Goal: Task Accomplishment & Management: Manage account settings

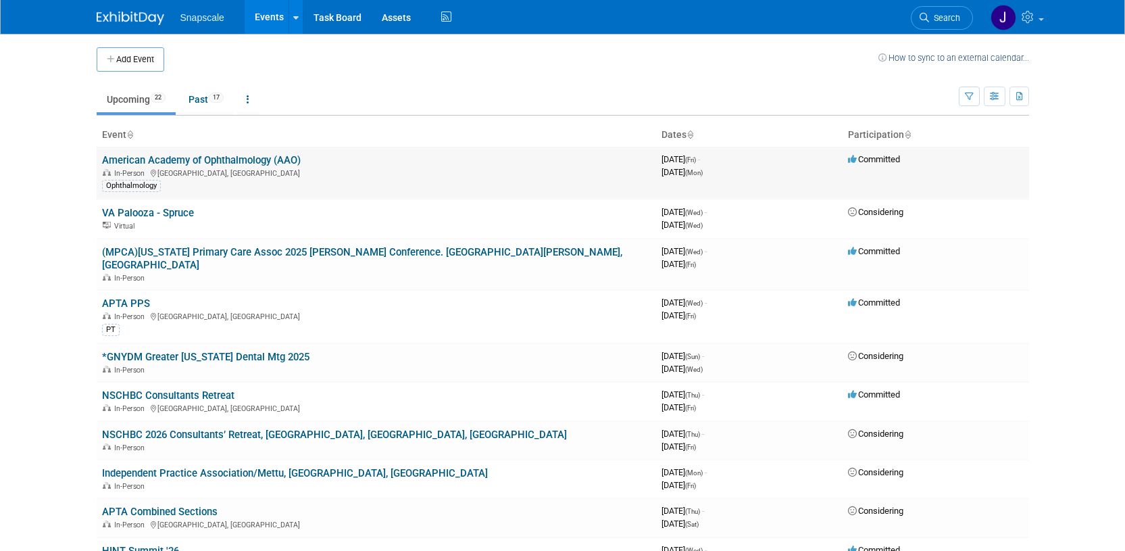
click at [222, 160] on link "American Academy of Ophthalmology (AAO)" at bounding box center [201, 160] width 199 height 12
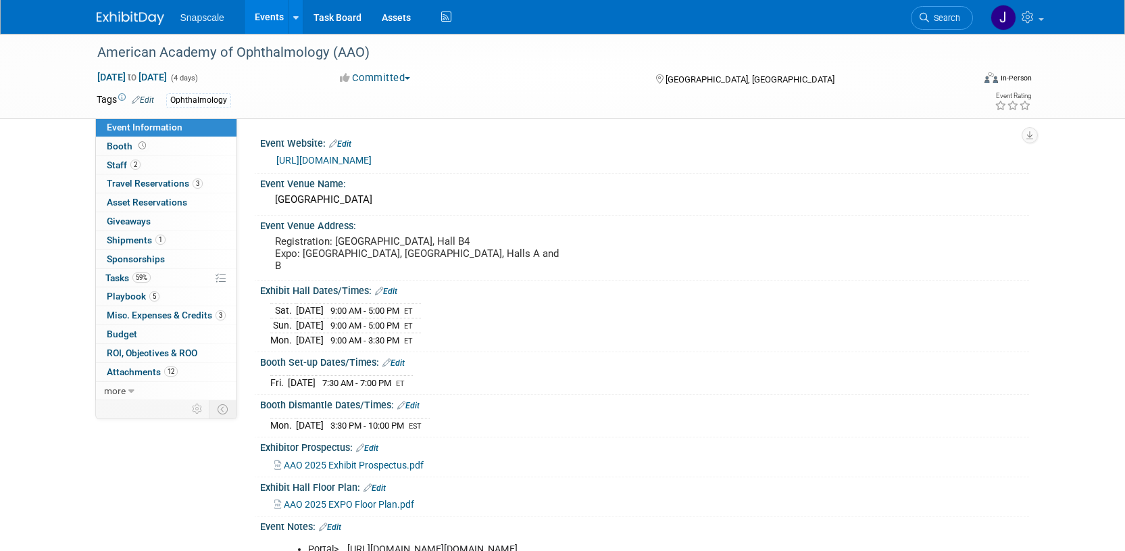
click at [150, 23] on img at bounding box center [131, 18] width 68 height 14
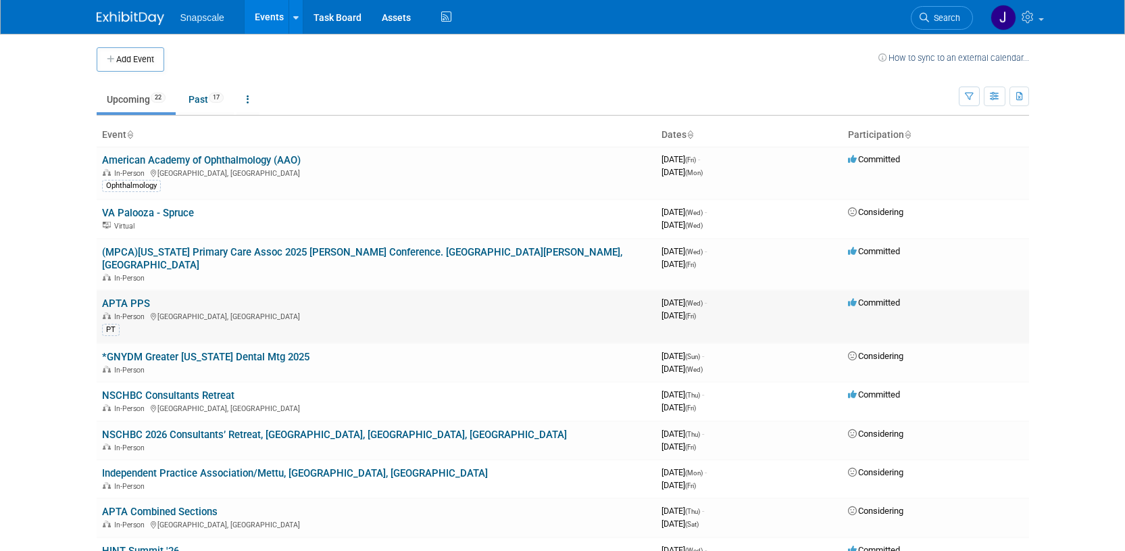
click at [204, 294] on td "APTA PPS In-Person Orlando, FL PT" at bounding box center [377, 316] width 560 height 53
click at [120, 297] on link "APTA PPS" at bounding box center [126, 303] width 48 height 12
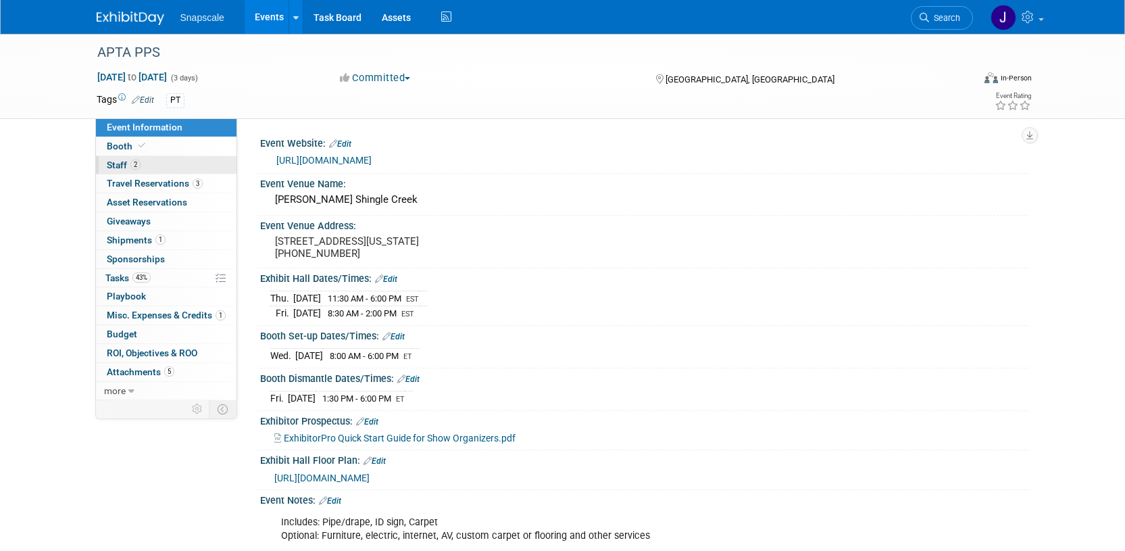
click at [118, 165] on span "Staff 2" at bounding box center [124, 165] width 34 height 11
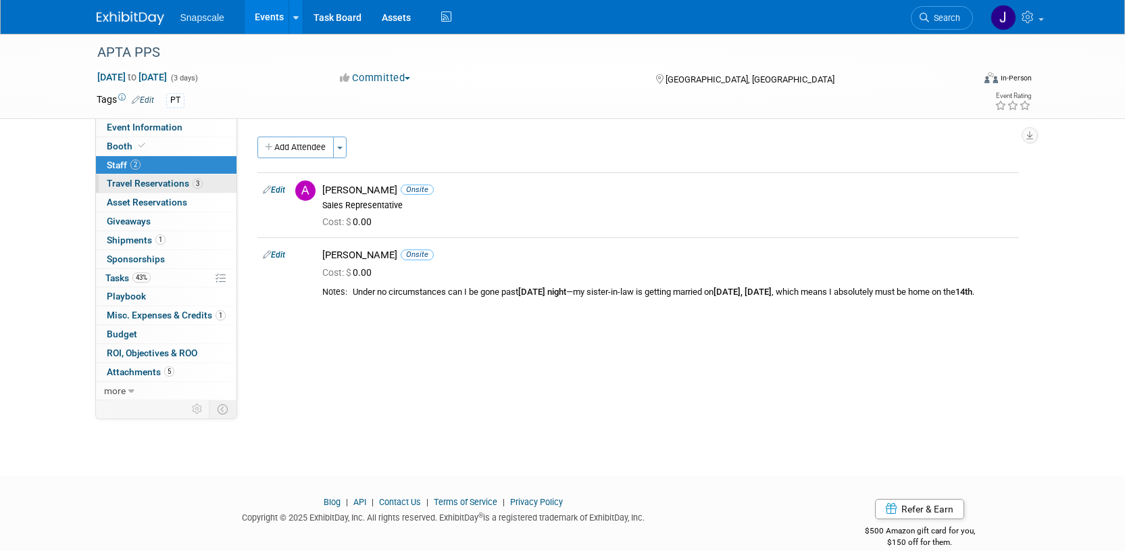
click at [118, 181] on span "Travel Reservations 3" at bounding box center [155, 183] width 96 height 11
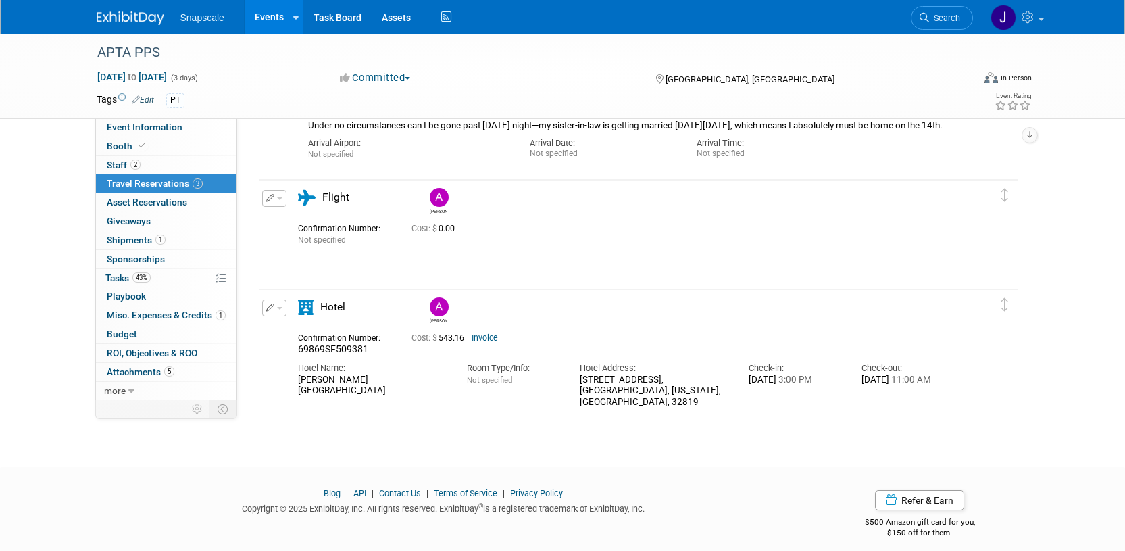
scroll to position [312, 0]
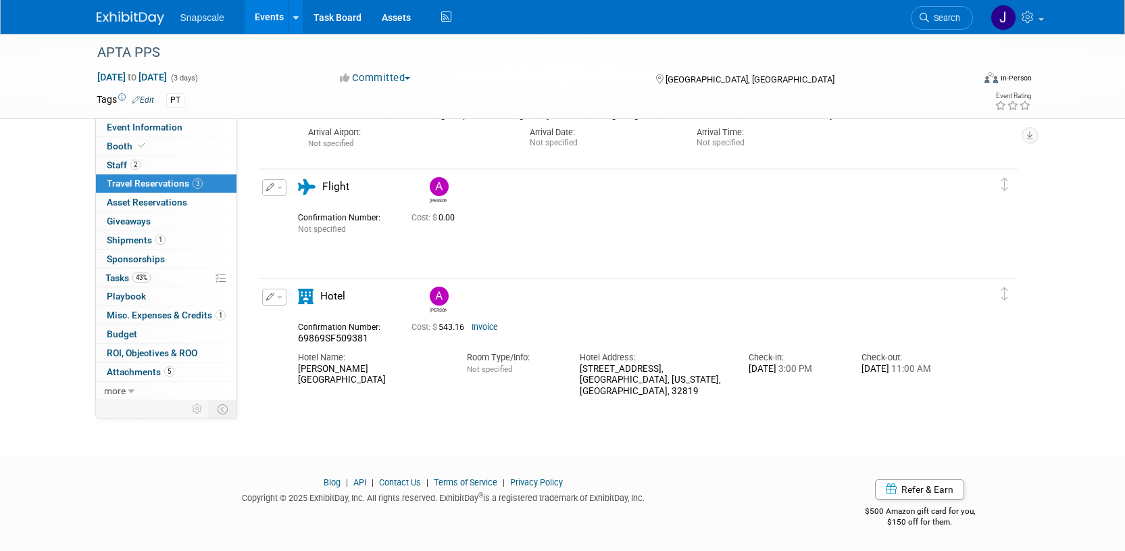
click at [485, 326] on link "Invoice" at bounding box center [485, 326] width 26 height 9
click at [110, 278] on span "Tasks 43%" at bounding box center [127, 277] width 45 height 11
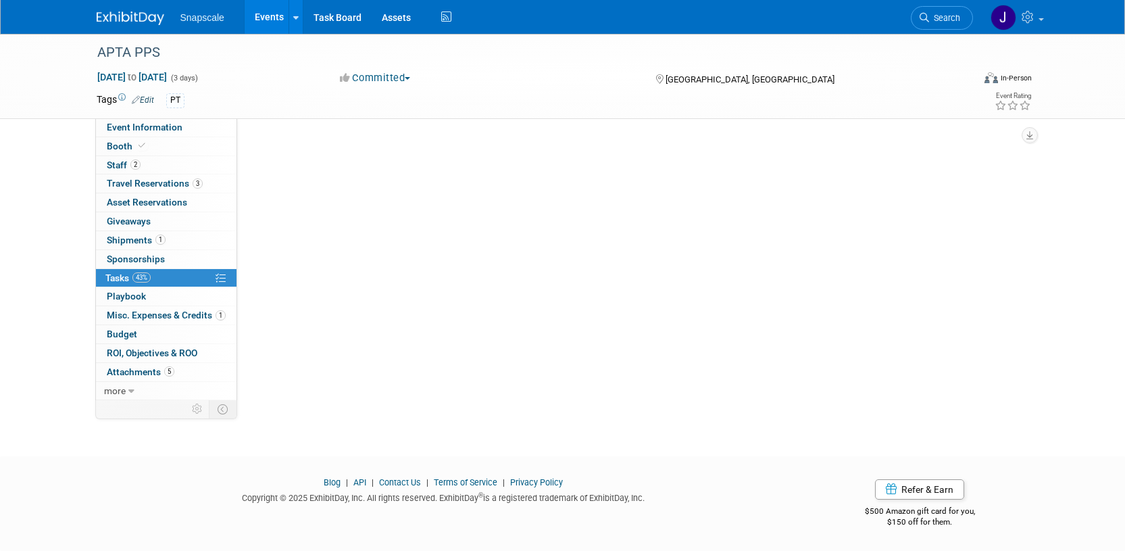
scroll to position [0, 0]
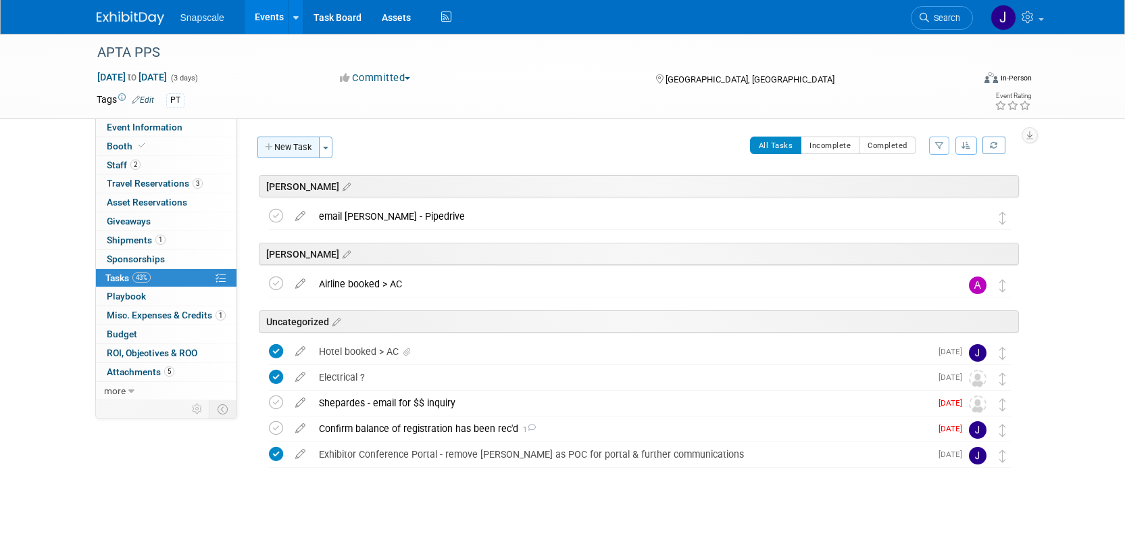
click at [294, 151] on button "New Task" at bounding box center [289, 148] width 62 height 22
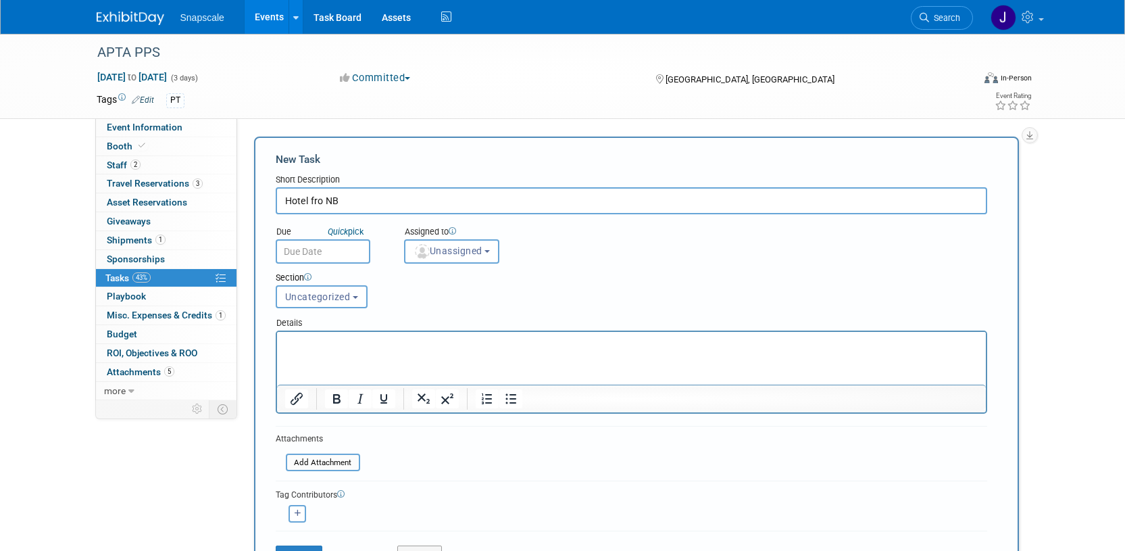
type input "Hotel fro NB"
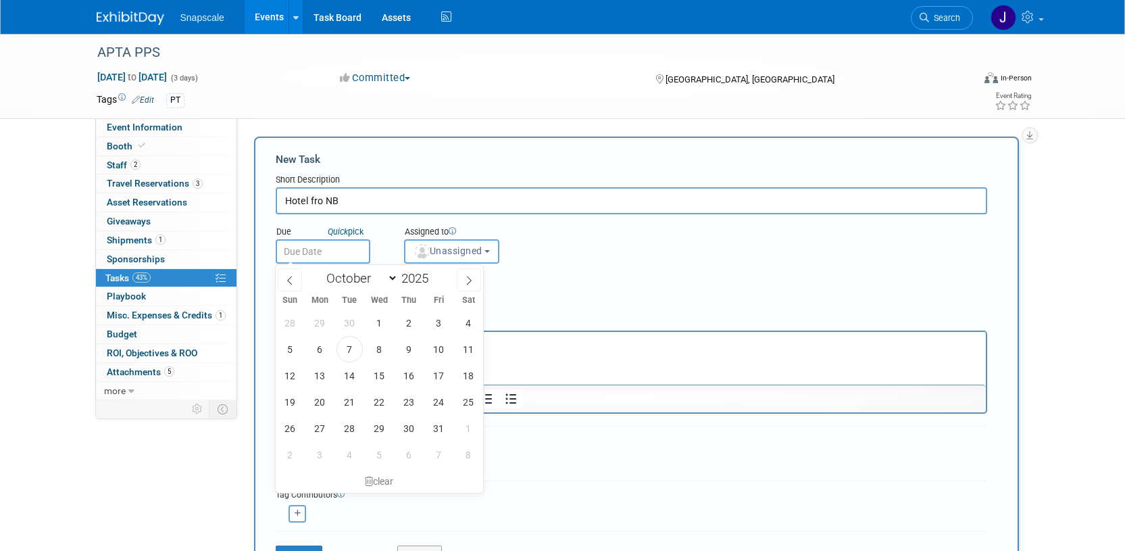
click at [291, 250] on input "text" at bounding box center [323, 251] width 95 height 24
click at [466, 278] on icon at bounding box center [468, 280] width 9 height 9
select select "10"
click at [379, 376] on span "12" at bounding box center [379, 375] width 26 height 26
type input "Nov 12, 2025"
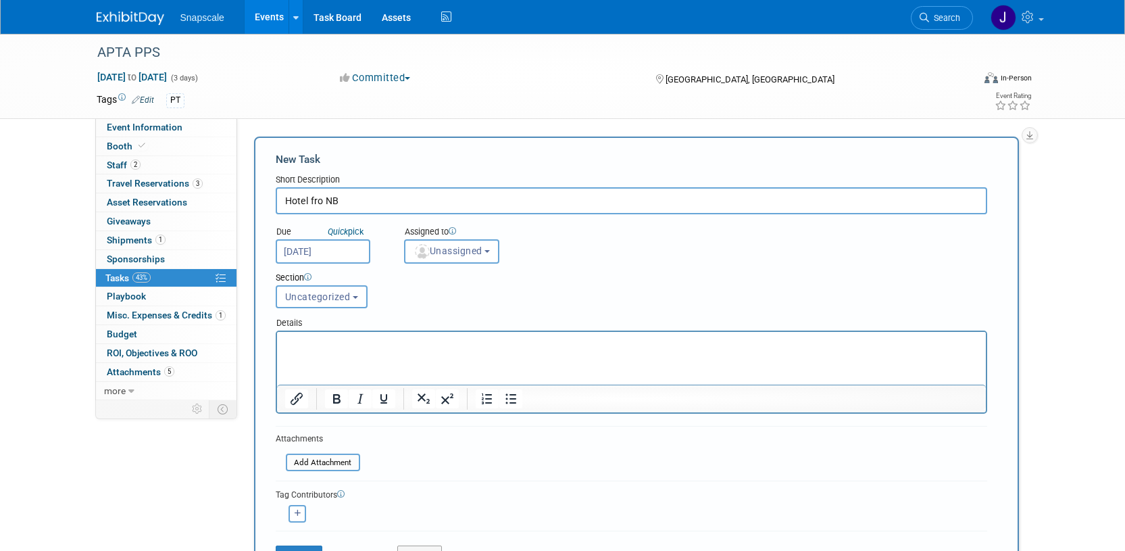
drag, startPoint x: 322, startPoint y: 204, endPoint x: 311, endPoint y: 205, distance: 11.5
click at [310, 205] on input "Hotel fro NB" at bounding box center [632, 200] width 712 height 27
click at [353, 205] on input "Hotel for NB" at bounding box center [632, 200] width 712 height 27
type input "Hotel for NB - Nov 12 & 13 MUST BE HOME FRIDAY NIGHT"
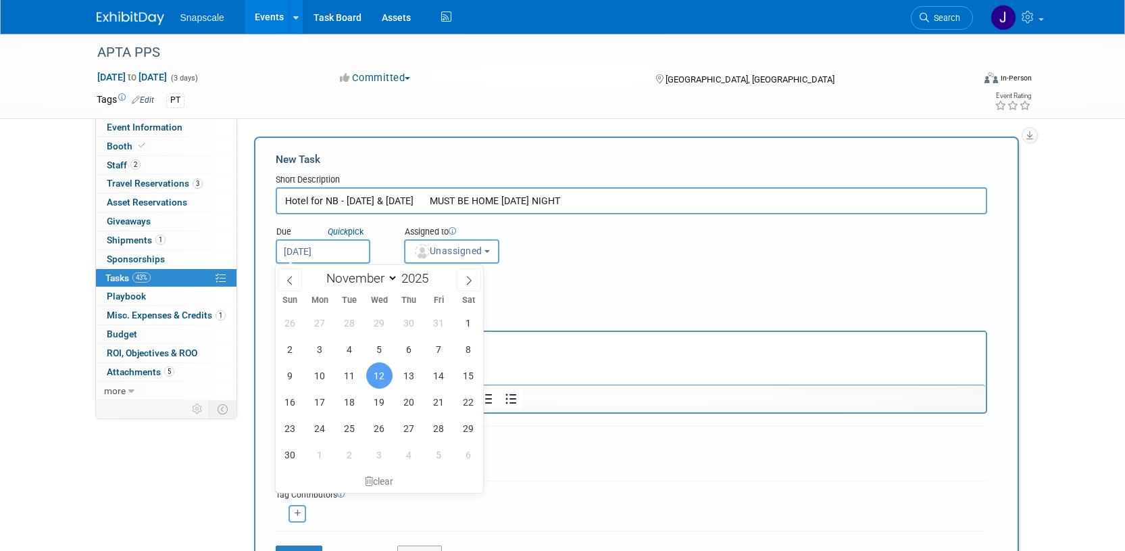
click at [340, 251] on input "Nov 12, 2025" at bounding box center [323, 251] width 95 height 24
click at [290, 280] on icon at bounding box center [289, 280] width 9 height 9
select select "9"
click at [437, 351] on span "10" at bounding box center [439, 349] width 26 height 26
type input "Oct 10, 2025"
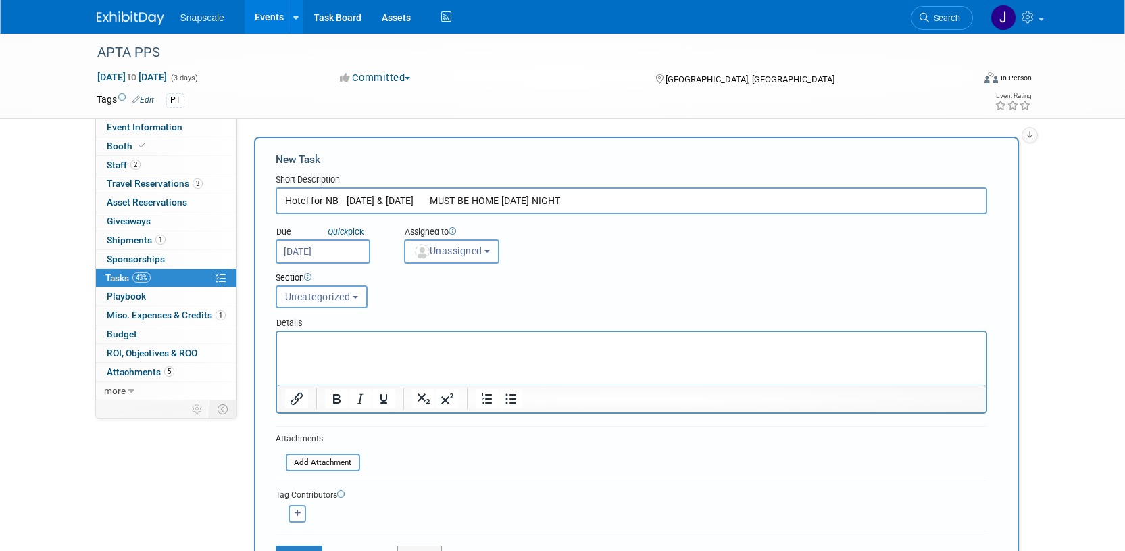
click at [483, 253] on span "Unassigned" at bounding box center [448, 250] width 69 height 11
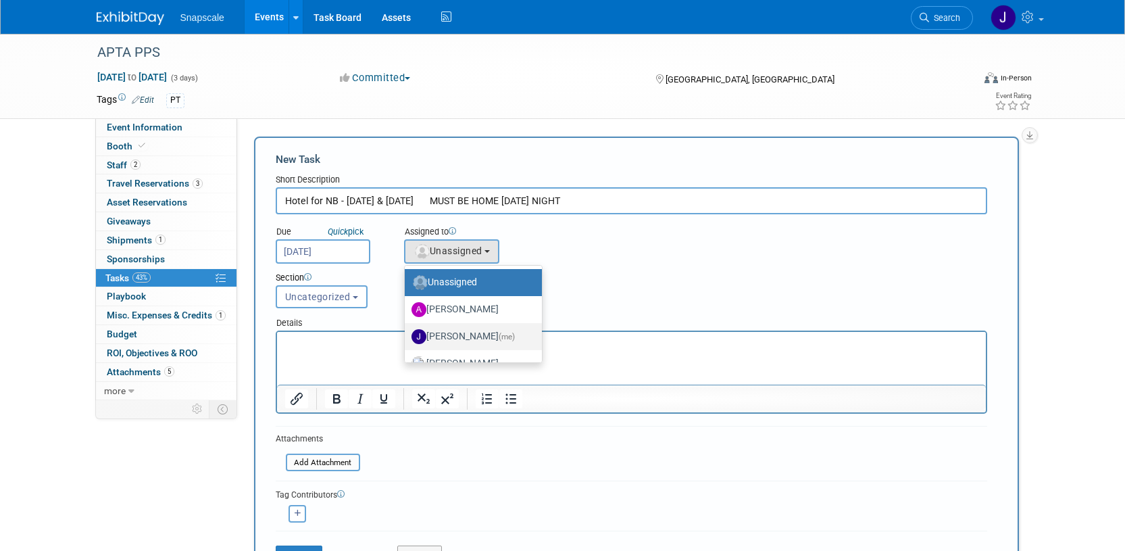
click at [459, 328] on label "Jennifer Benedict (me)" at bounding box center [470, 337] width 117 height 22
click at [407, 331] on input "Jennifer Benedict (me)" at bounding box center [402, 335] width 9 height 9
select select "ff8e83e6-6ab1-4fe0-a632-643b0aac2113"
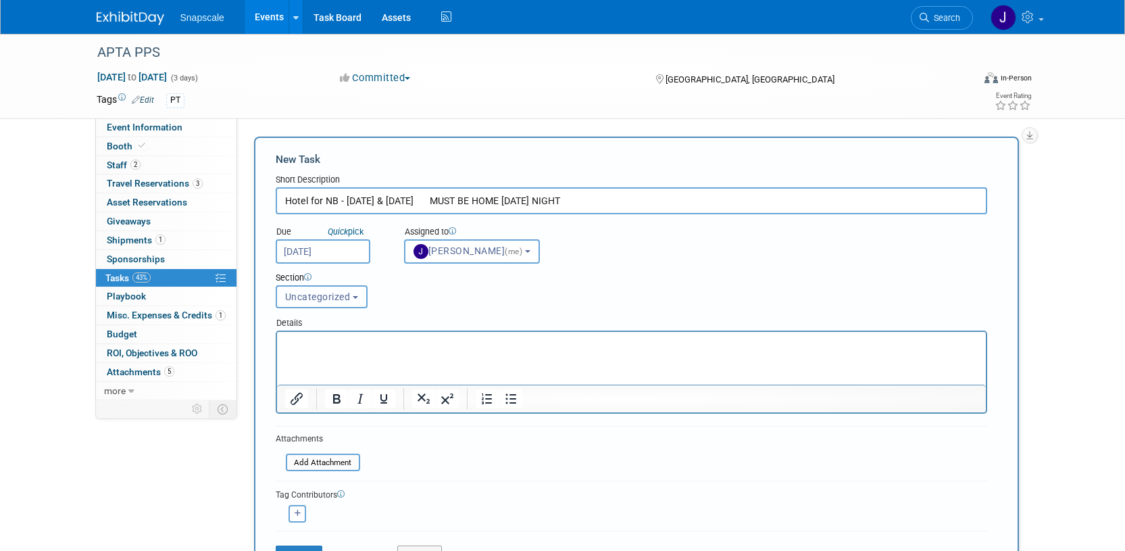
click at [356, 297] on b "button" at bounding box center [355, 297] width 5 height 3
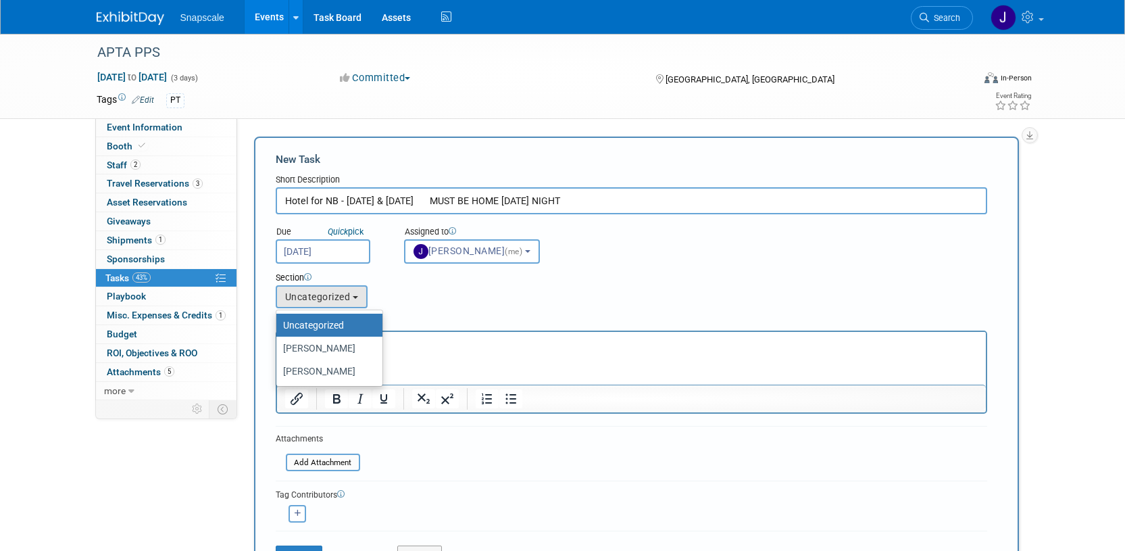
click at [417, 291] on div "Section Uncategorized NATHAN ALEX Uncategorized Uncategorized NATHAN ALEX" at bounding box center [601, 287] width 671 height 47
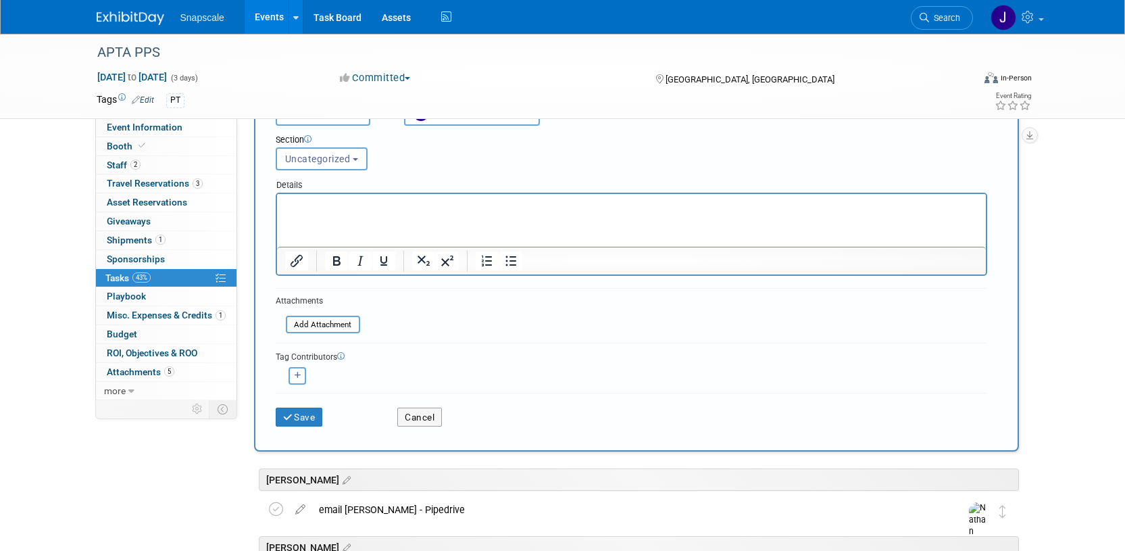
scroll to position [139, 0]
click at [306, 419] on button "Save" at bounding box center [299, 415] width 47 height 19
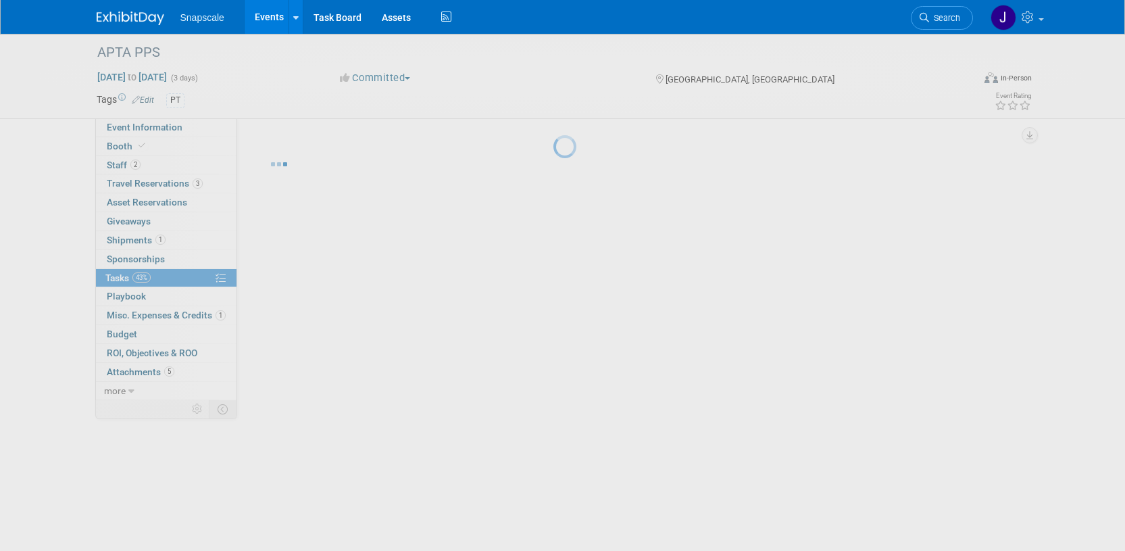
scroll to position [0, 0]
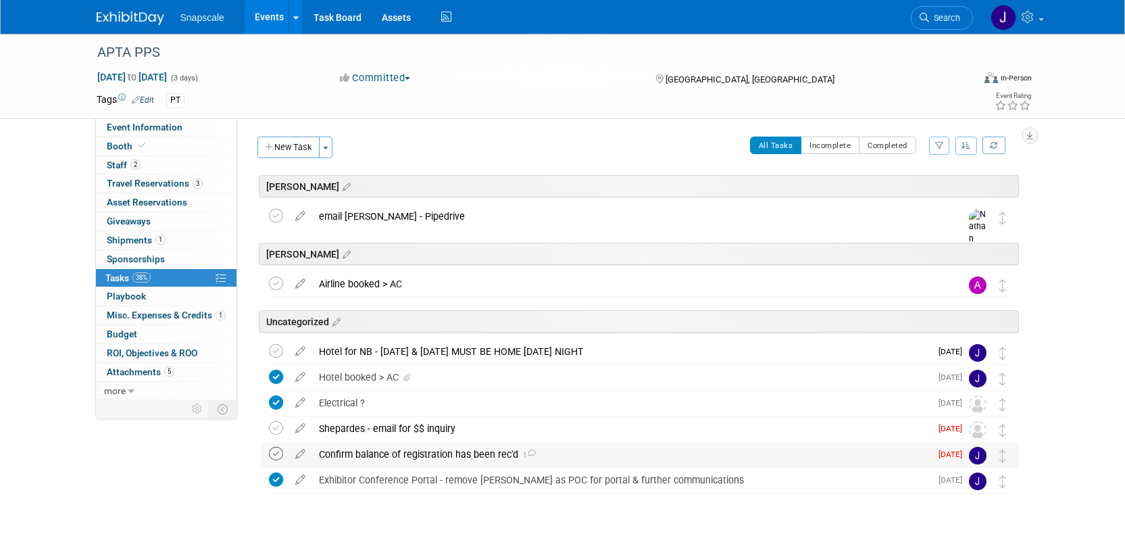
click at [274, 453] on icon at bounding box center [276, 454] width 14 height 14
click at [296, 145] on button "New Task" at bounding box center [289, 148] width 62 height 22
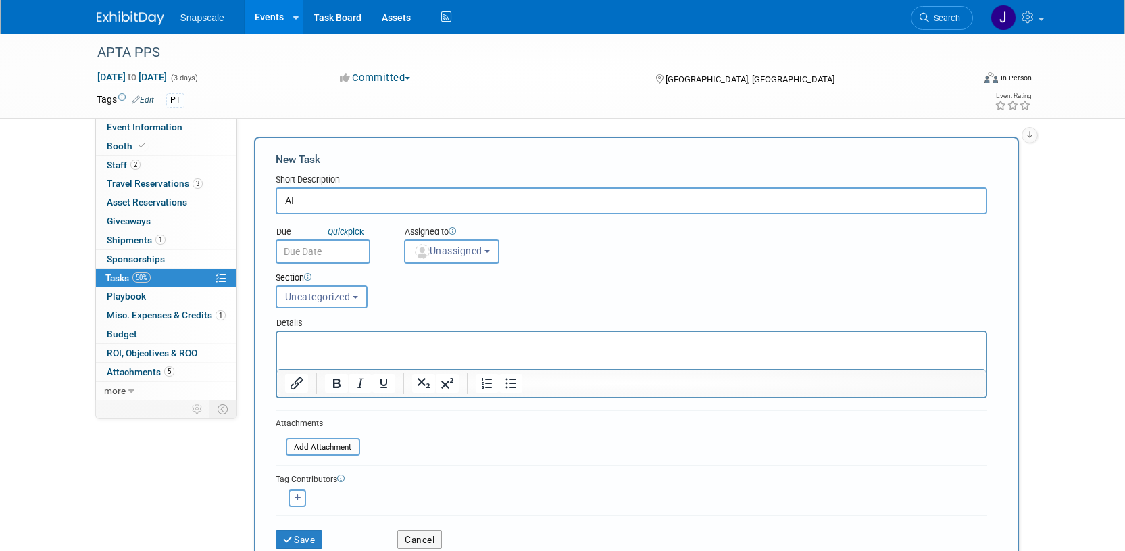
type input "A"
type input "Flight for NB"
click at [327, 253] on input "text" at bounding box center [323, 251] width 95 height 24
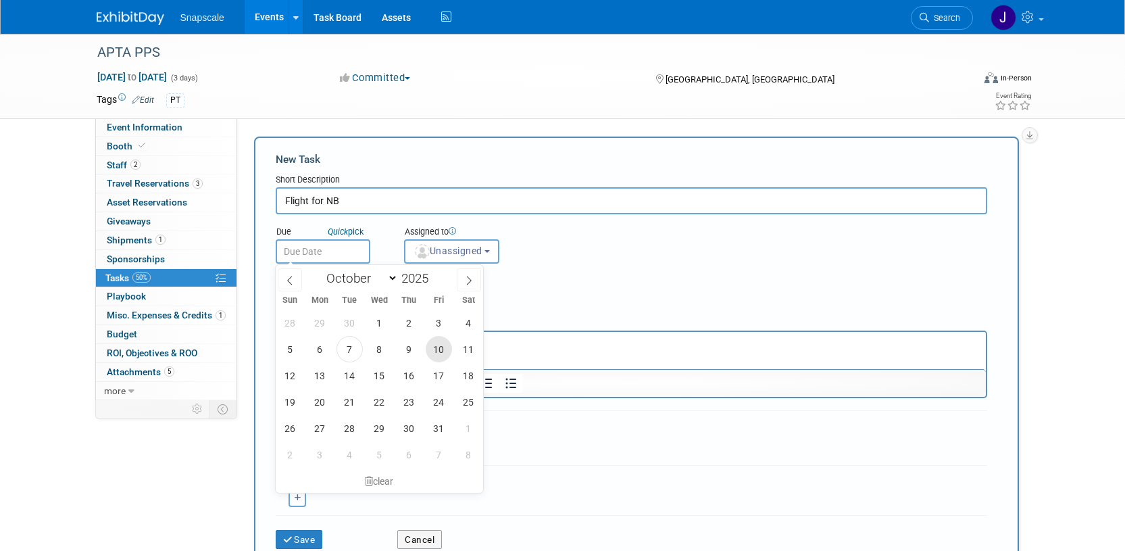
drag, startPoint x: 434, startPoint y: 345, endPoint x: 157, endPoint y: 13, distance: 432.3
click at [434, 345] on span "10" at bounding box center [439, 349] width 26 height 26
type input "Oct 10, 2025"
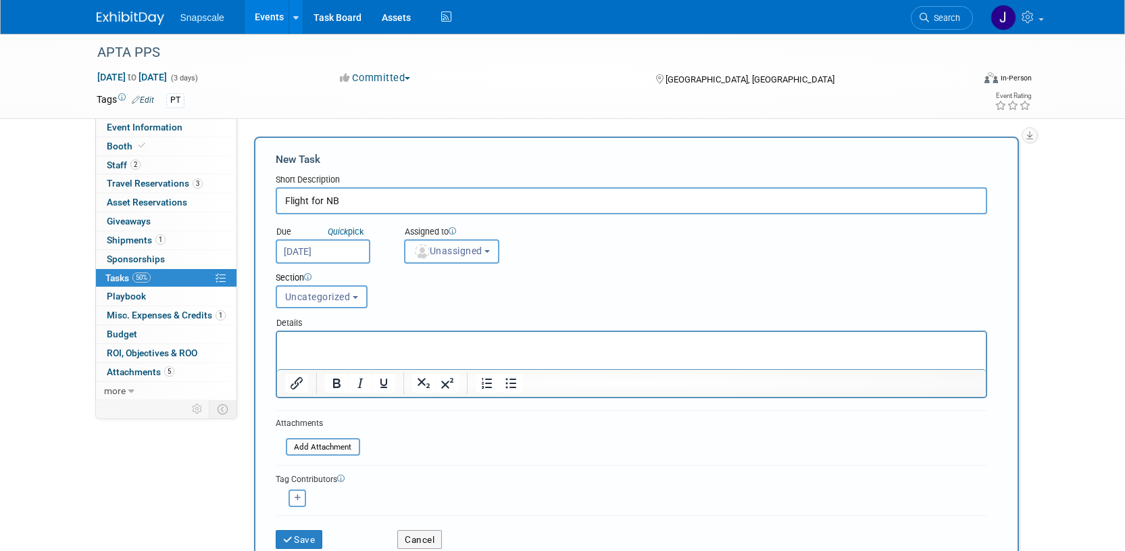
click at [489, 255] on button "Unassigned" at bounding box center [452, 251] width 96 height 24
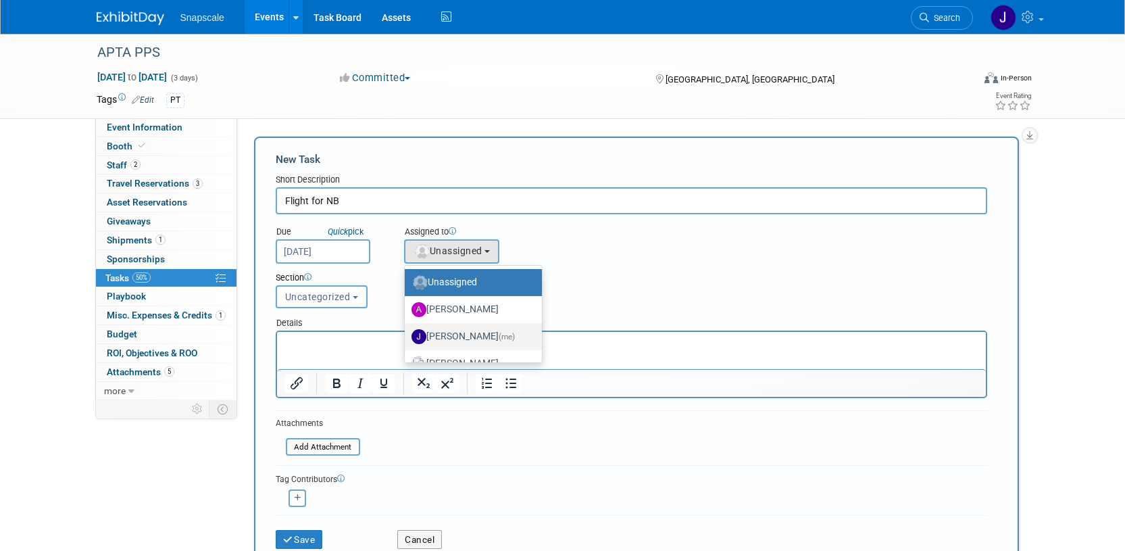
click at [448, 334] on label "Jennifer Benedict (me)" at bounding box center [470, 337] width 117 height 22
click at [407, 334] on input "Jennifer Benedict (me)" at bounding box center [402, 335] width 9 height 9
select select "ff8e83e6-6ab1-4fe0-a632-643b0aac2113"
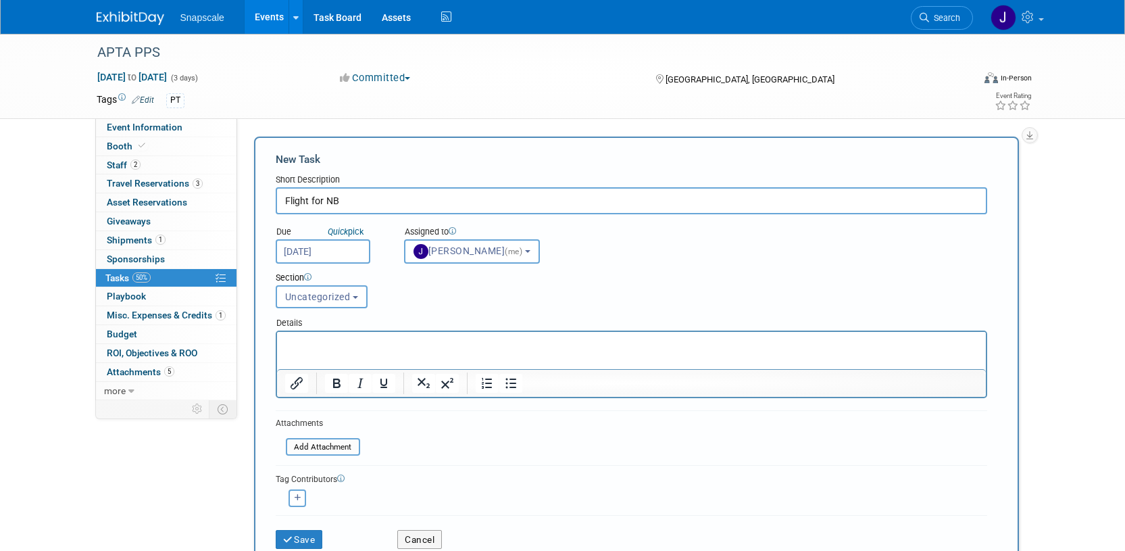
click at [364, 197] on input "Flight for NB" at bounding box center [632, 200] width 712 height 27
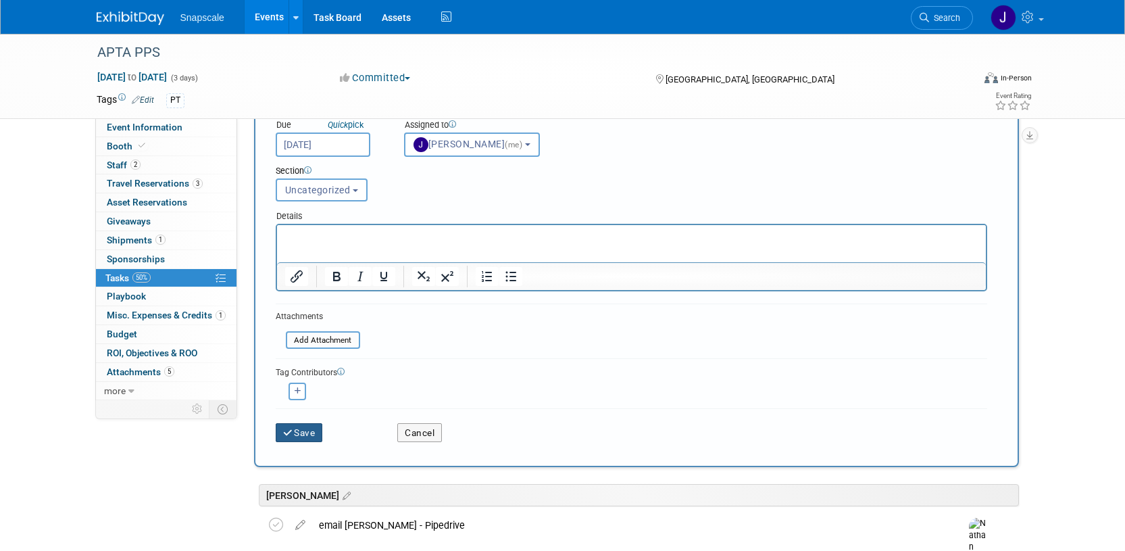
scroll to position [125, 0]
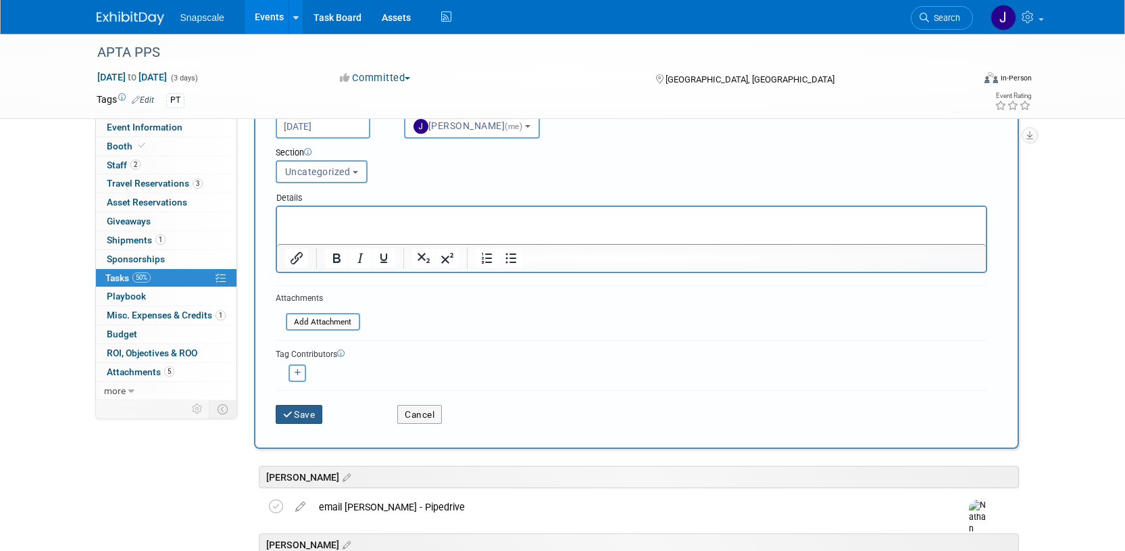
type input "Flight for NB. MUST BE HOME BY FRI NIGHT > FAMILY WEDDING ON SAT (Rehearsal Din…"
click at [300, 415] on button "Save" at bounding box center [299, 414] width 47 height 19
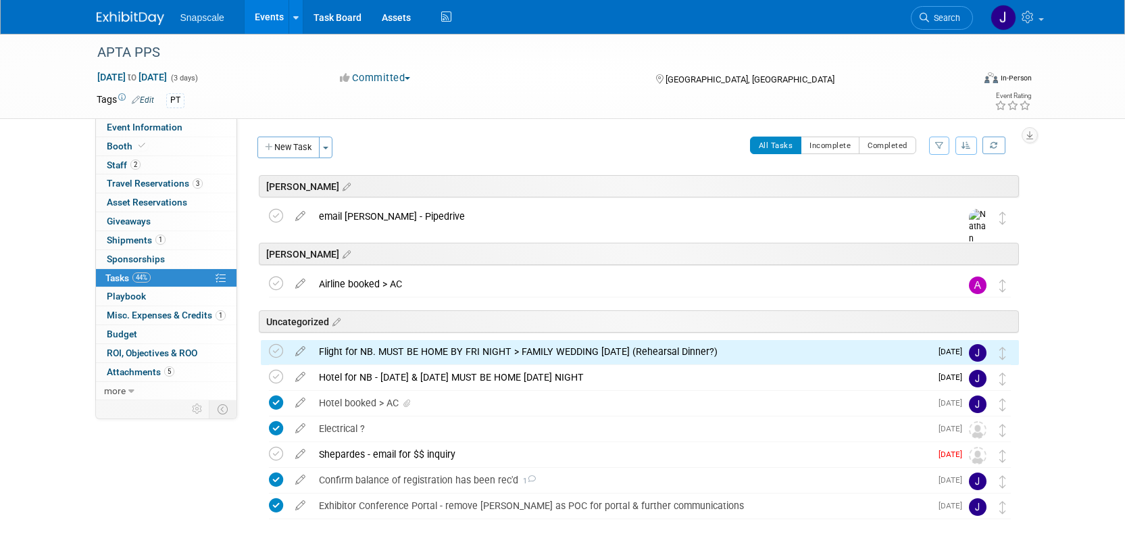
scroll to position [33, 0]
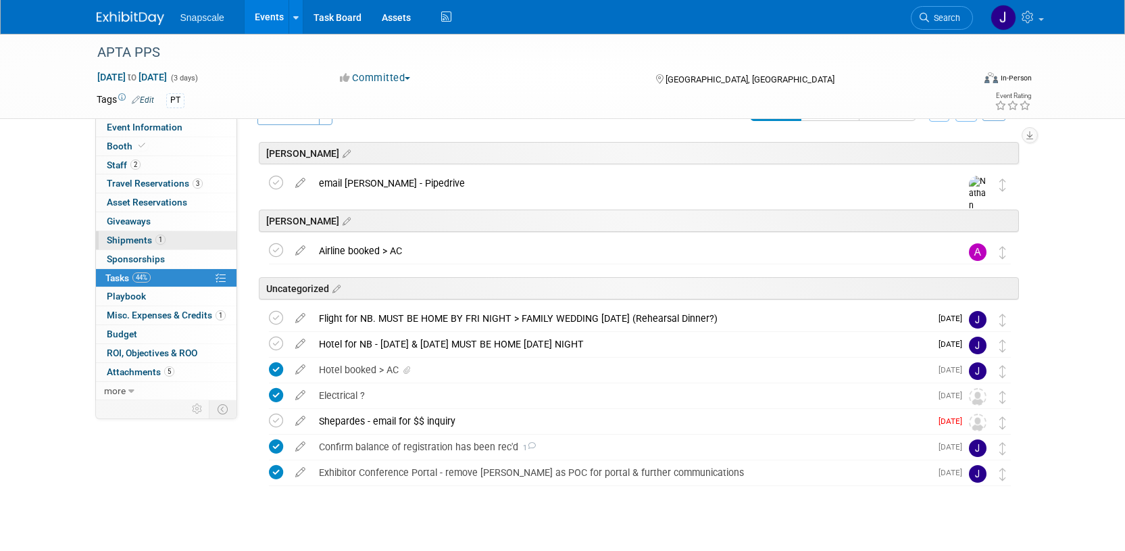
click at [126, 245] on span "Shipments 1" at bounding box center [136, 240] width 59 height 11
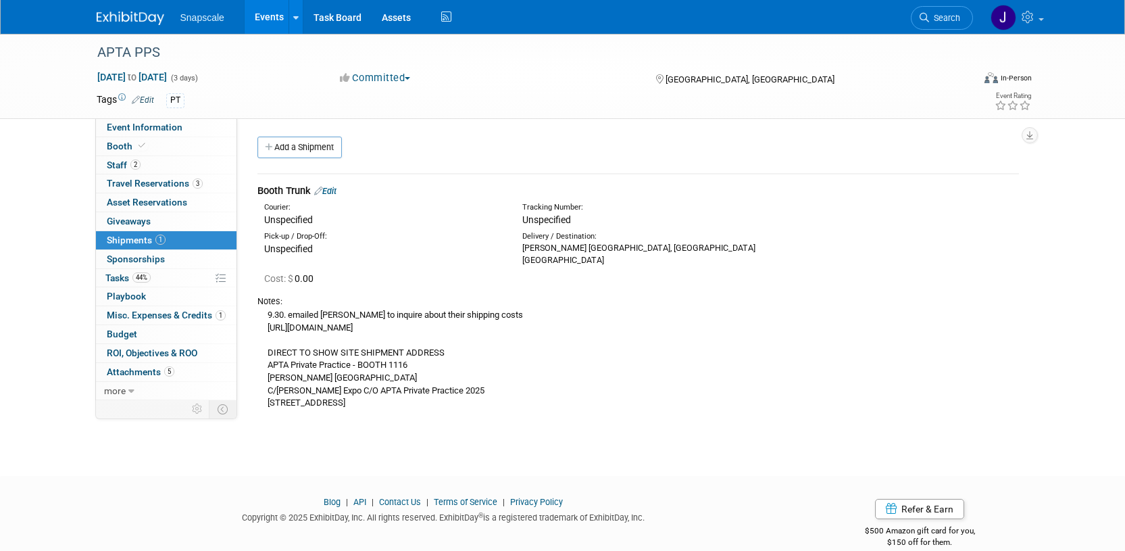
click at [145, 26] on div "Snapscale Events Add Event Bulk Upload Events Shareable Event Boards Recently V…" at bounding box center [563, 17] width 933 height 34
click at [145, 21] on img at bounding box center [131, 18] width 68 height 14
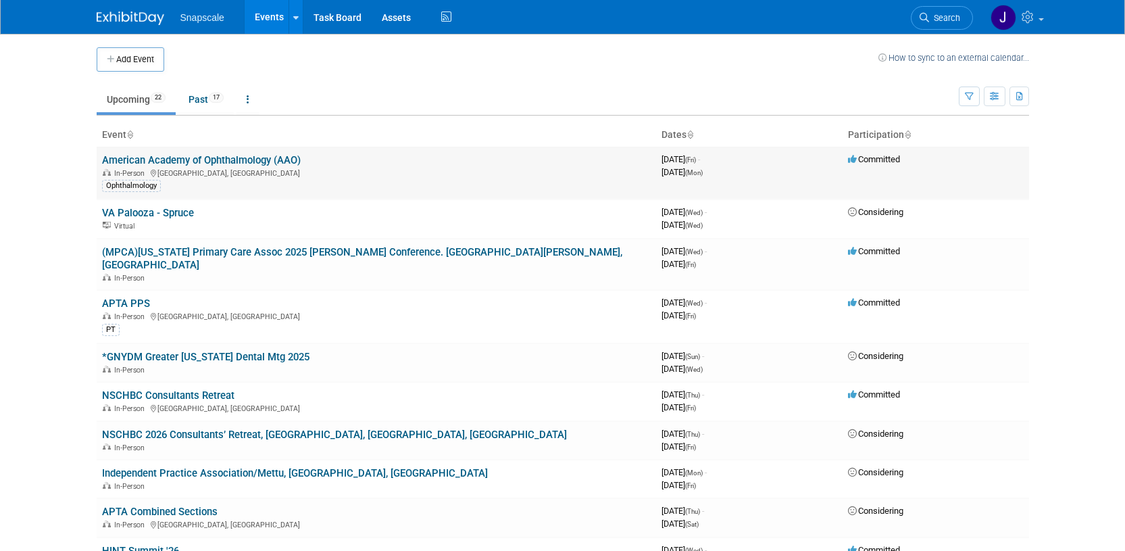
click at [197, 162] on link "American Academy of Ophthalmology (AAO)" at bounding box center [201, 160] width 199 height 12
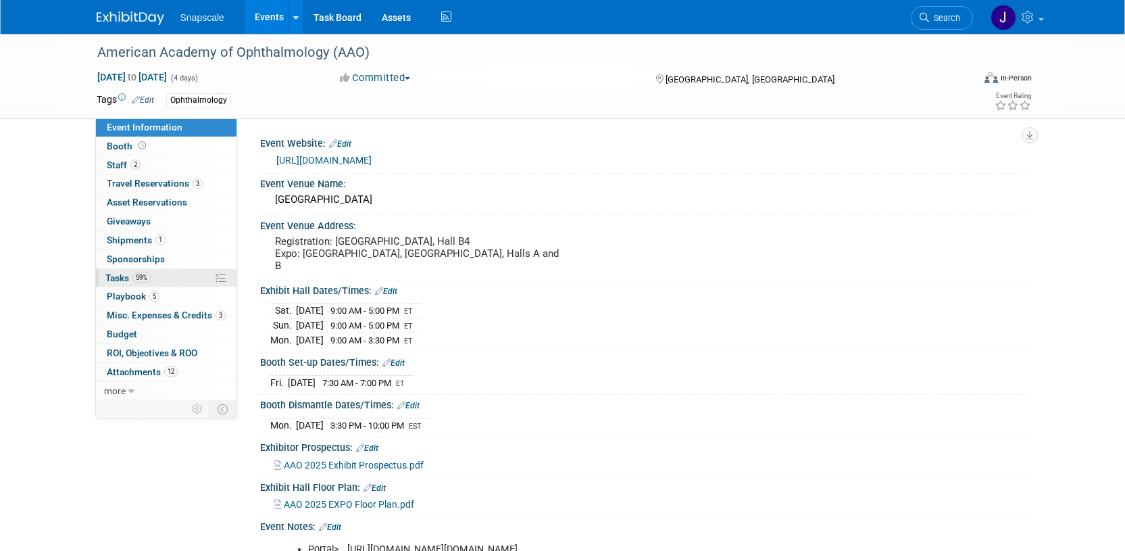
click at [126, 279] on span "Tasks 59%" at bounding box center [127, 277] width 45 height 11
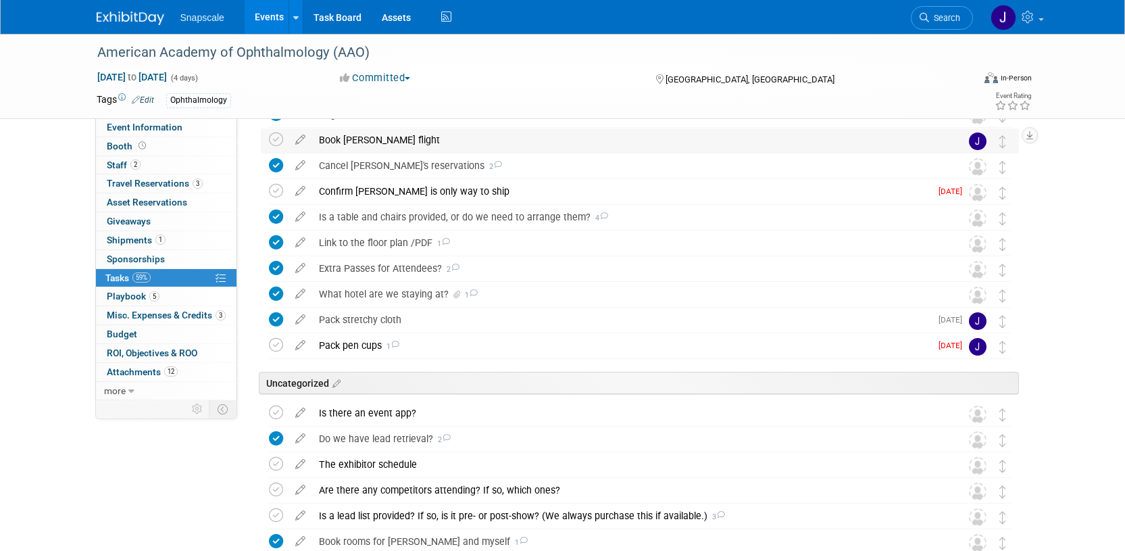
scroll to position [132, 0]
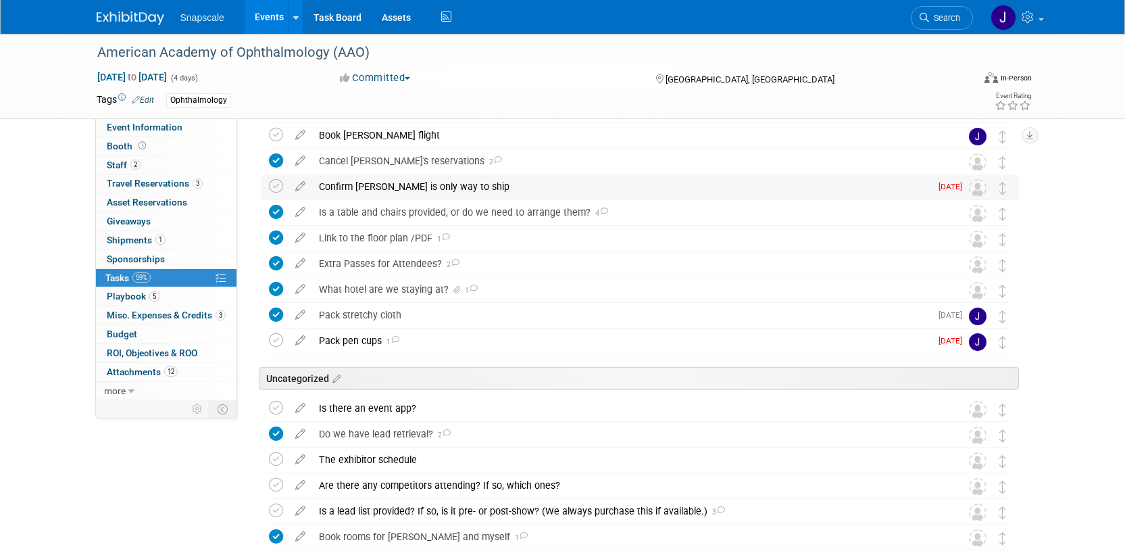
click at [368, 182] on div "Confirm Freeman is only way to ship" at bounding box center [621, 186] width 618 height 23
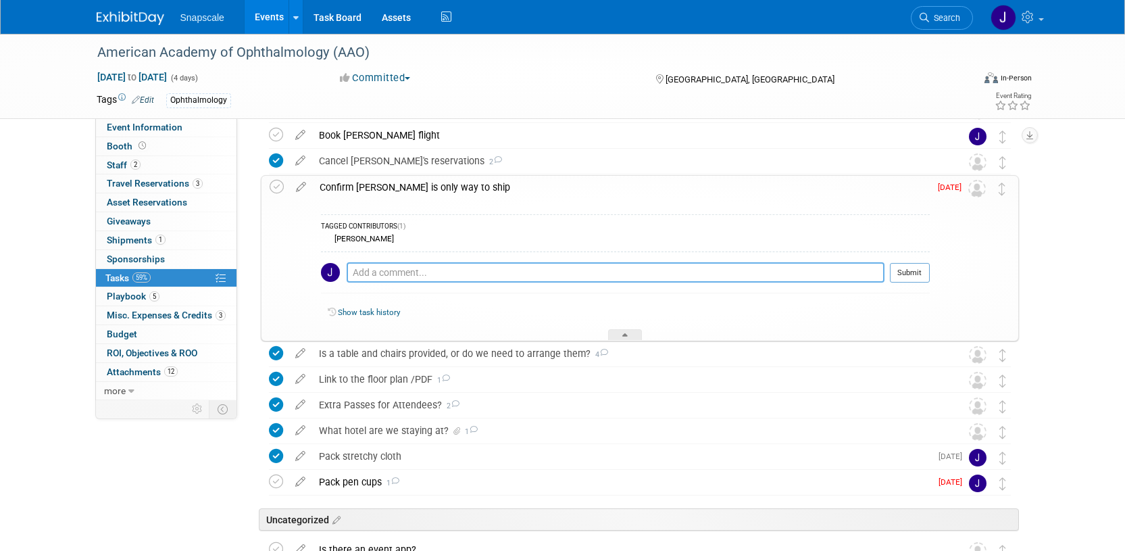
click at [403, 271] on textarea at bounding box center [616, 272] width 538 height 20
type textarea "Fedex Ground direct"
click at [896, 273] on button "Submit" at bounding box center [910, 273] width 40 height 20
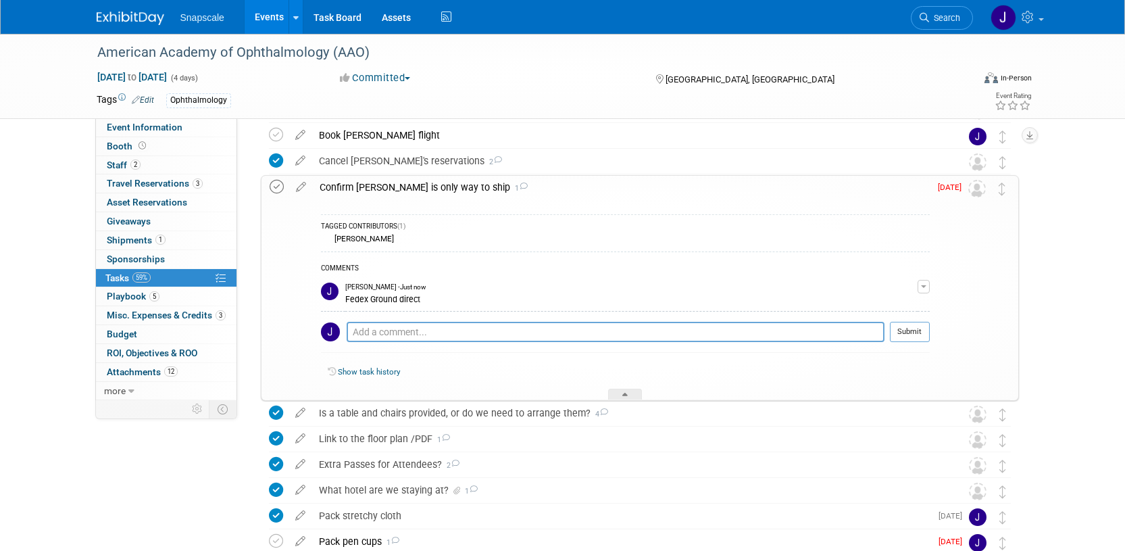
click at [274, 187] on icon at bounding box center [277, 187] width 14 height 14
click at [624, 389] on div at bounding box center [625, 394] width 34 height 11
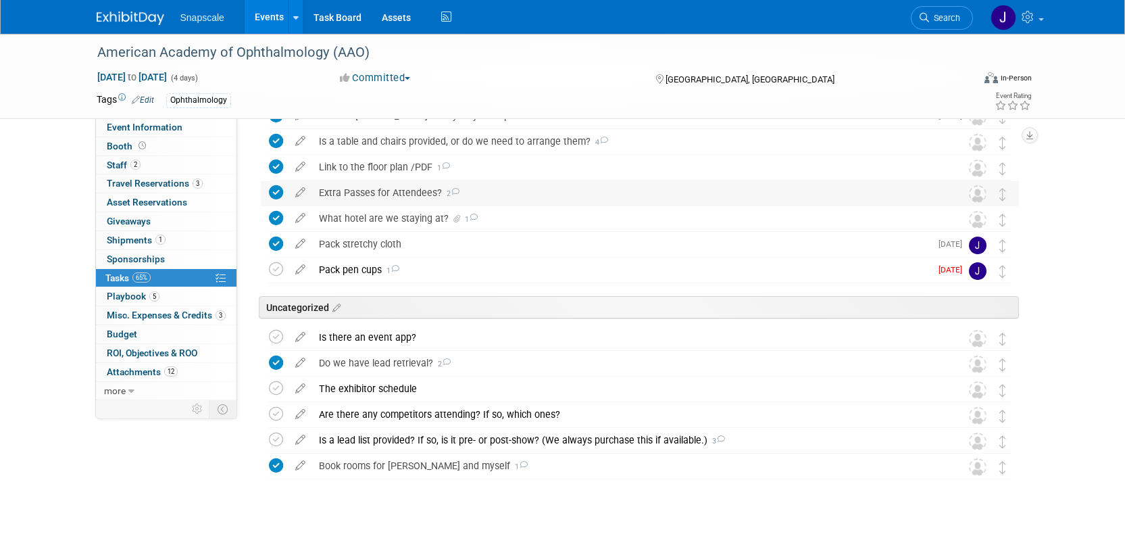
scroll to position [215, 0]
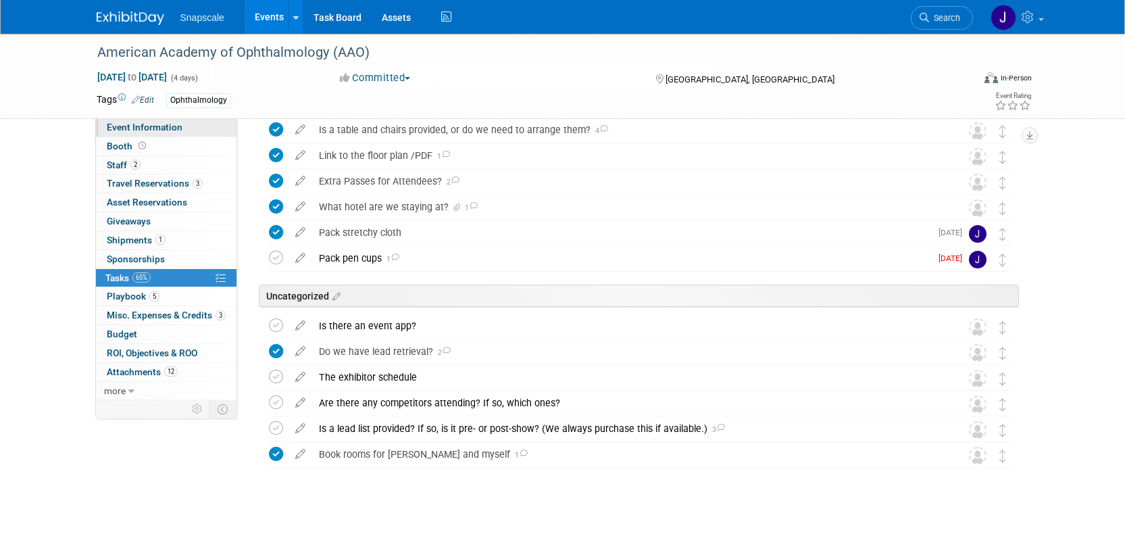
click at [142, 129] on span "Event Information" at bounding box center [145, 127] width 76 height 11
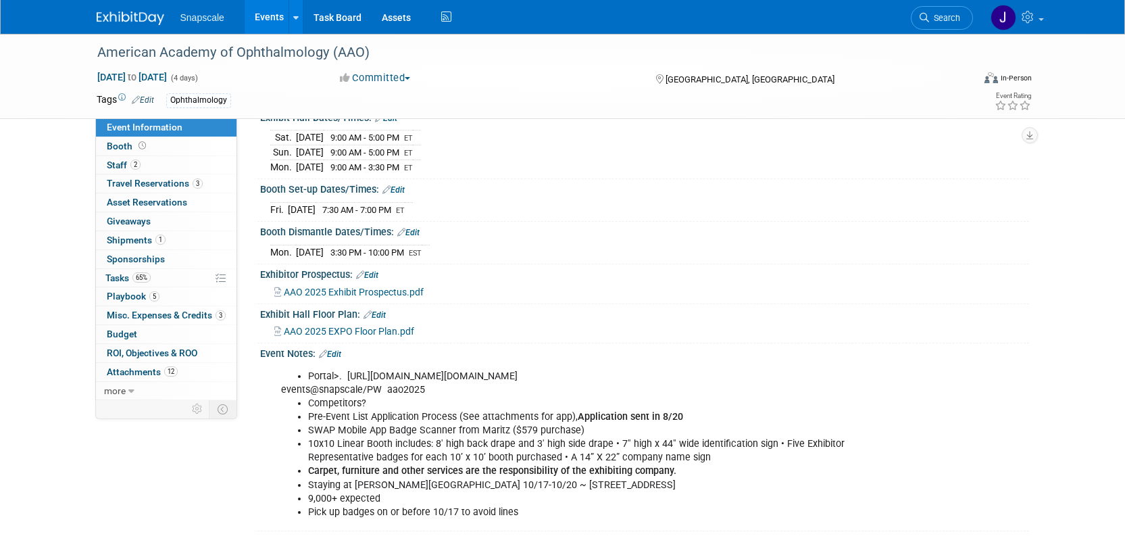
scroll to position [182, 0]
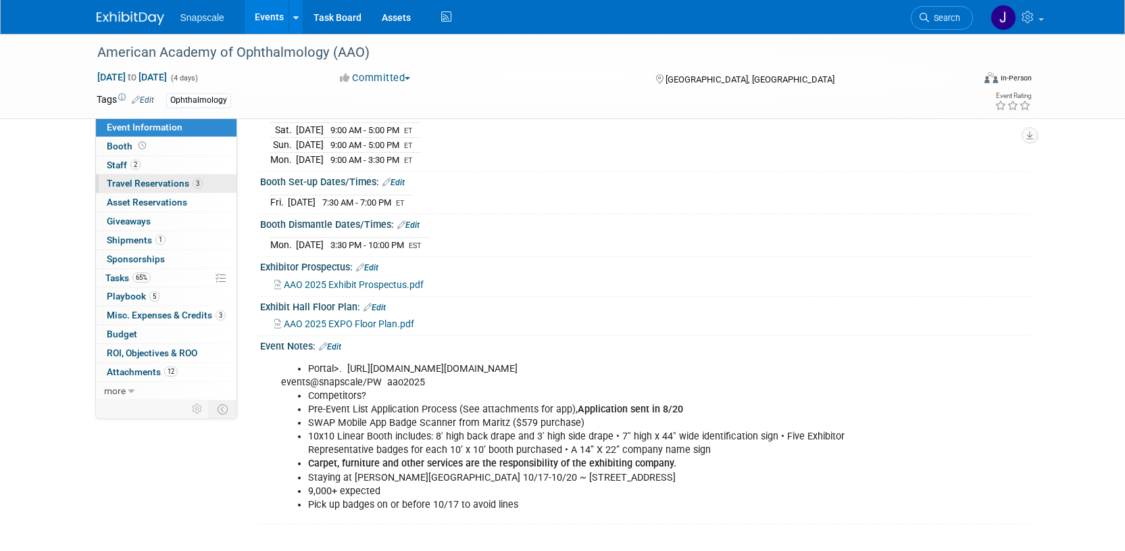
click at [111, 176] on link "3 Travel Reservations 3" at bounding box center [166, 183] width 141 height 18
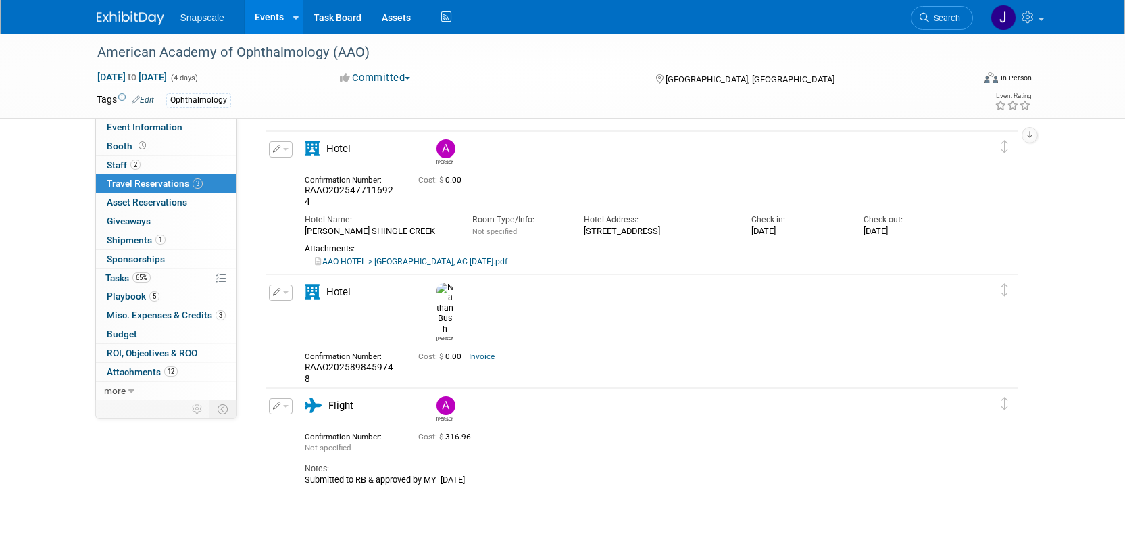
scroll to position [51, 0]
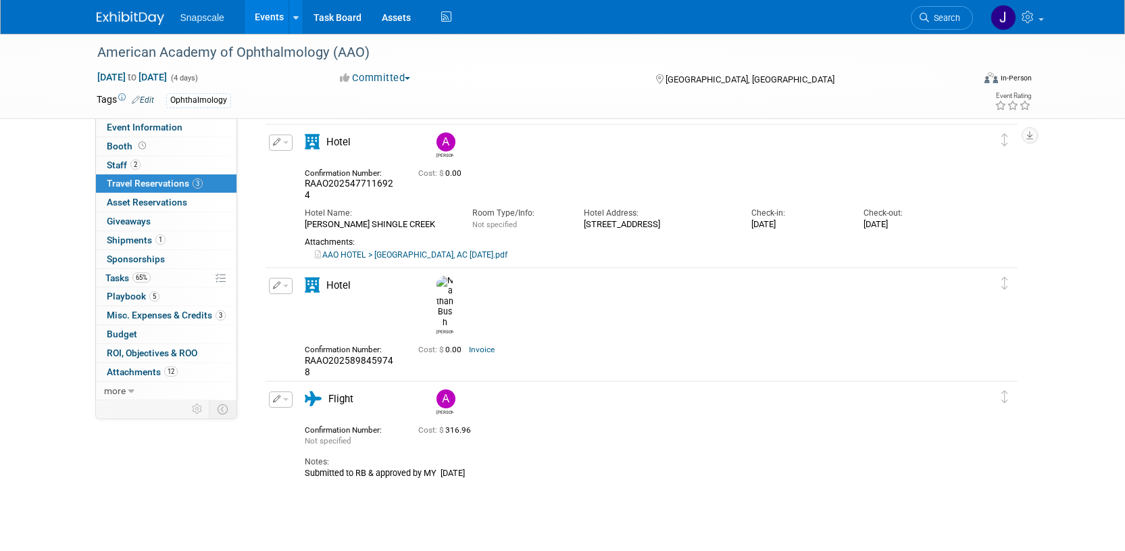
click at [334, 255] on link "AAO HOTEL > NB, AC Oct 2025.pdf" at bounding box center [411, 254] width 193 height 9
click at [128, 197] on span "Asset Reservations 0" at bounding box center [147, 202] width 80 height 11
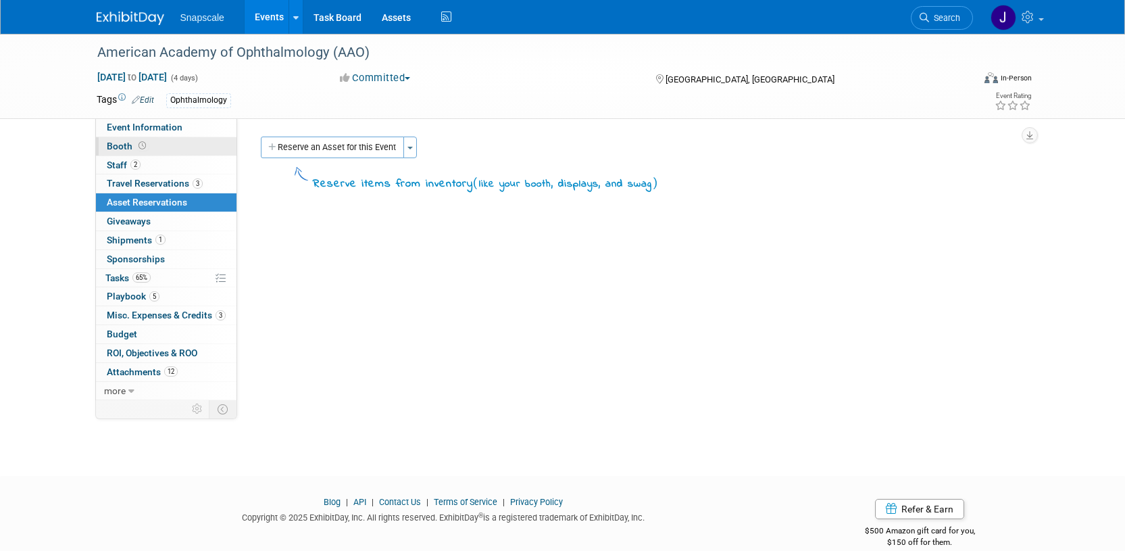
click at [109, 152] on link "Booth" at bounding box center [166, 146] width 141 height 18
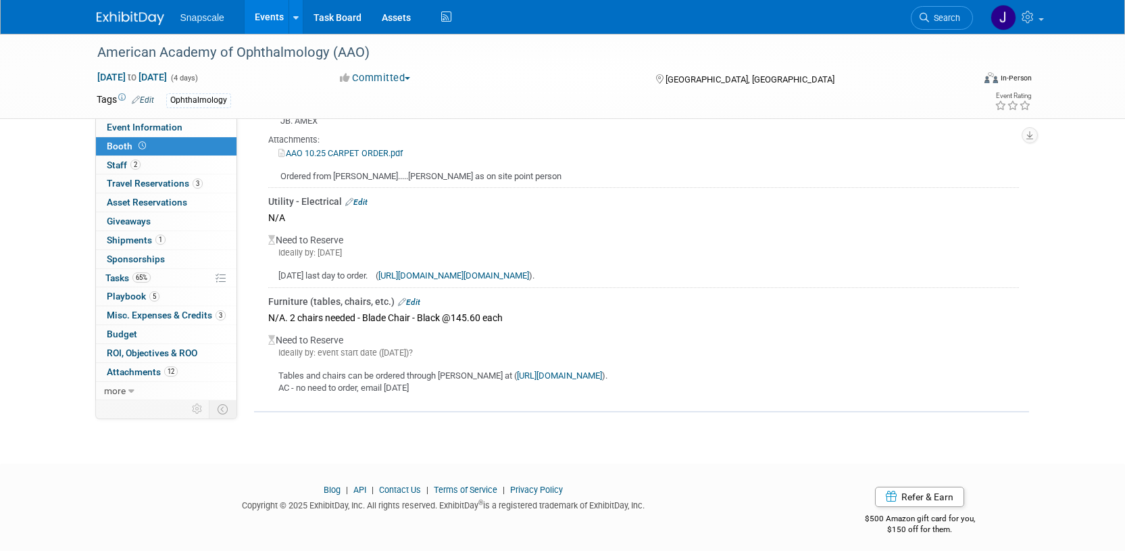
scroll to position [341, 0]
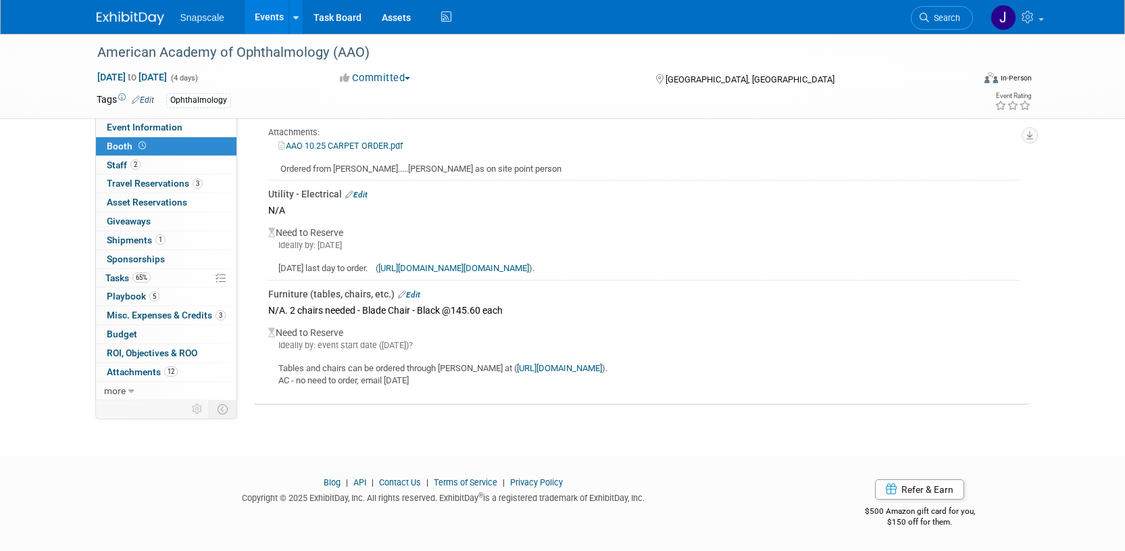
click at [144, 12] on img at bounding box center [131, 18] width 68 height 14
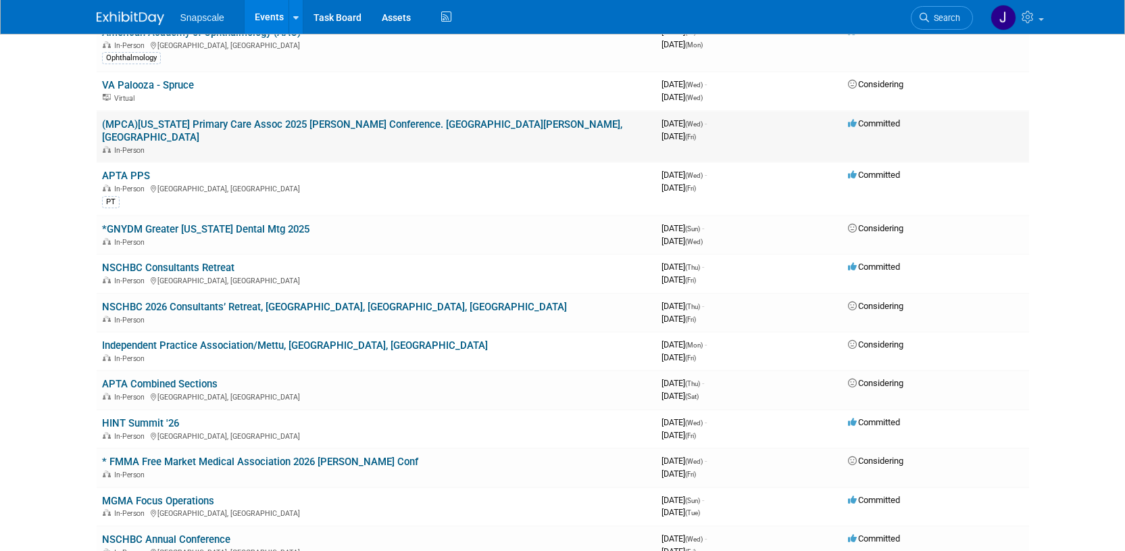
scroll to position [133, 0]
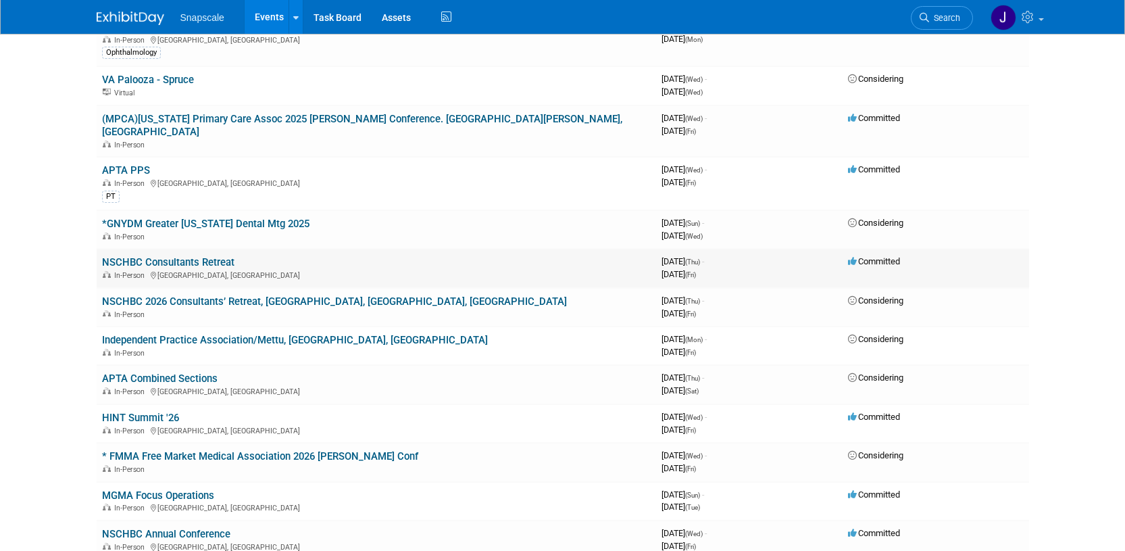
click at [193, 256] on link "NSCHBC Consultants Retreat" at bounding box center [168, 262] width 132 height 12
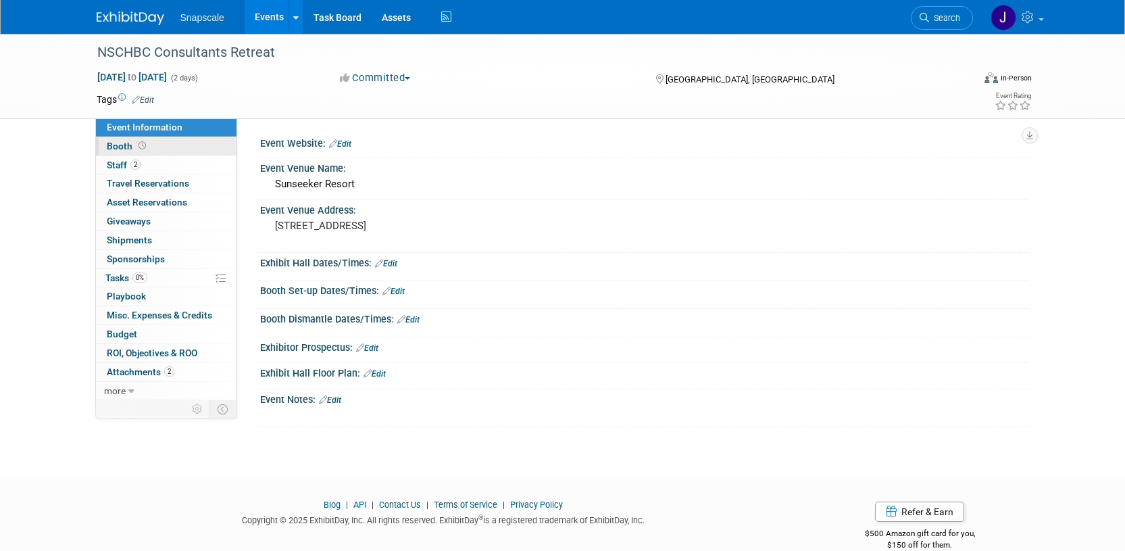
click at [107, 145] on span "Booth" at bounding box center [128, 146] width 42 height 11
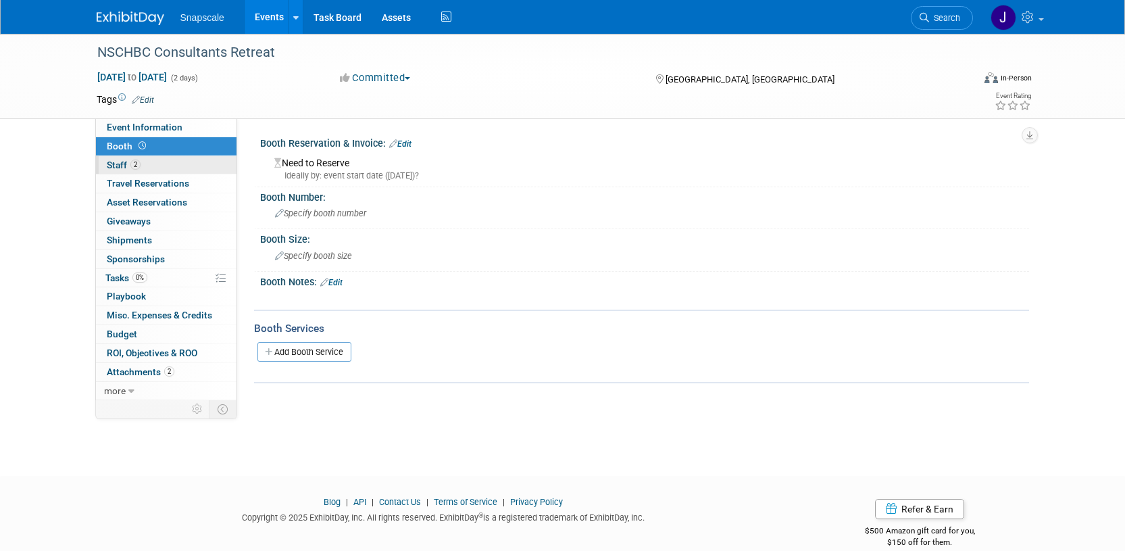
click at [112, 162] on span "Staff 2" at bounding box center [124, 165] width 34 height 11
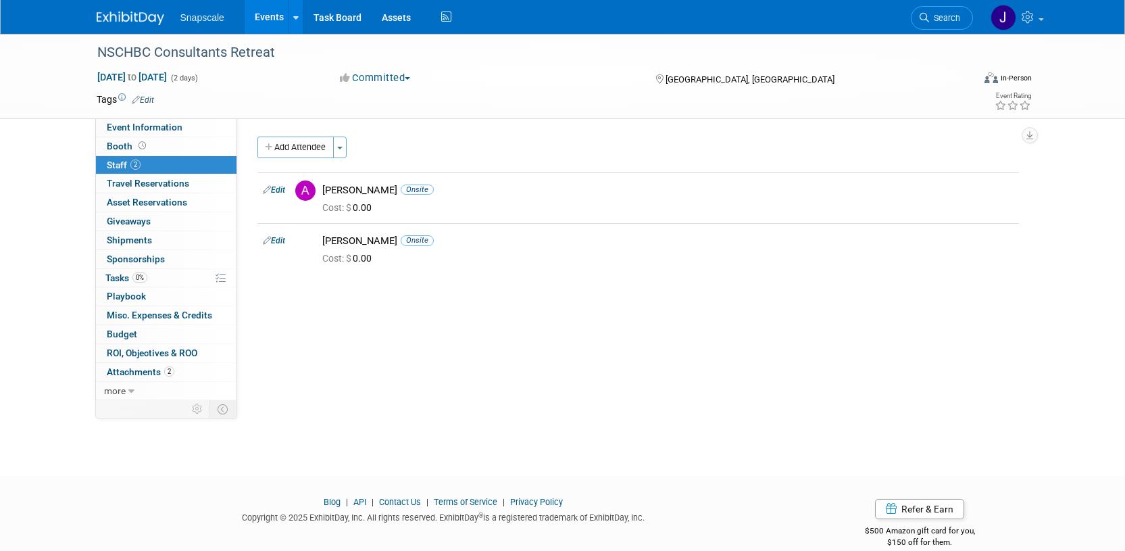
scroll to position [20, 0]
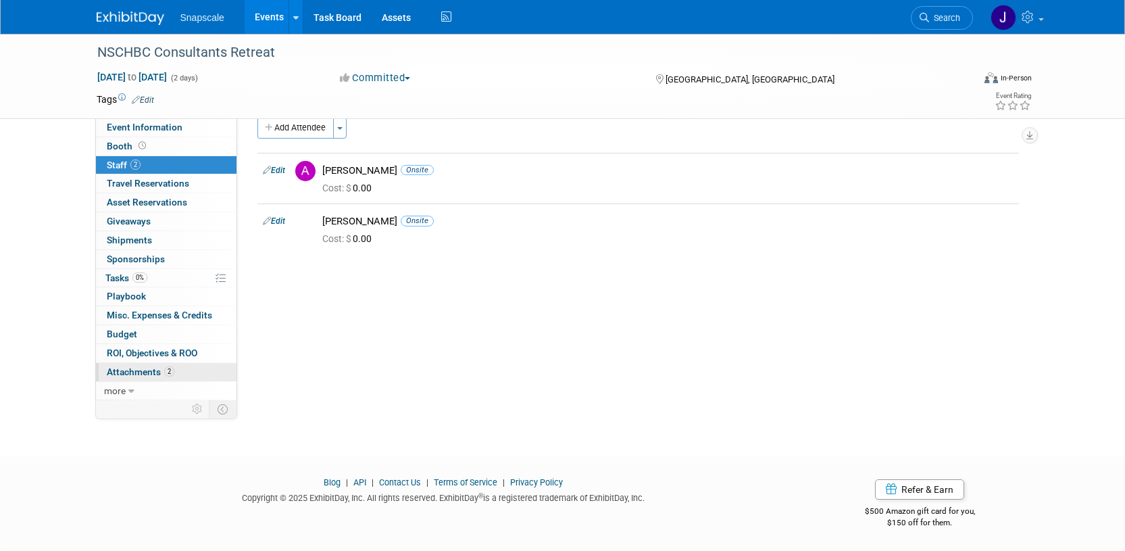
click at [123, 371] on span "Attachments 2" at bounding box center [141, 371] width 68 height 11
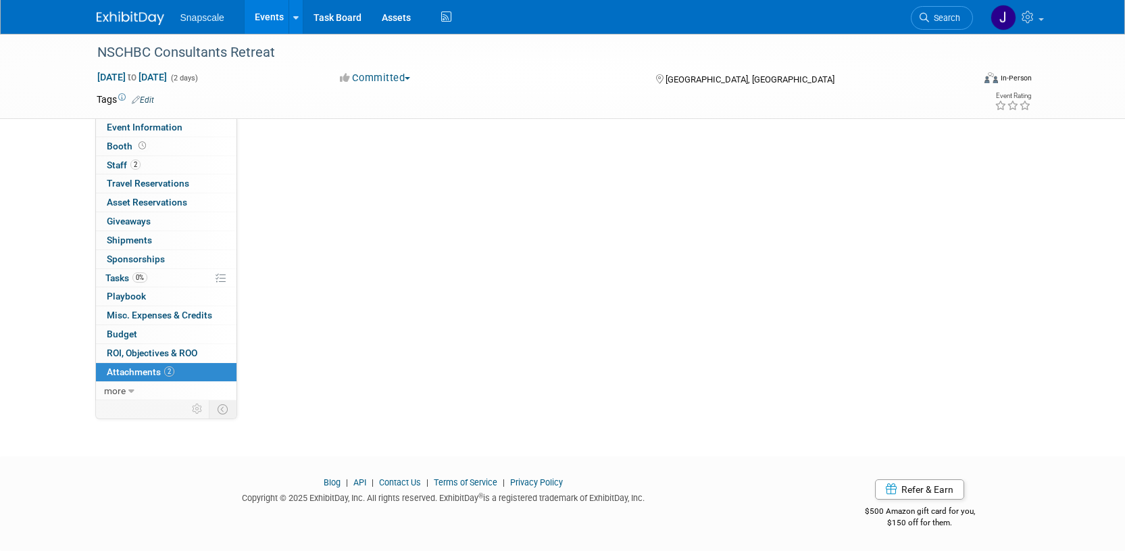
scroll to position [0, 0]
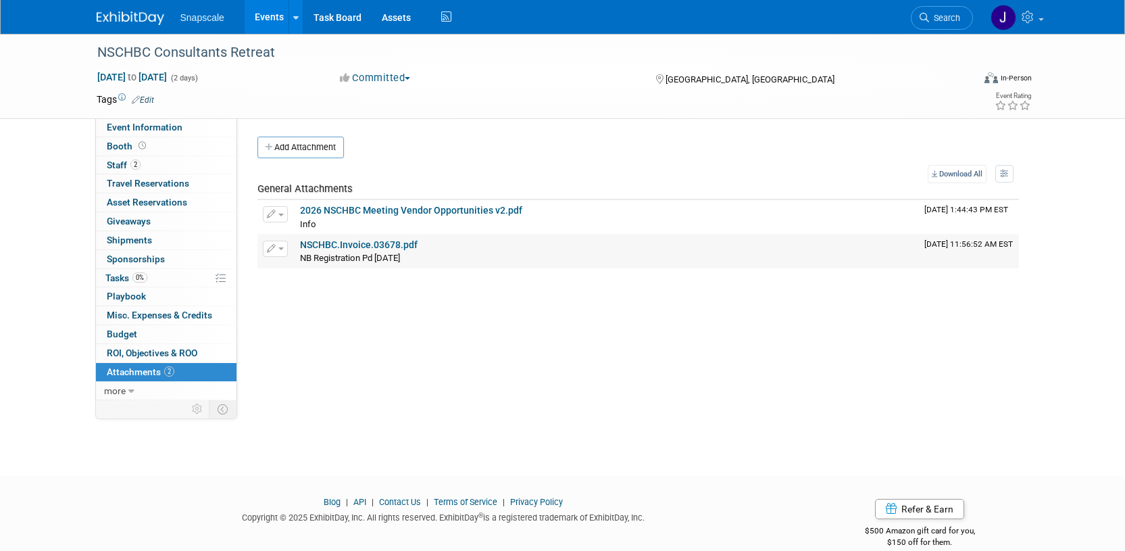
click at [316, 243] on link "NSCHBC.Invoice.03678.pdf" at bounding box center [359, 244] width 118 height 11
click at [107, 283] on span "Tasks 0%" at bounding box center [126, 277] width 42 height 11
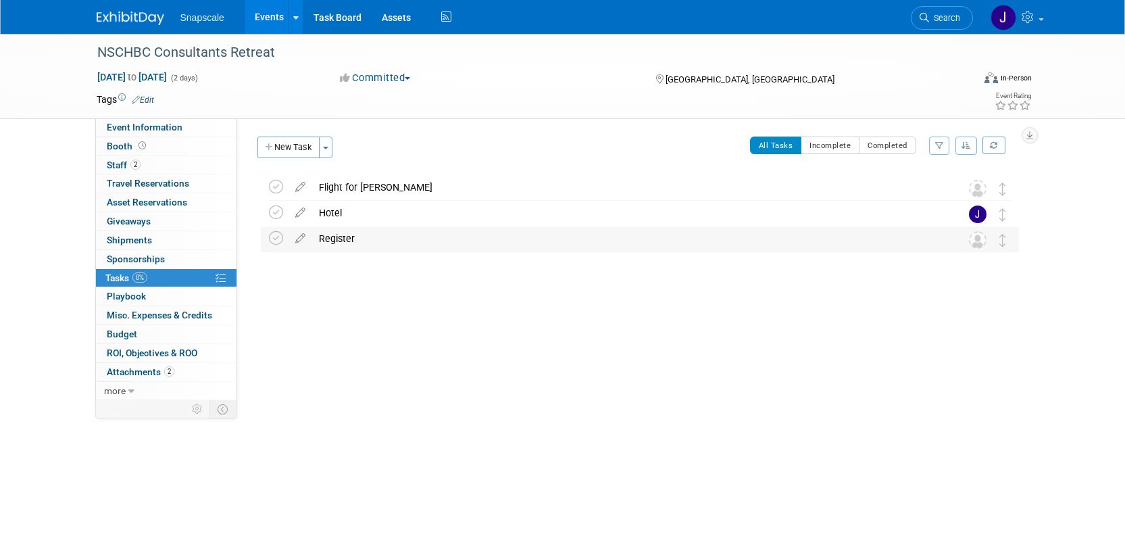
click at [336, 237] on div "Register" at bounding box center [627, 238] width 630 height 23
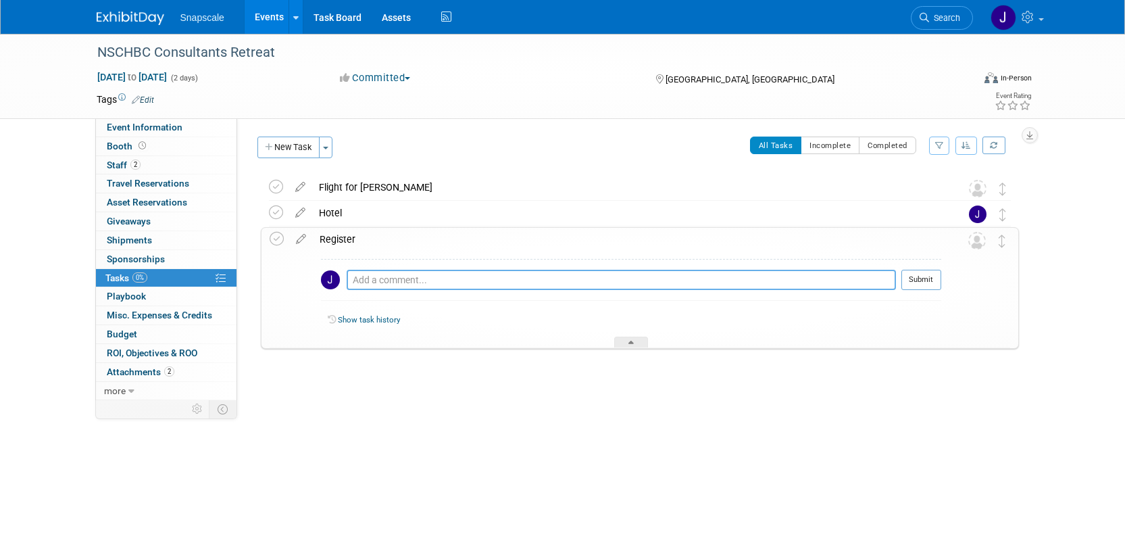
click at [372, 285] on textarea at bounding box center [621, 280] width 549 height 20
type textarea "Invoice says 1 rep > is Alex going to?"
click at [629, 341] on icon at bounding box center [631, 345] width 5 height 8
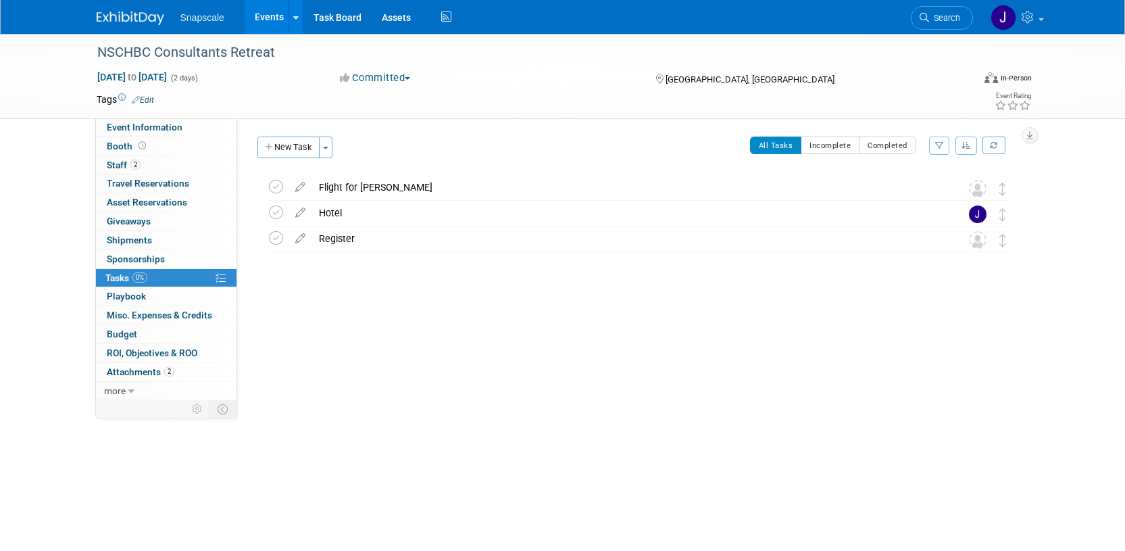
click at [128, 19] on img at bounding box center [131, 18] width 68 height 14
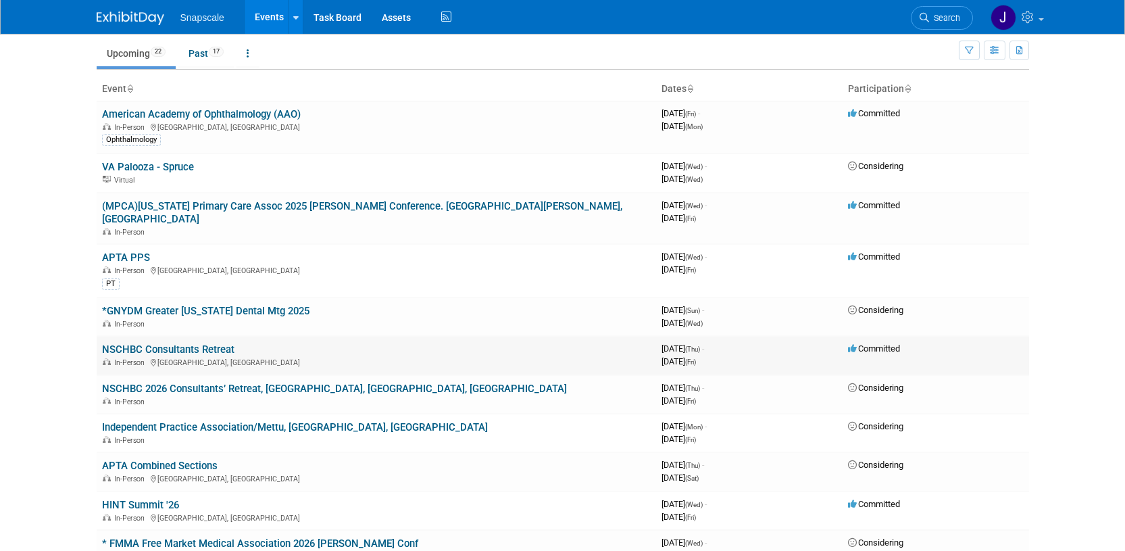
scroll to position [53, 0]
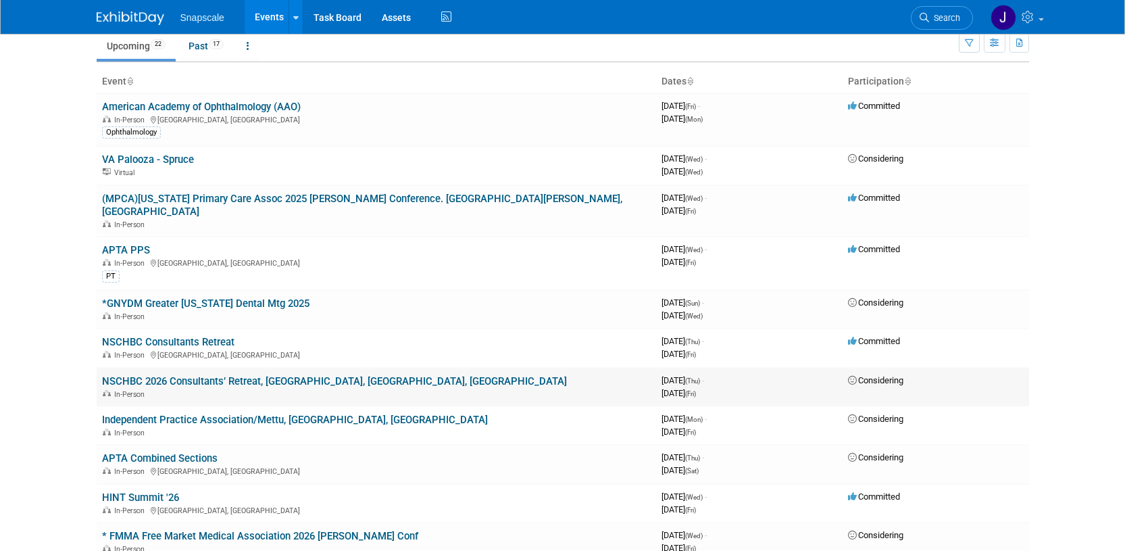
click at [245, 375] on link "NSCHBC 2026 Consultants’ Retreat, [GEOGRAPHIC_DATA], [GEOGRAPHIC_DATA], [GEOGRA…" at bounding box center [334, 381] width 465 height 12
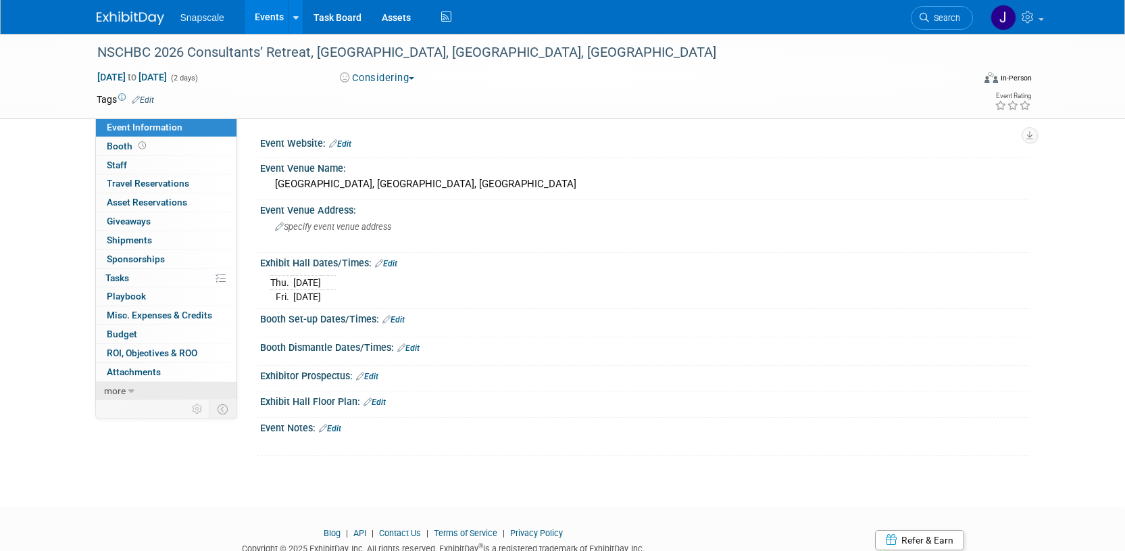
click at [116, 389] on span "more" at bounding box center [115, 390] width 22 height 11
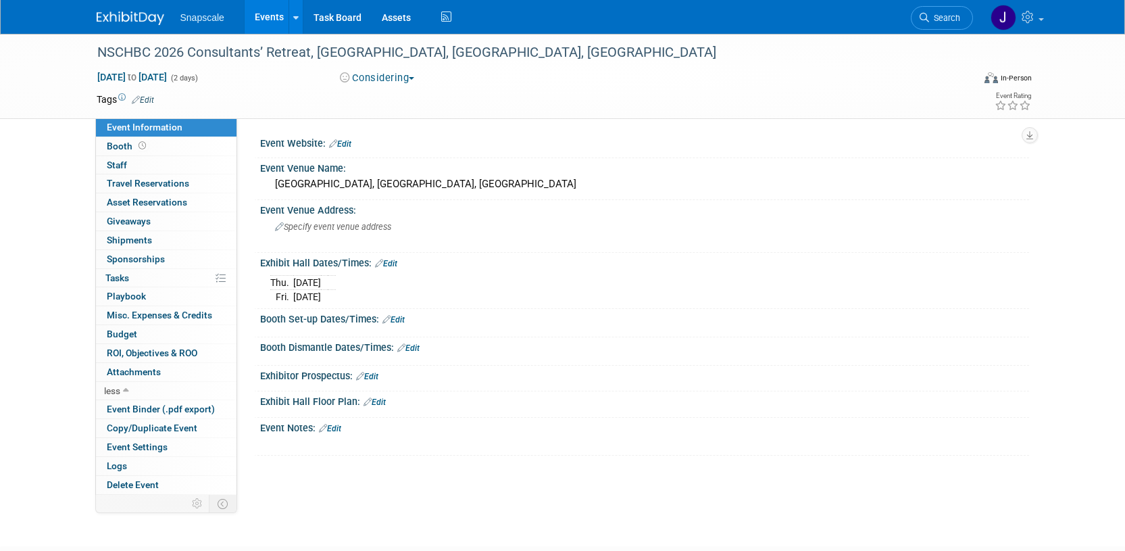
click at [513, 350] on div "Booth Dismantle Dates/Times: Edit" at bounding box center [644, 346] width 769 height 18
click at [411, 78] on button "Considering" at bounding box center [377, 78] width 84 height 14
click at [121, 20] on img at bounding box center [131, 18] width 68 height 14
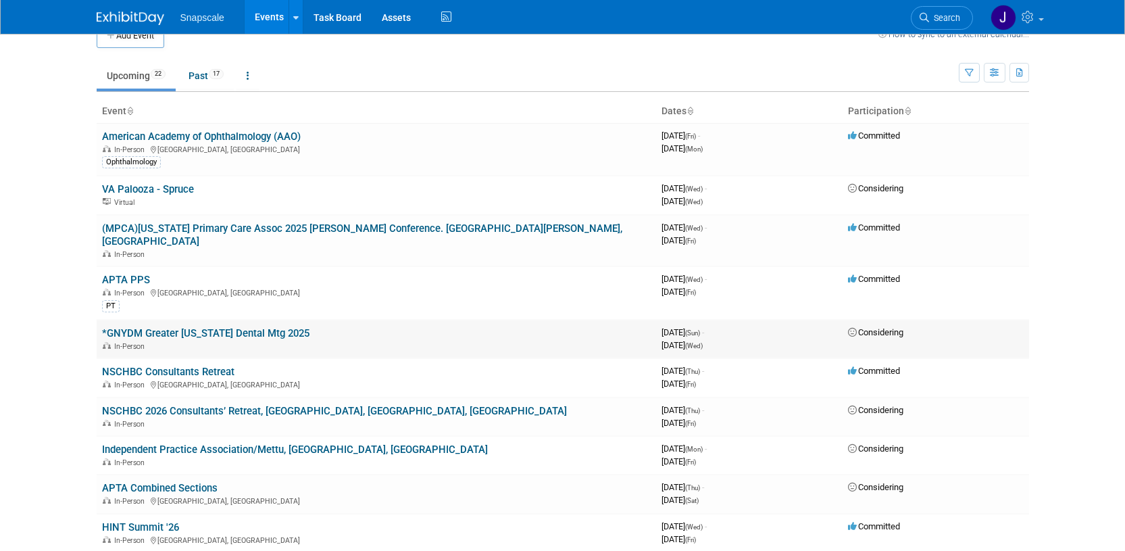
scroll to position [33, 0]
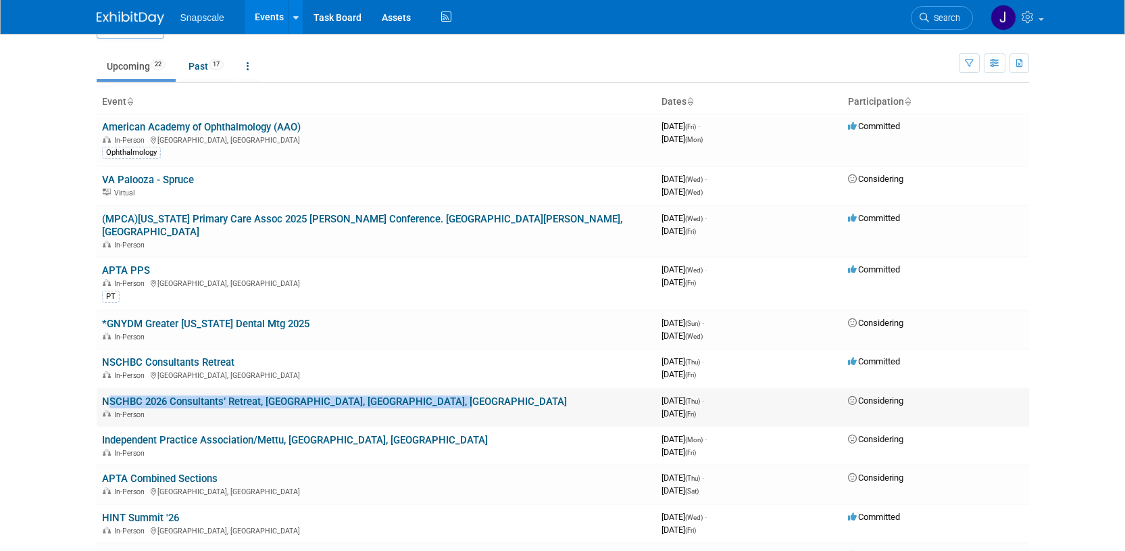
click at [430, 395] on link "NSCHBC 2026 Consultants’ Retreat, [GEOGRAPHIC_DATA], [GEOGRAPHIC_DATA], [GEOGRA…" at bounding box center [334, 401] width 465 height 12
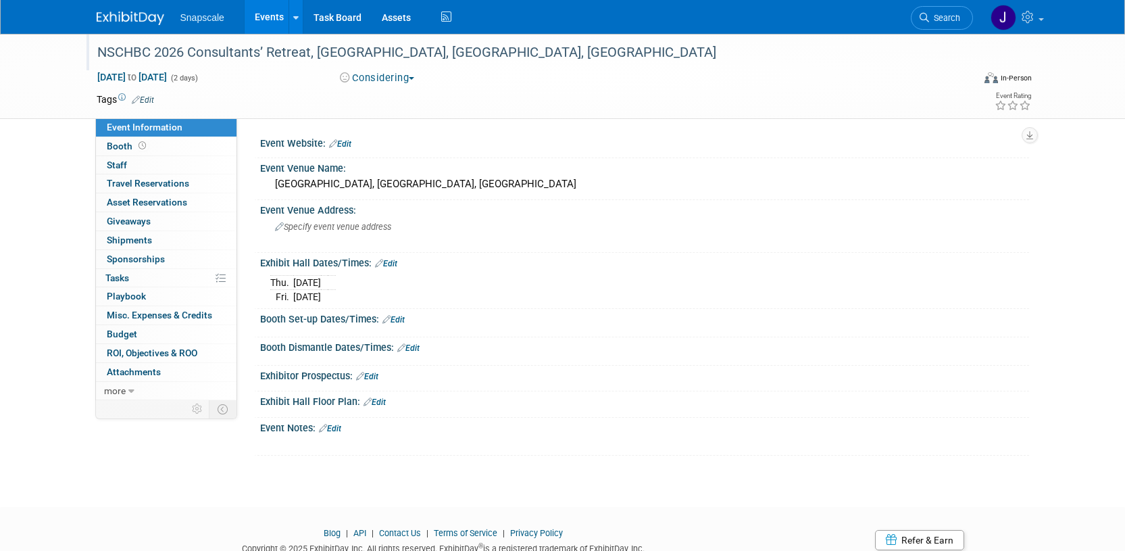
click at [524, 50] on div "NSCHBC 2026 Consultants’ Retreat, [GEOGRAPHIC_DATA], [GEOGRAPHIC_DATA], [GEOGRA…" at bounding box center [523, 53] width 860 height 24
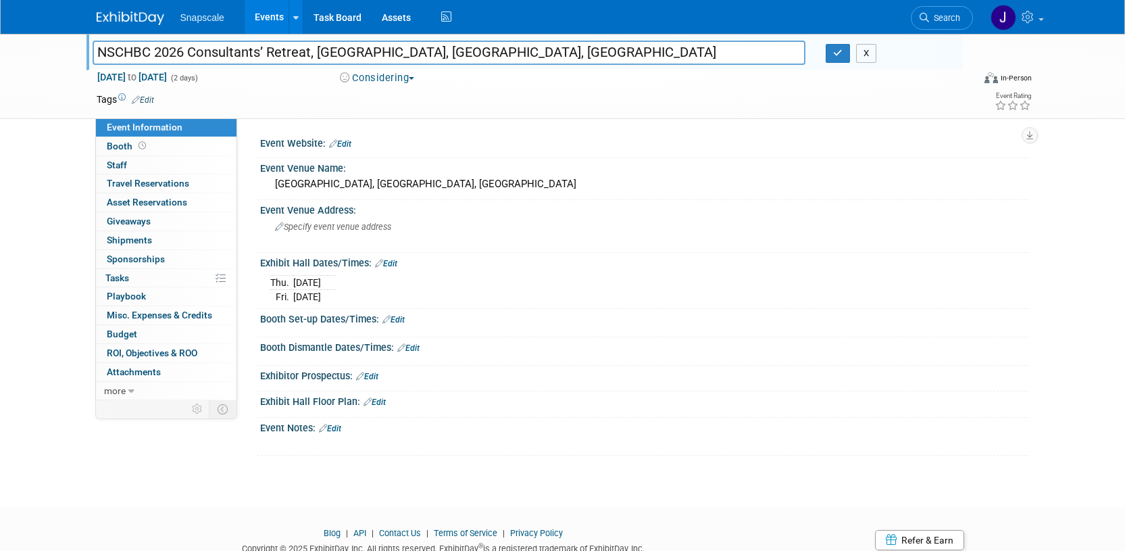
click at [866, 57] on button "X" at bounding box center [866, 53] width 21 height 19
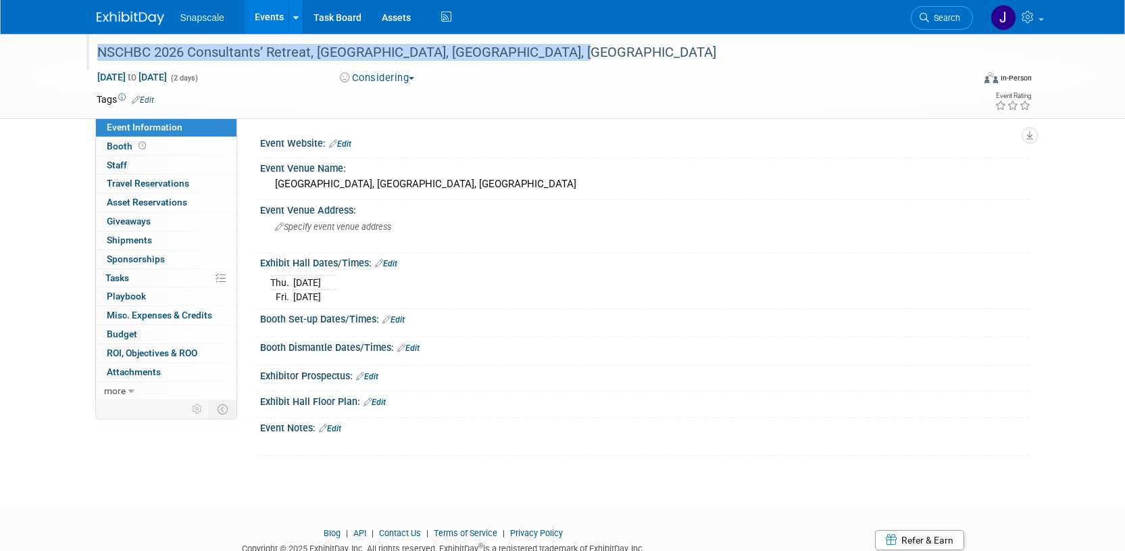
drag, startPoint x: 575, startPoint y: 58, endPoint x: 89, endPoint y: 47, distance: 486.8
click at [89, 47] on div "NSCHBC 2026 Consultants’ Retreat, [GEOGRAPHIC_DATA], [GEOGRAPHIC_DATA], [GEOGRA…" at bounding box center [525, 52] width 877 height 36
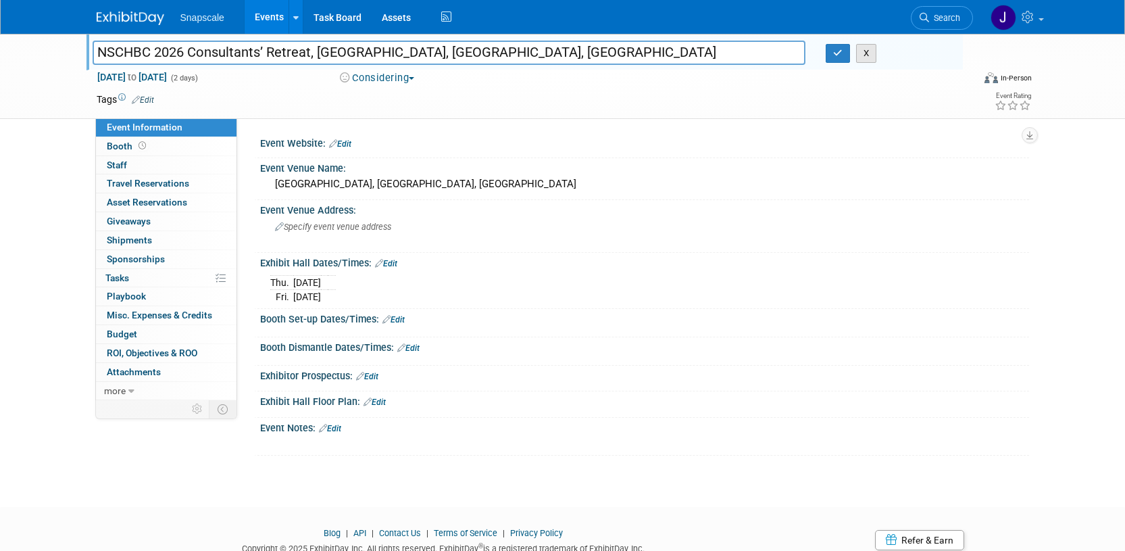
click at [869, 53] on button "X" at bounding box center [866, 53] width 21 height 19
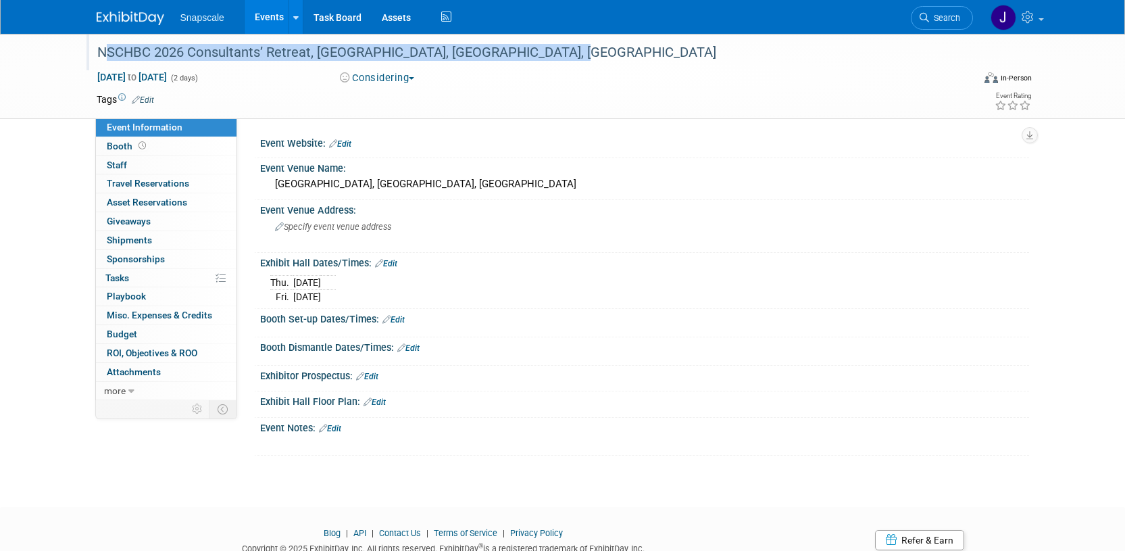
drag, startPoint x: 554, startPoint y: 47, endPoint x: 94, endPoint y: 47, distance: 459.6
click at [94, 47] on div "NSCHBC 2026 Consultants’ Retreat, [GEOGRAPHIC_DATA], [GEOGRAPHIC_DATA], [GEOGRA…" at bounding box center [523, 53] width 860 height 24
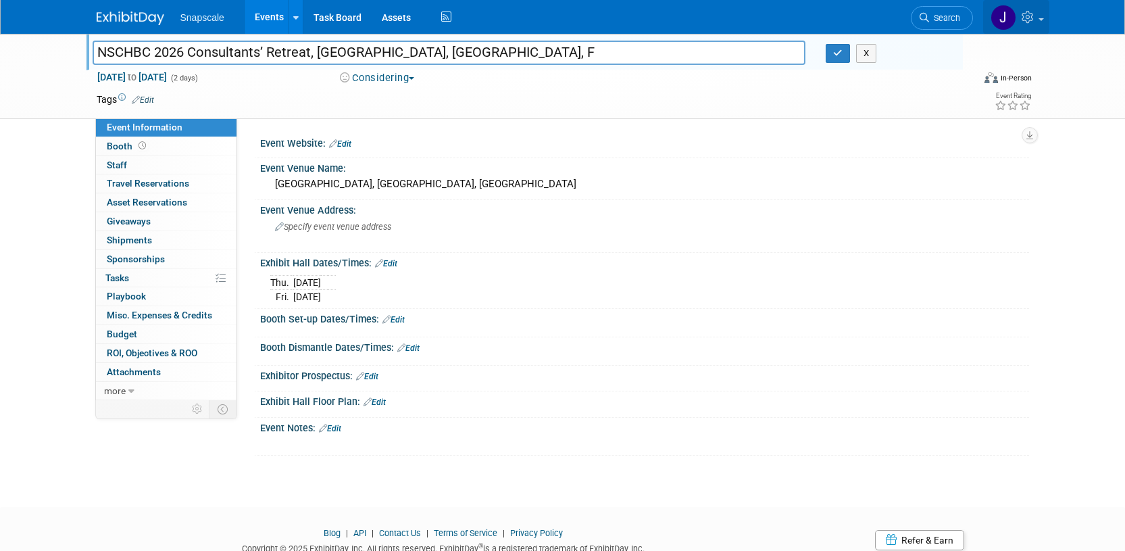
type input "NSCHBC 2026 Consultants’ Retreat, Sunseeker Resort, Charlotte Harbor, F"
click at [1036, 18] on icon at bounding box center [1030, 17] width 16 height 12
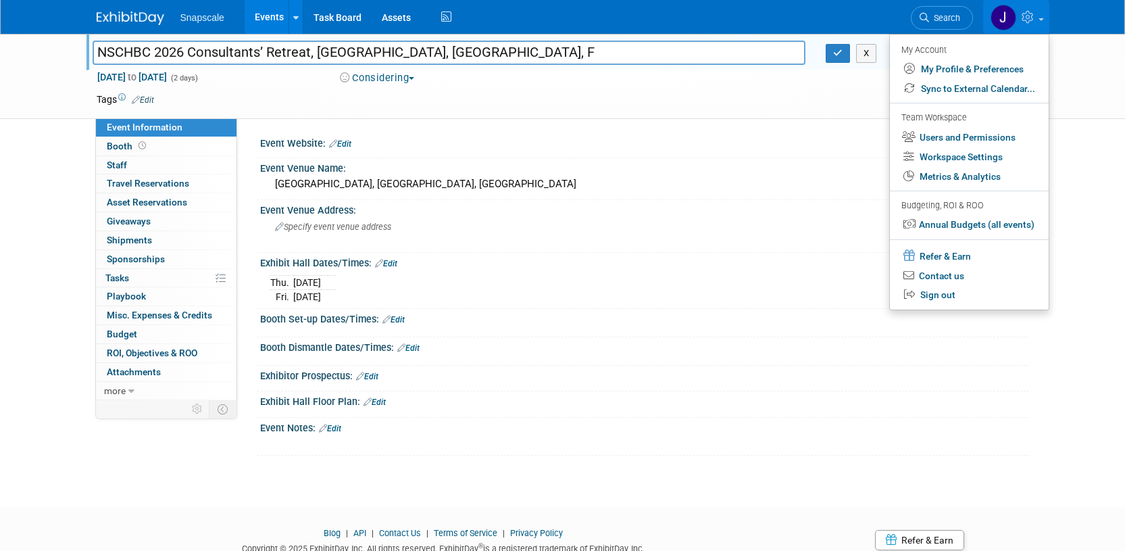
click at [109, 12] on img at bounding box center [131, 18] width 68 height 14
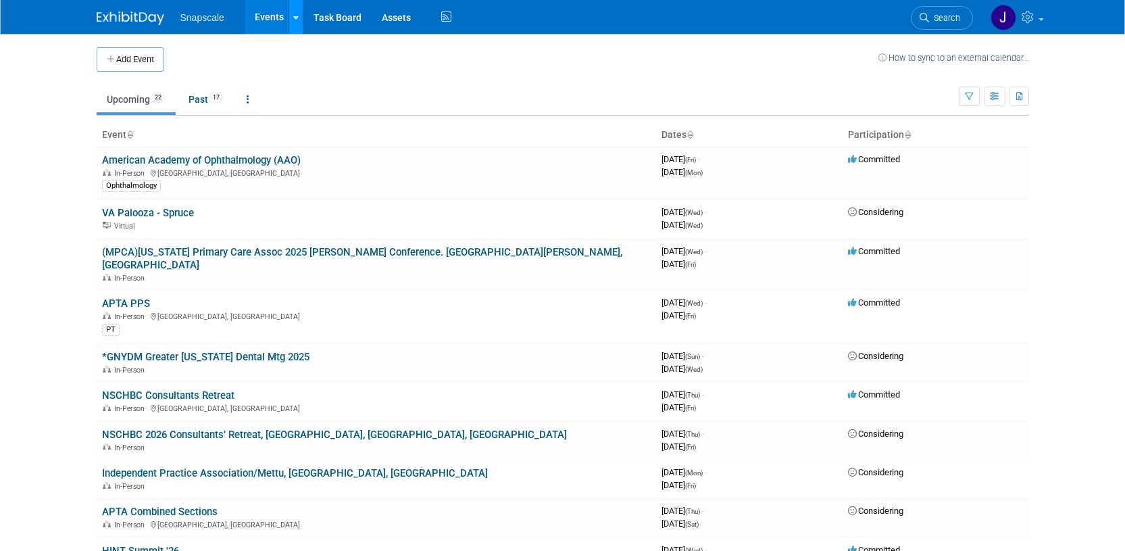
click at [293, 14] on icon at bounding box center [295, 18] width 5 height 9
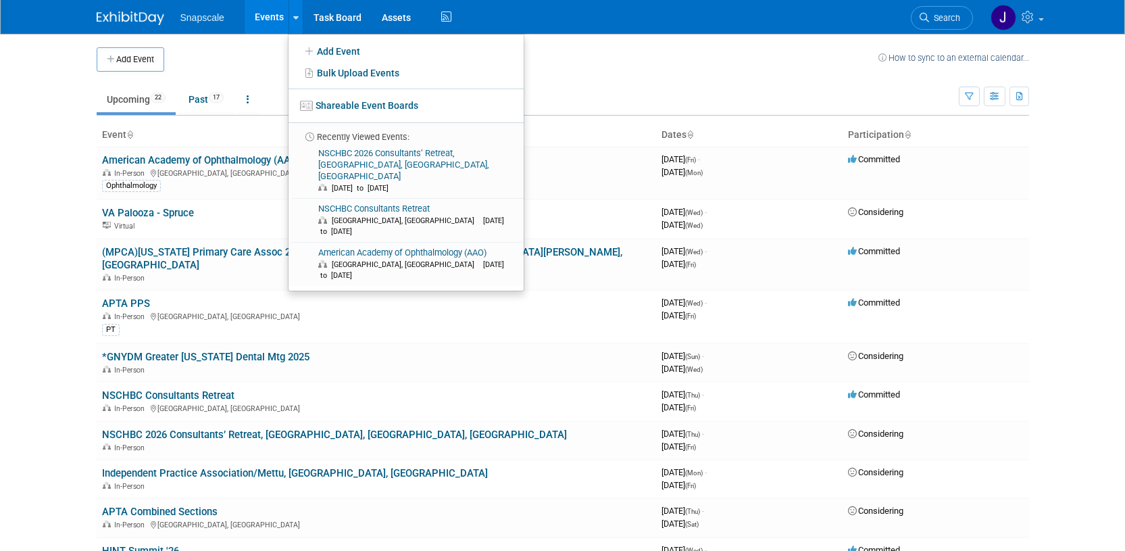
click at [275, 14] on link "Events" at bounding box center [269, 17] width 49 height 34
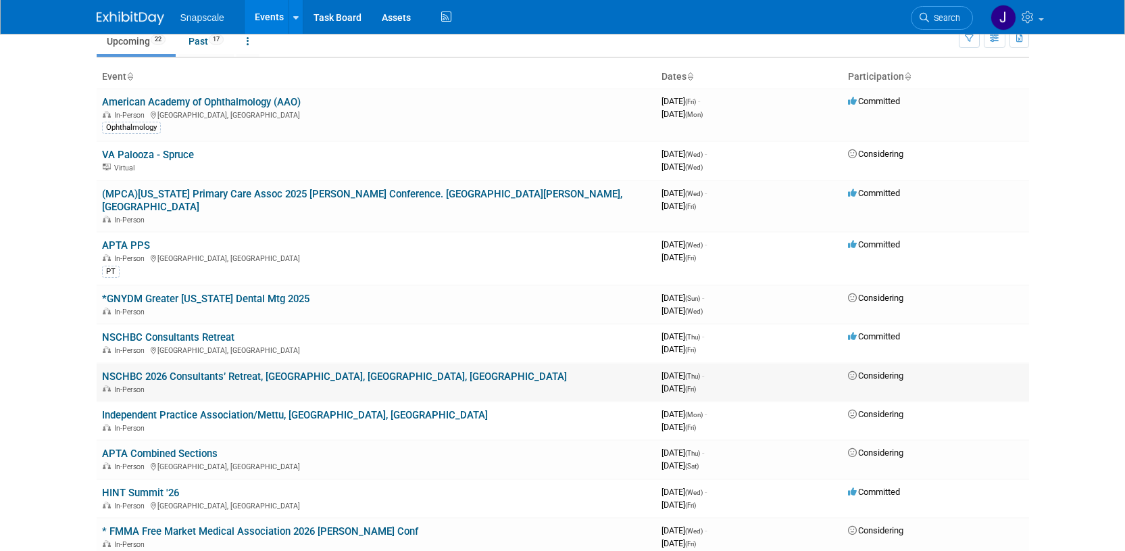
scroll to position [61, 0]
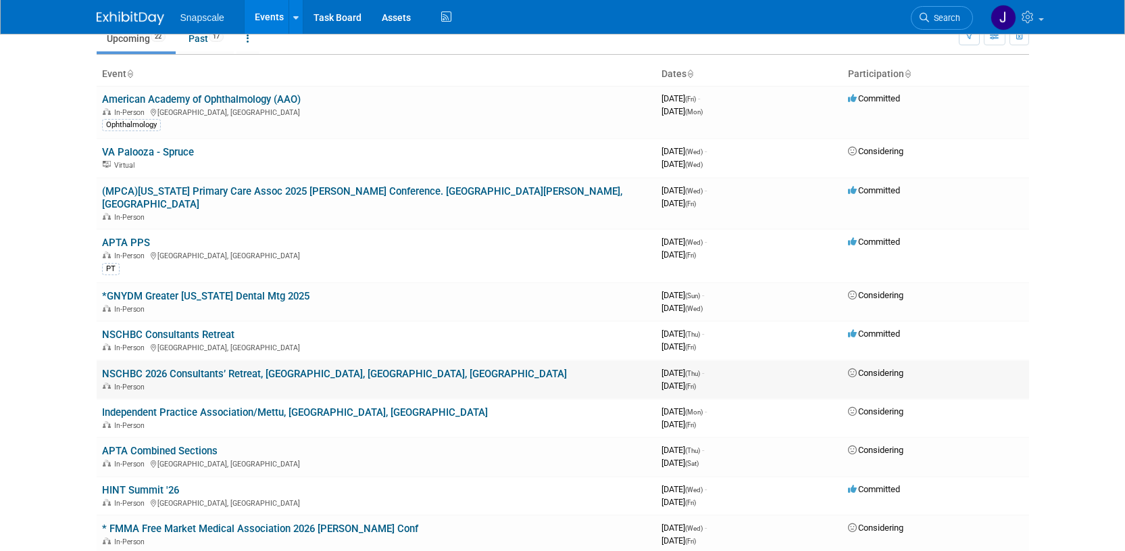
click at [145, 368] on link "NSCHBC 2026 Consultants’ Retreat, [GEOGRAPHIC_DATA], [GEOGRAPHIC_DATA], [GEOGRA…" at bounding box center [334, 374] width 465 height 12
click at [449, 14] on icon at bounding box center [446, 17] width 17 height 21
click at [1044, 20] on link at bounding box center [1016, 17] width 66 height 34
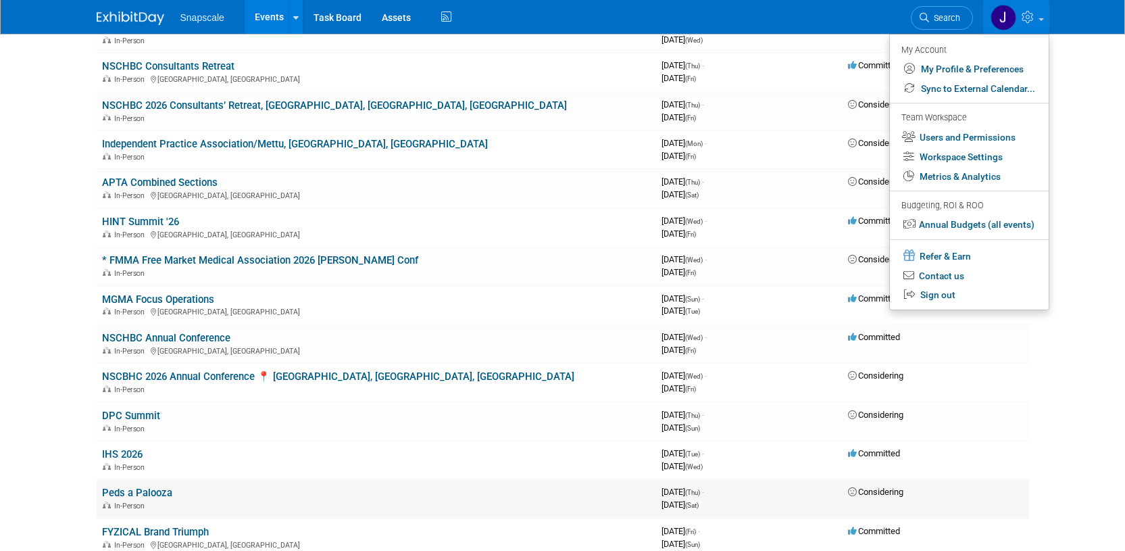
scroll to position [0, 0]
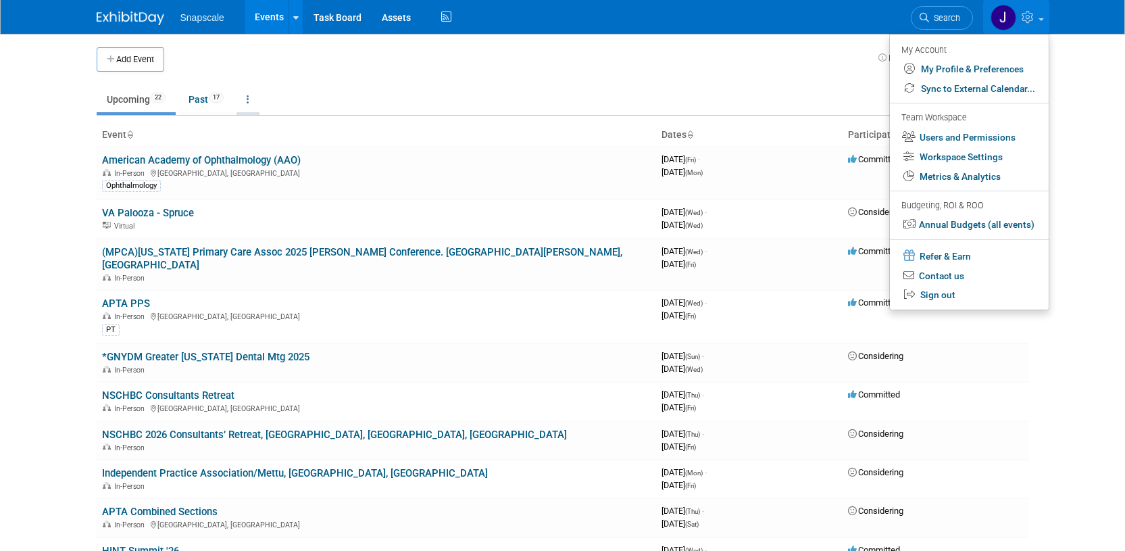
click at [253, 102] on link at bounding box center [248, 100] width 23 height 26
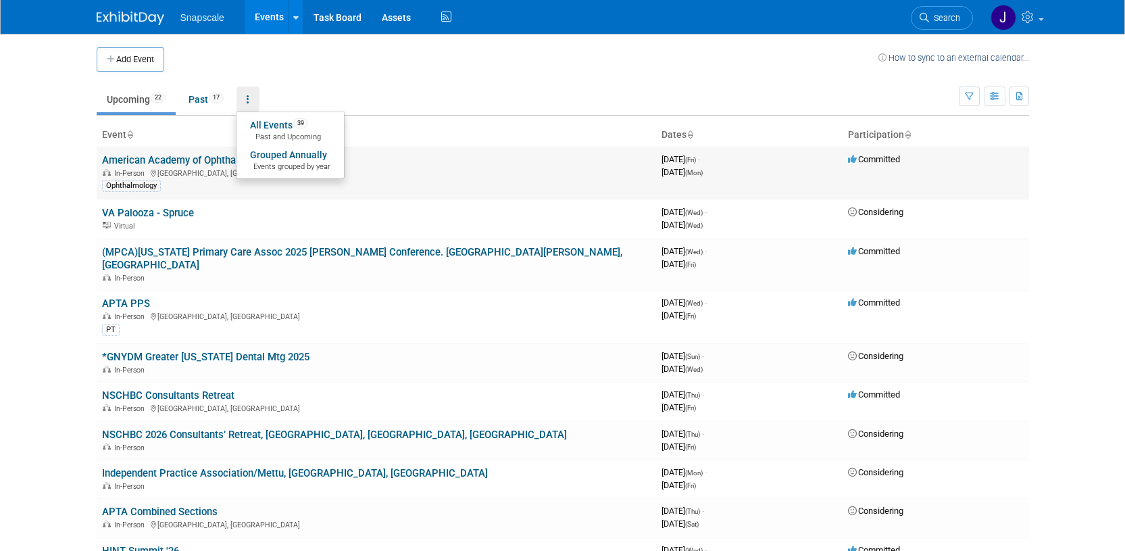
click at [150, 157] on link "American Academy of Ophthalmology (AAO)" at bounding box center [201, 160] width 199 height 12
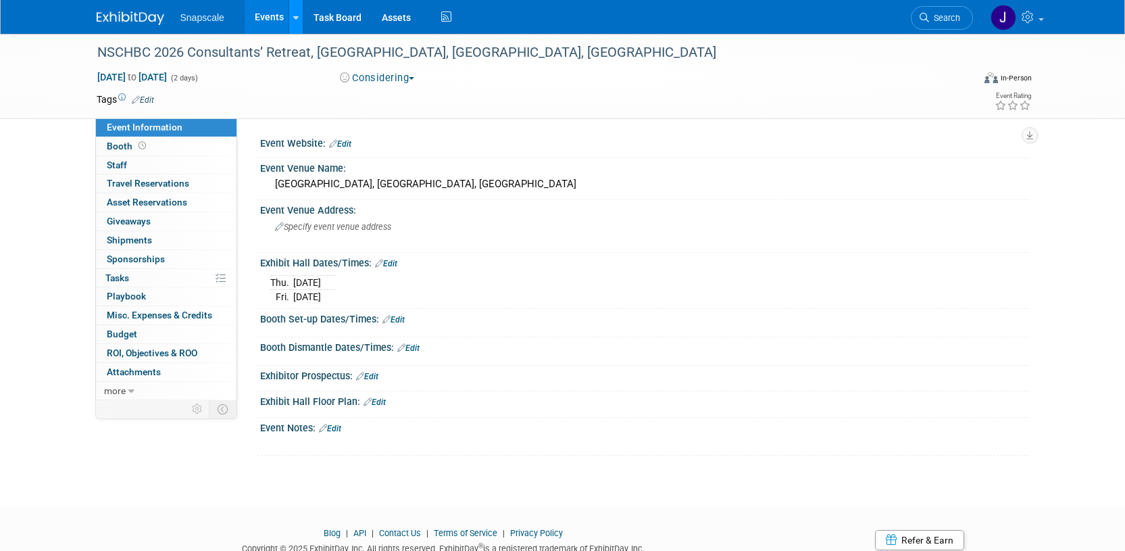
click at [294, 16] on icon at bounding box center [295, 18] width 5 height 9
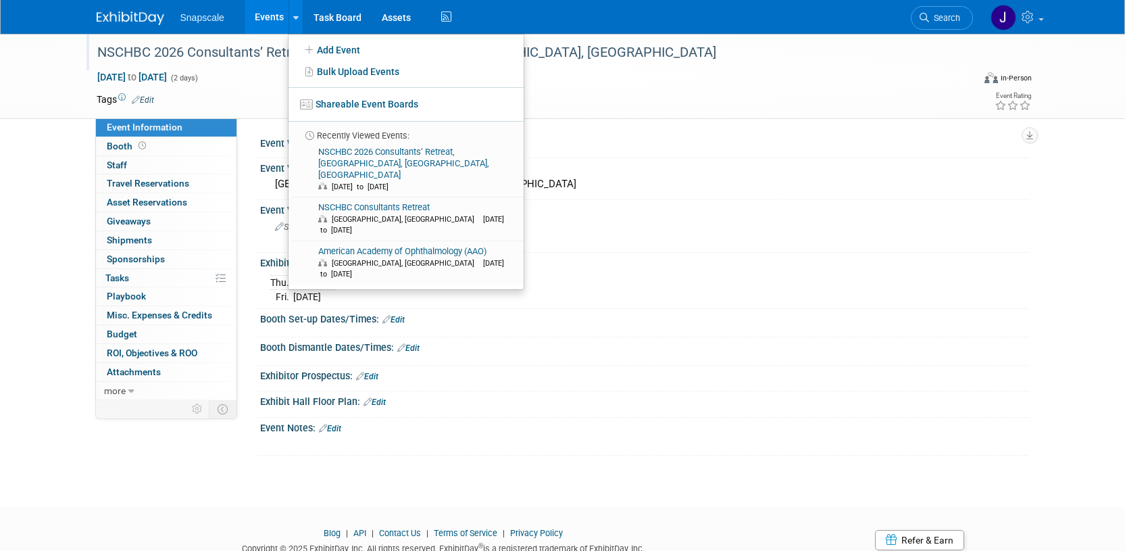
click at [650, 50] on div "NSCHBC 2026 Consultants’ Retreat, [GEOGRAPHIC_DATA], [GEOGRAPHIC_DATA], [GEOGRA…" at bounding box center [523, 53] width 860 height 24
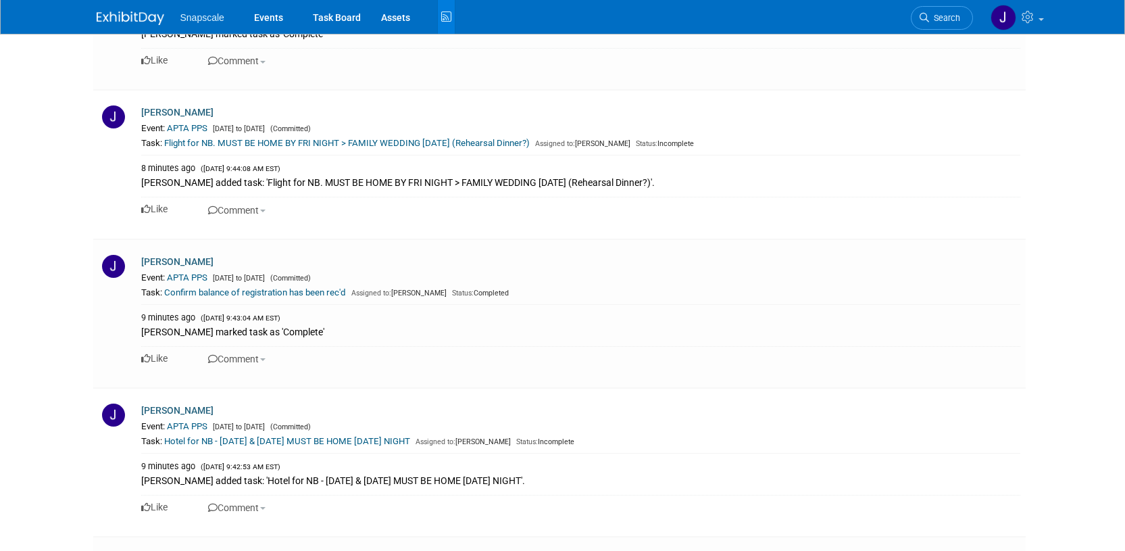
scroll to position [181, 0]
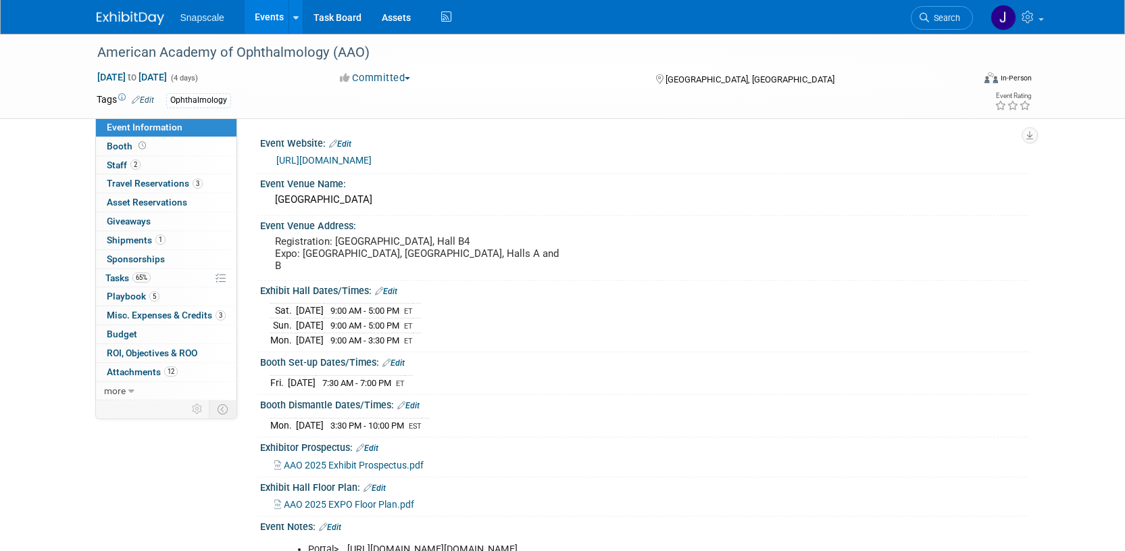
click at [119, 19] on img at bounding box center [131, 18] width 68 height 14
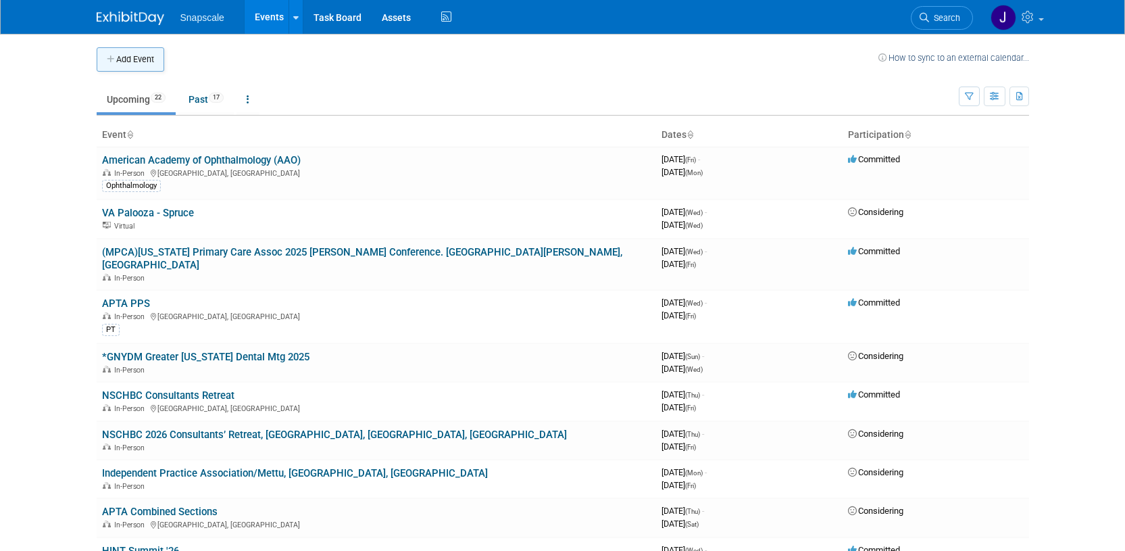
click at [123, 57] on button "Add Event" at bounding box center [131, 59] width 68 height 24
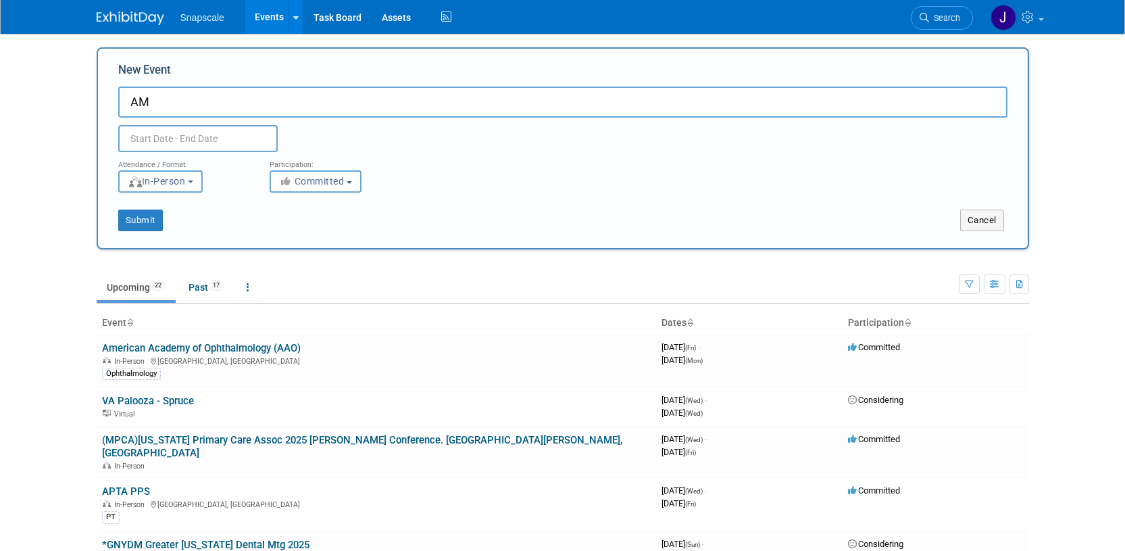
type input "A"
paste input "AAA 2026+HearTECH Expo"
type input "AAA 2026+HearTECH Expo"
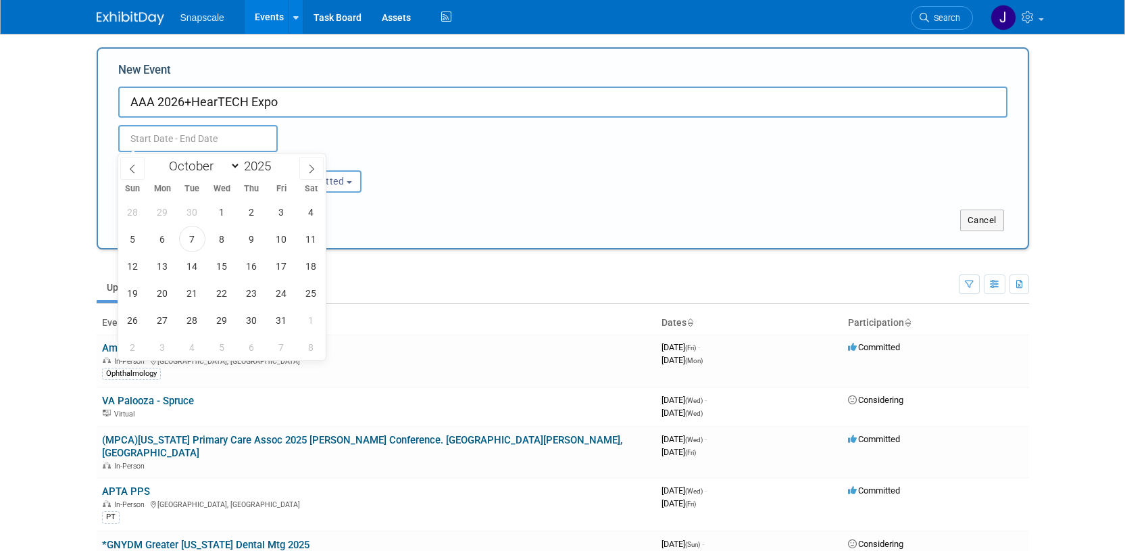
click at [208, 132] on input "text" at bounding box center [198, 138] width 160 height 27
click at [304, 171] on span at bounding box center [311, 168] width 24 height 23
select select "11"
click at [305, 171] on span at bounding box center [311, 168] width 24 height 23
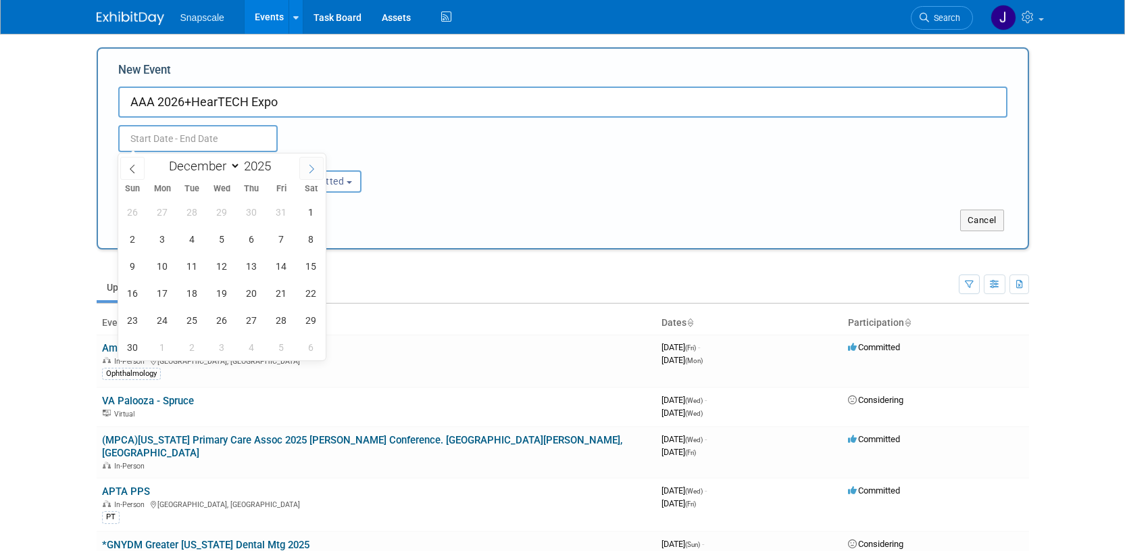
type input "2026"
click at [305, 171] on span at bounding box center [311, 168] width 24 height 23
select select "3"
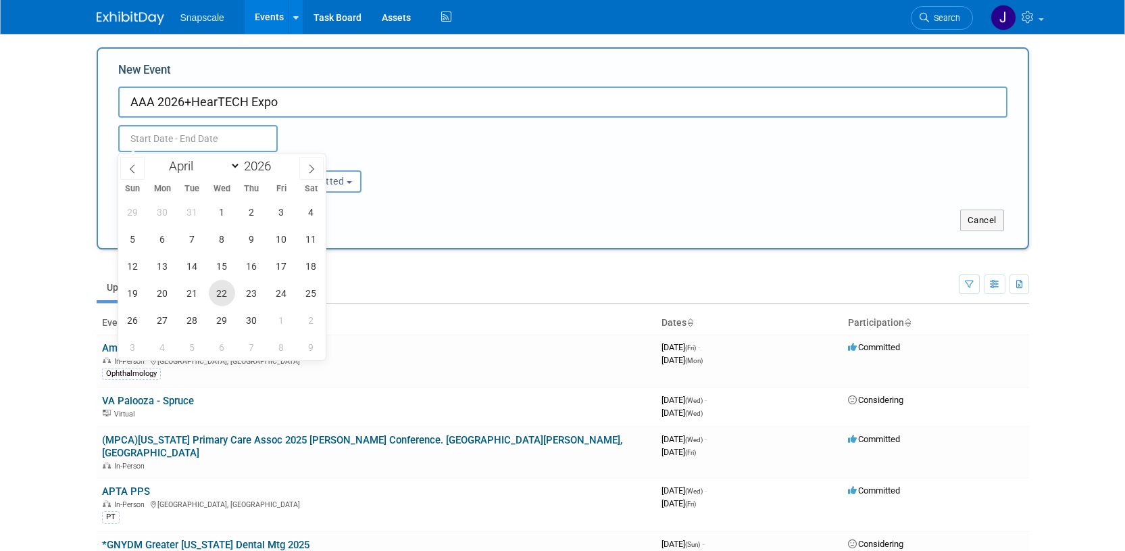
click at [223, 293] on span "22" at bounding box center [222, 293] width 26 height 26
type input "[DATE] to [DATE]"
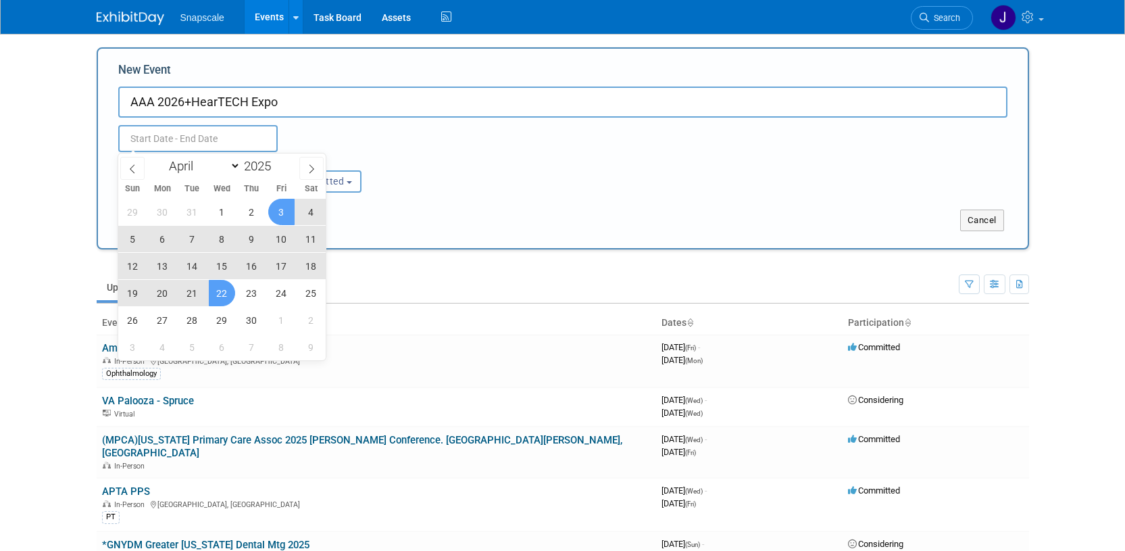
type input "[DATE] to [DATE]"
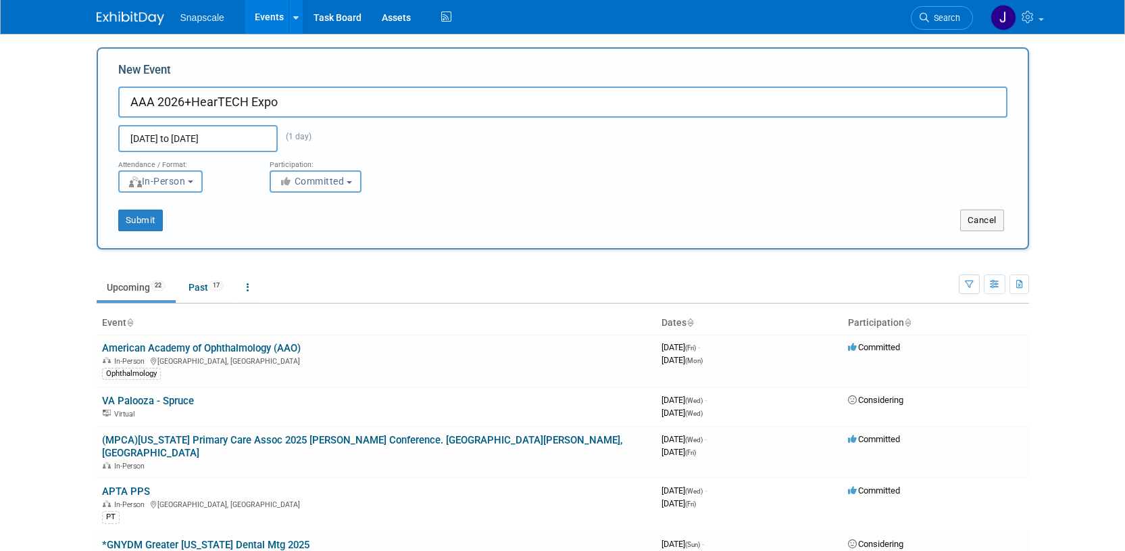
click at [295, 99] on input "AAA 2026+HearTECH Expo" at bounding box center [562, 102] width 889 height 31
type input "AAA 2026+HearTECH Expo. [GEOGRAPHIC_DATA], [GEOGRAPHIC_DATA]"
click at [348, 182] on button "Committed" at bounding box center [316, 181] width 92 height 22
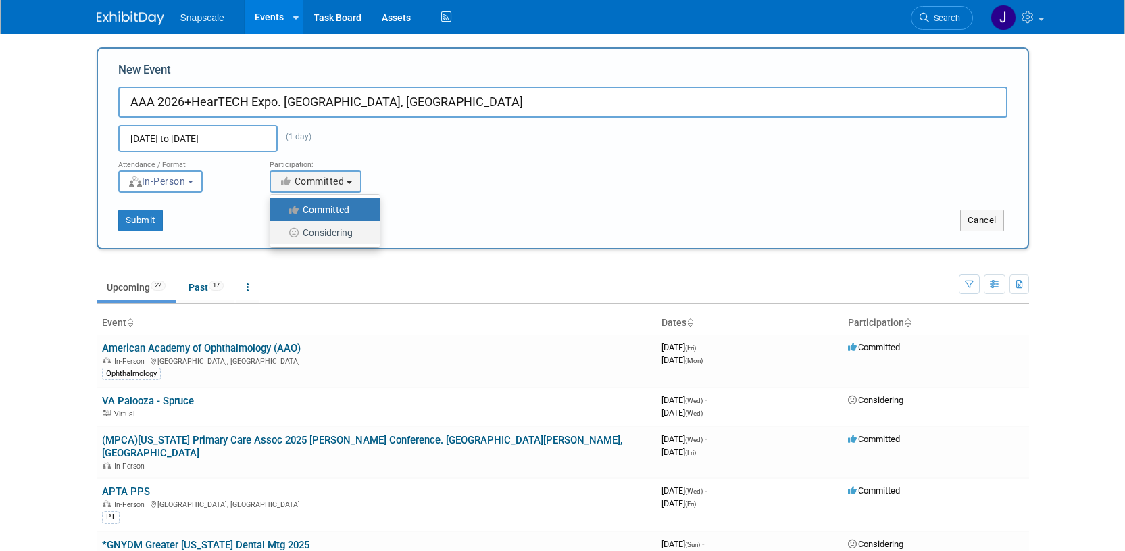
click at [331, 231] on label "Considering" at bounding box center [321, 233] width 89 height 18
click at [283, 231] on input "Considering" at bounding box center [278, 232] width 9 height 9
select select "2"
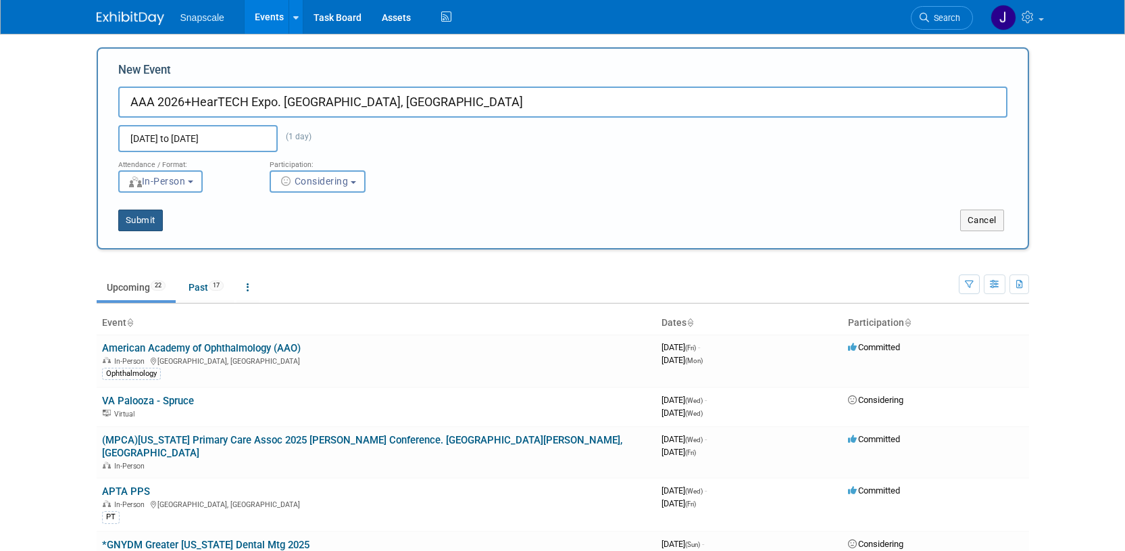
click at [144, 219] on button "Submit" at bounding box center [140, 221] width 45 height 22
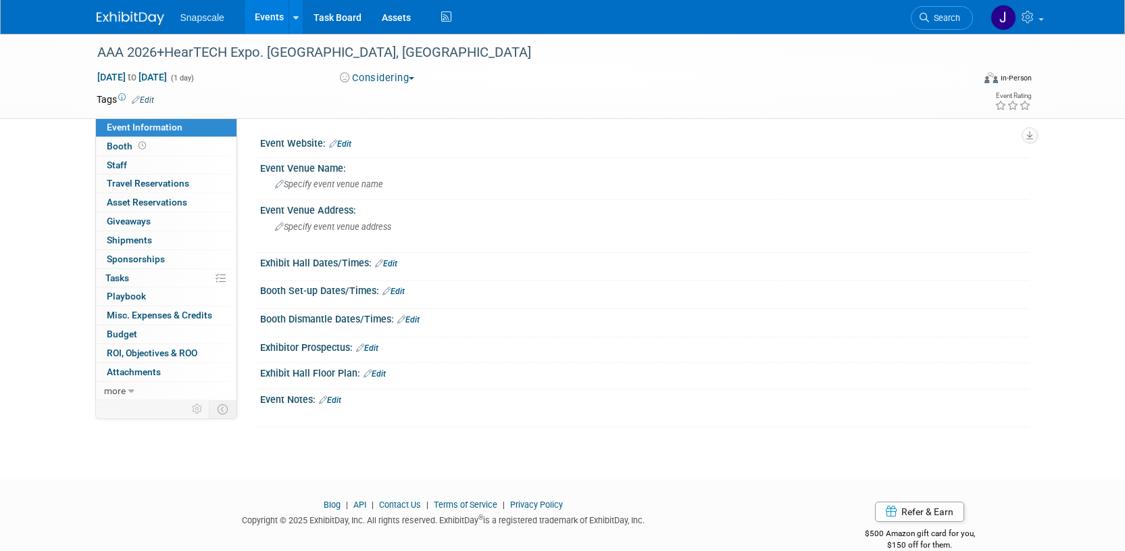
click at [341, 401] on link "Edit" at bounding box center [330, 399] width 22 height 9
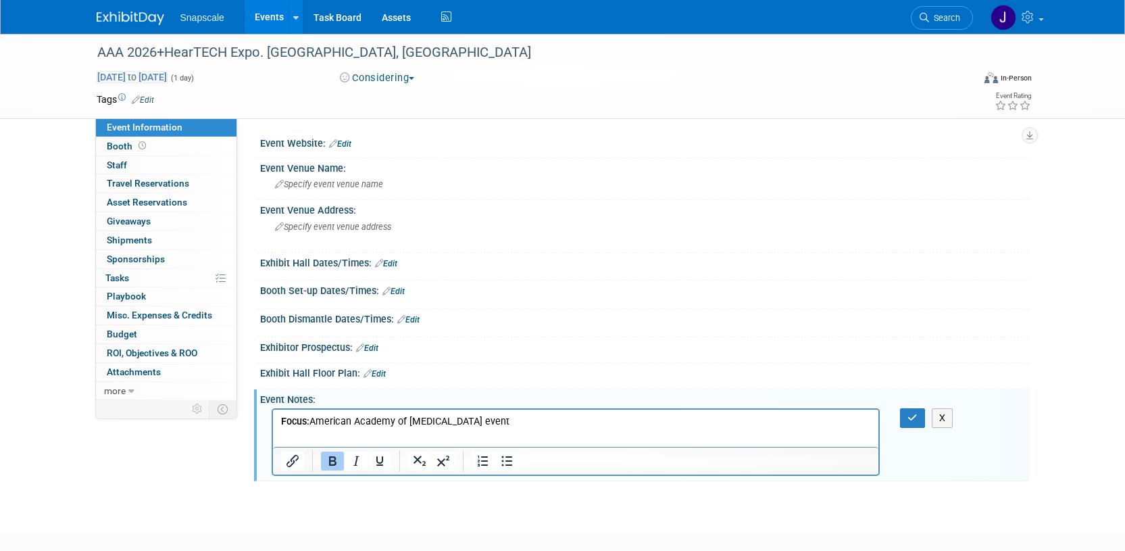
click at [168, 78] on span "Apr 22, 2026 to Apr 22, 2026" at bounding box center [132, 77] width 71 height 12
type input "Apr 22, 2026"
select select "3"
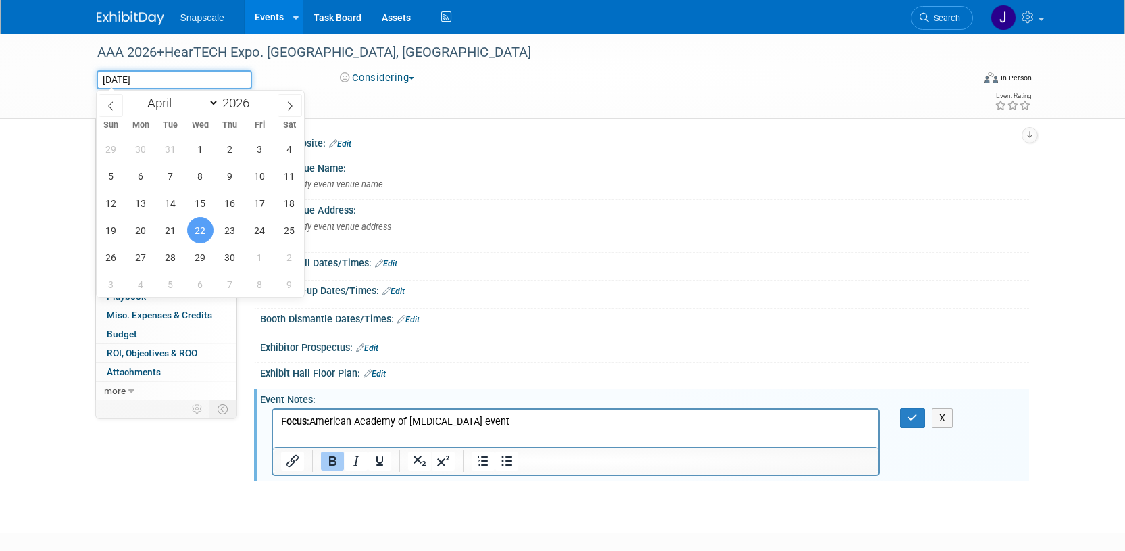
click at [180, 86] on input "Apr 22, 2026" at bounding box center [174, 79] width 155 height 19
click at [433, 127] on div "Event Website: Edit Event Venue Name: Specify event venue name Event Venue Addr…" at bounding box center [633, 259] width 792 height 282
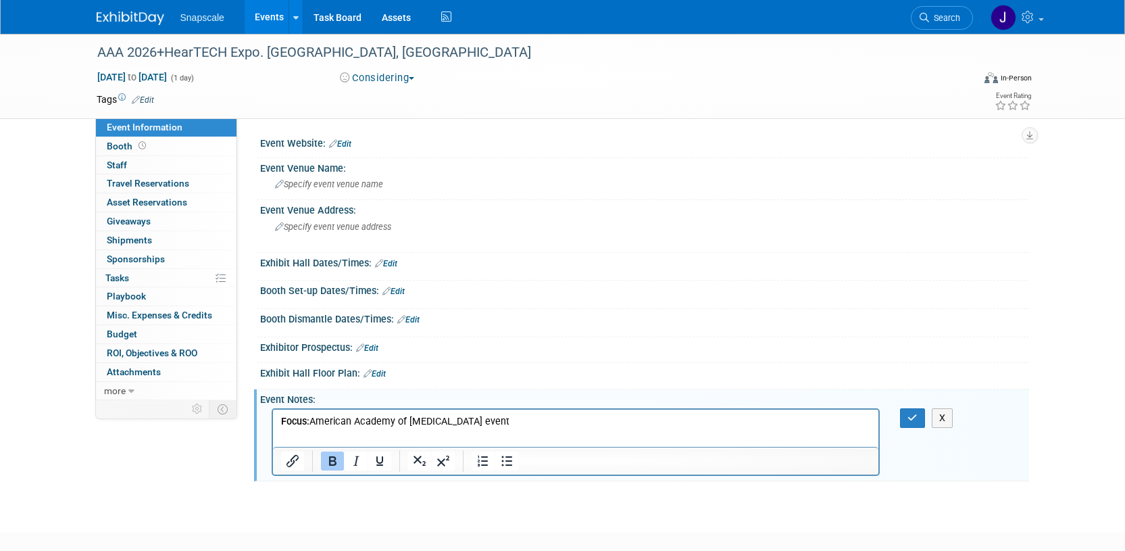
click at [168, 78] on span "Apr 22, 2026 to Apr 22, 2026" at bounding box center [132, 77] width 71 height 12
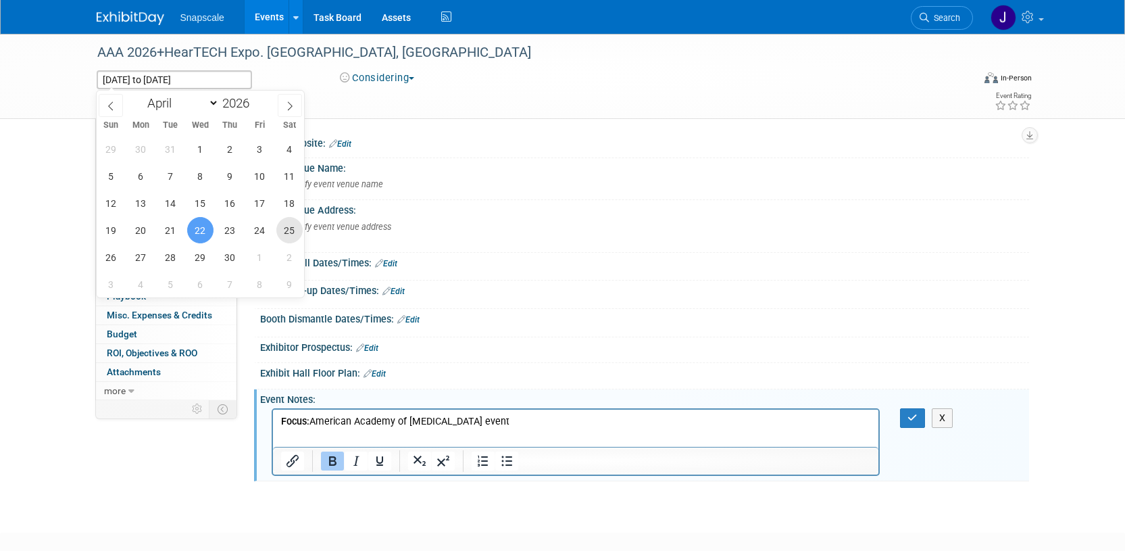
click at [283, 226] on span "25" at bounding box center [289, 230] width 26 height 26
type input "Apr 25, 2026"
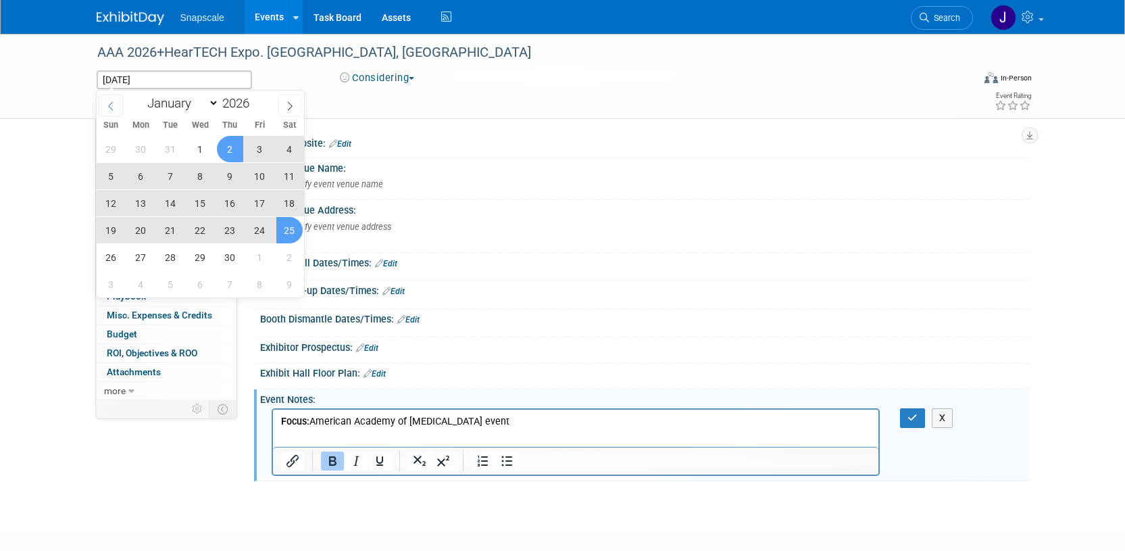
click at [111, 101] on icon at bounding box center [110, 105] width 9 height 9
select select "2"
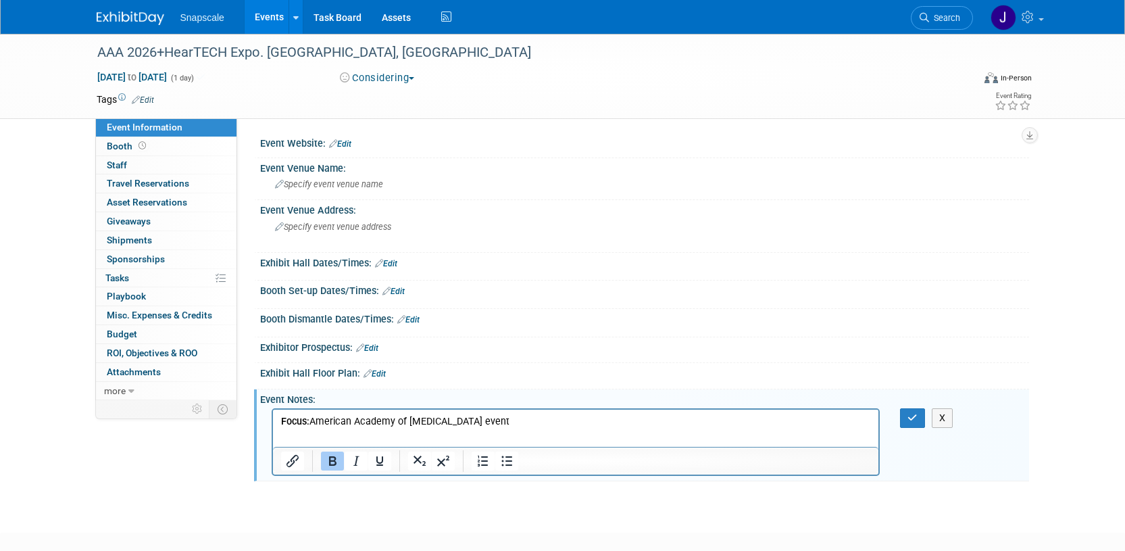
click at [413, 86] on div "Apr 25, 2026 to Apr 25, 2026 (1 day) Considering Committed Considering Not Goin…" at bounding box center [565, 80] width 956 height 20
click at [128, 76] on span "Apr 25, 2026 to Apr 25, 2026" at bounding box center [132, 77] width 71 height 12
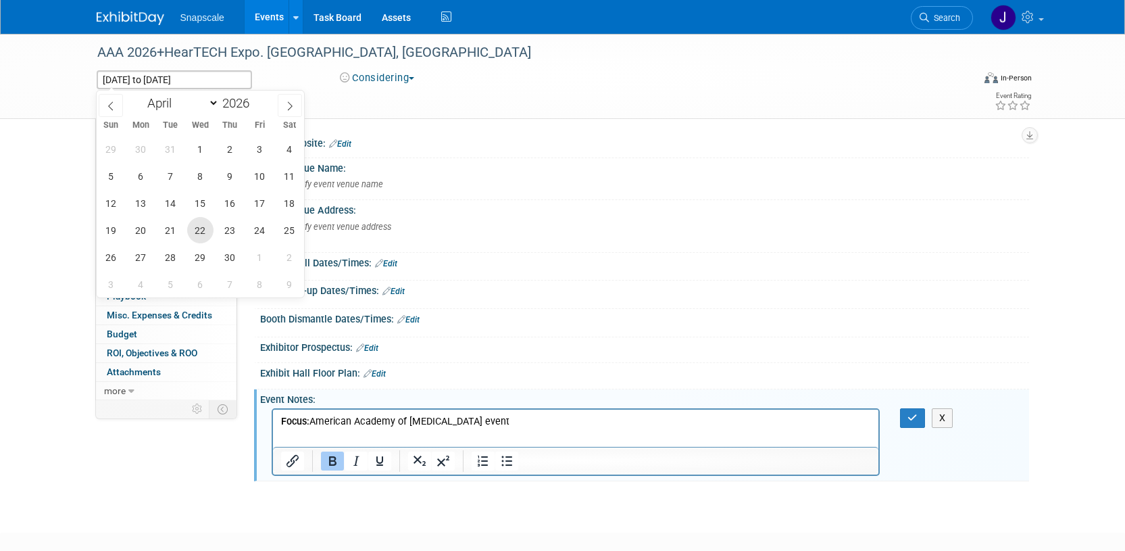
click at [201, 230] on span "22" at bounding box center [200, 230] width 26 height 26
type input "Apr 22, 2026"
click at [287, 231] on span "25" at bounding box center [289, 230] width 26 height 26
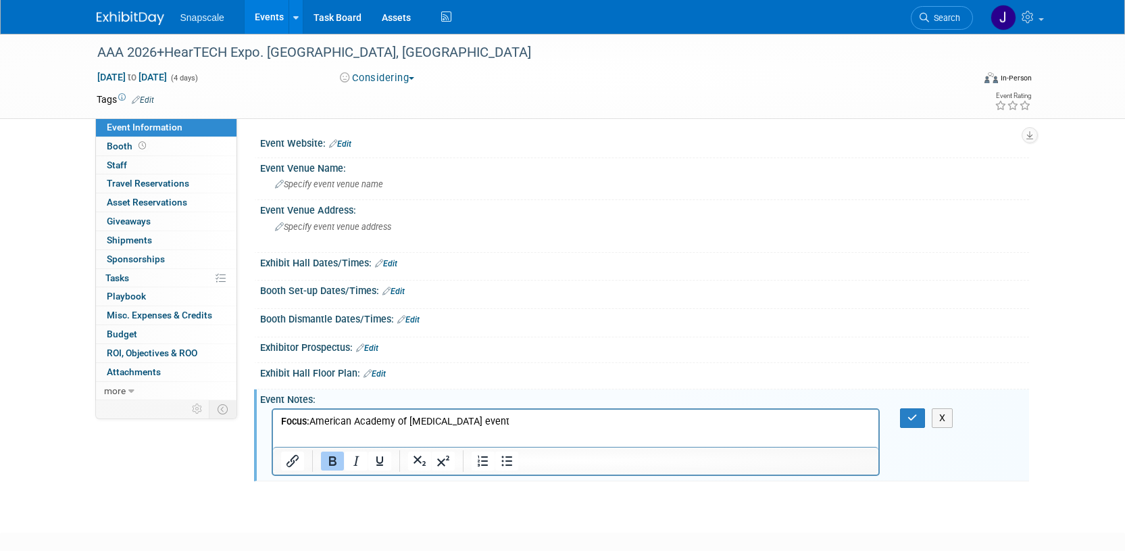
click at [341, 144] on link "Edit" at bounding box center [340, 143] width 22 height 9
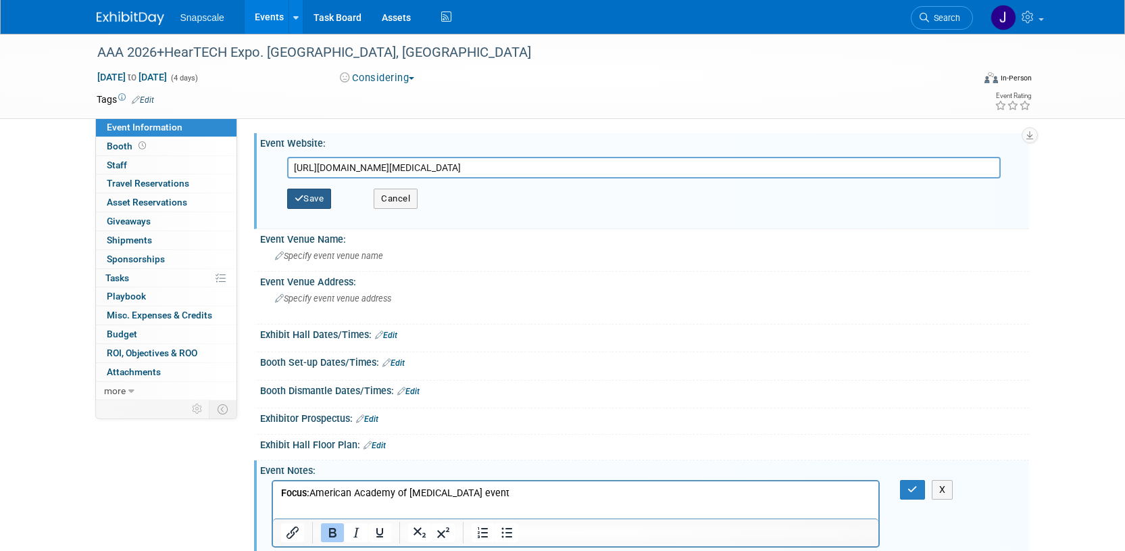
type input "https://www.interacoustics.com/blog/aaa-audiology-conference"
click at [296, 202] on icon "button" at bounding box center [299, 198] width 9 height 9
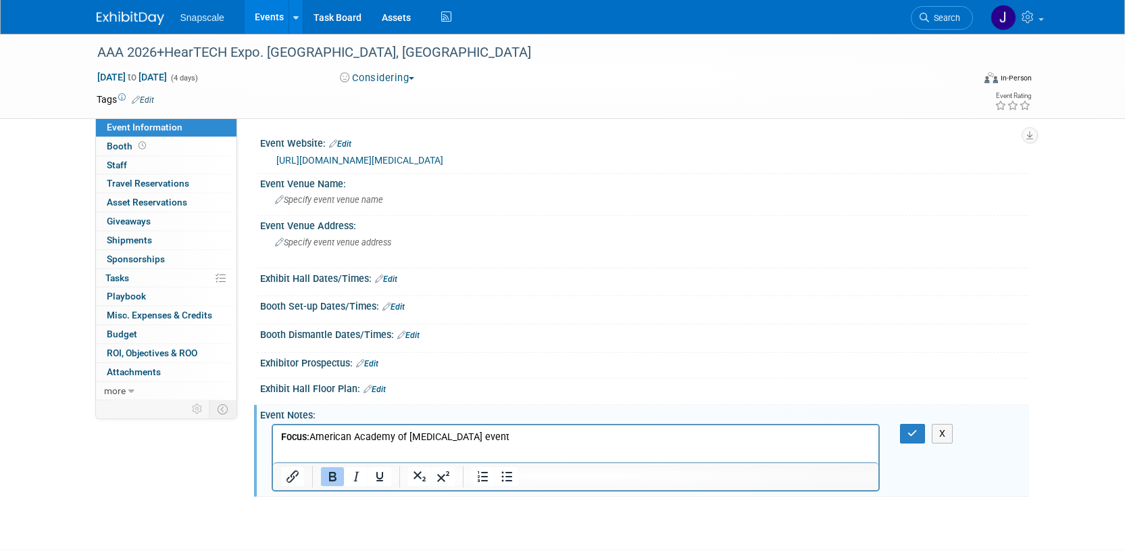
click at [341, 144] on link "Edit" at bounding box center [340, 143] width 22 height 9
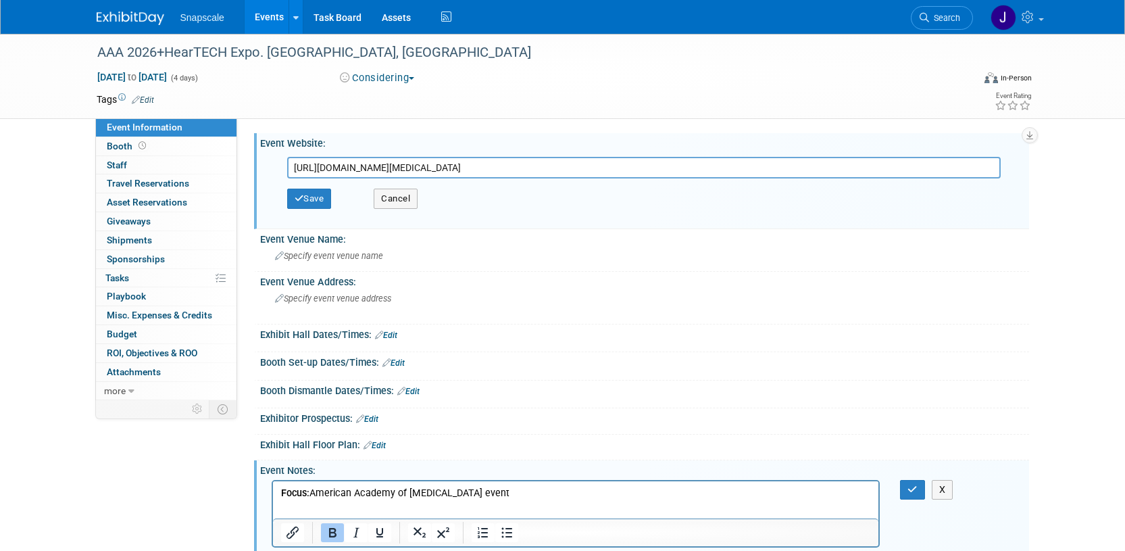
click at [579, 168] on input "https://www.interacoustics.com/blog/aaa-audiology-conference" at bounding box center [644, 168] width 714 height 22
drag, startPoint x: 568, startPoint y: 171, endPoint x: 285, endPoint y: 169, distance: 283.2
click at [285, 169] on div "https://www.interacoustics.com/blog/aaa-audiology-conference" at bounding box center [647, 168] width 741 height 22
type input "https://www.interacoustics.com/blog/aaa-audiology-conference"
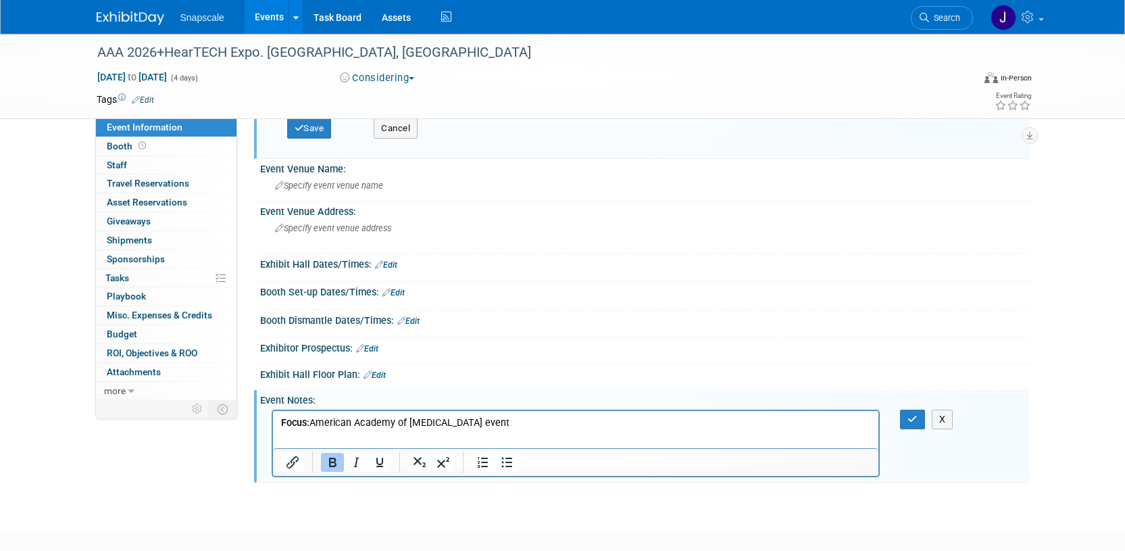
scroll to position [148, 0]
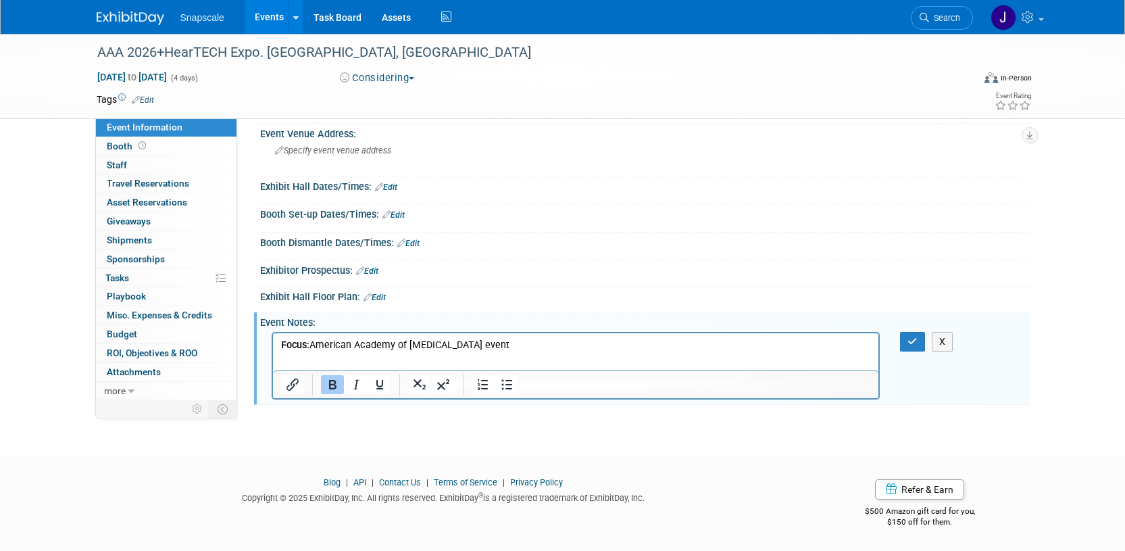
click at [489, 341] on p "Focus: American Academy of Audiology event" at bounding box center [575, 345] width 591 height 14
click at [913, 340] on icon "button" at bounding box center [913, 341] width 10 height 9
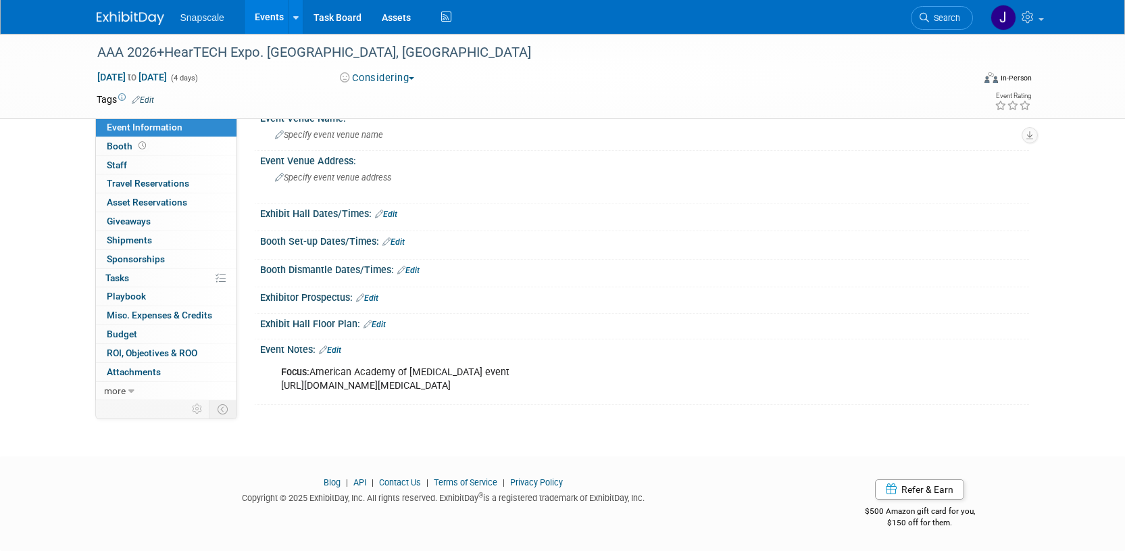
click at [122, 20] on img at bounding box center [131, 18] width 68 height 14
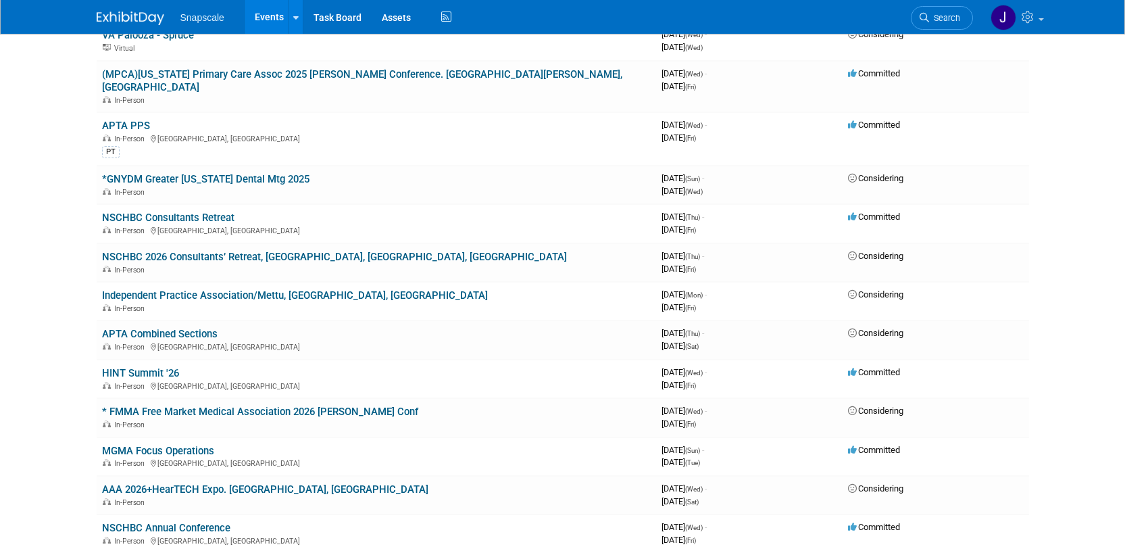
scroll to position [232, 0]
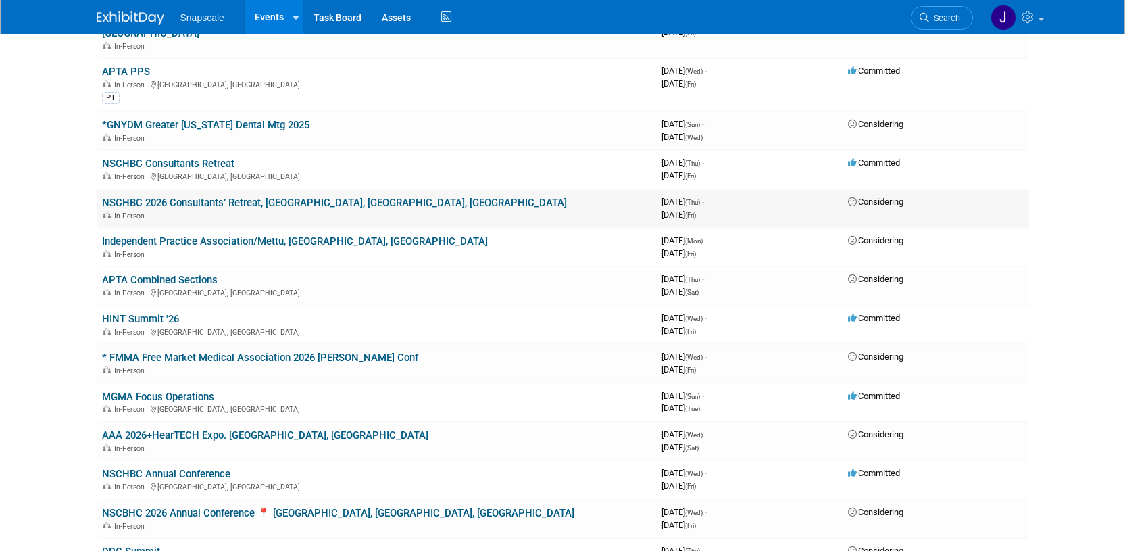
click at [164, 197] on link "NSCHBC 2026 Consultants’ Retreat, [GEOGRAPHIC_DATA], [GEOGRAPHIC_DATA], [GEOGRA…" at bounding box center [334, 203] width 465 height 12
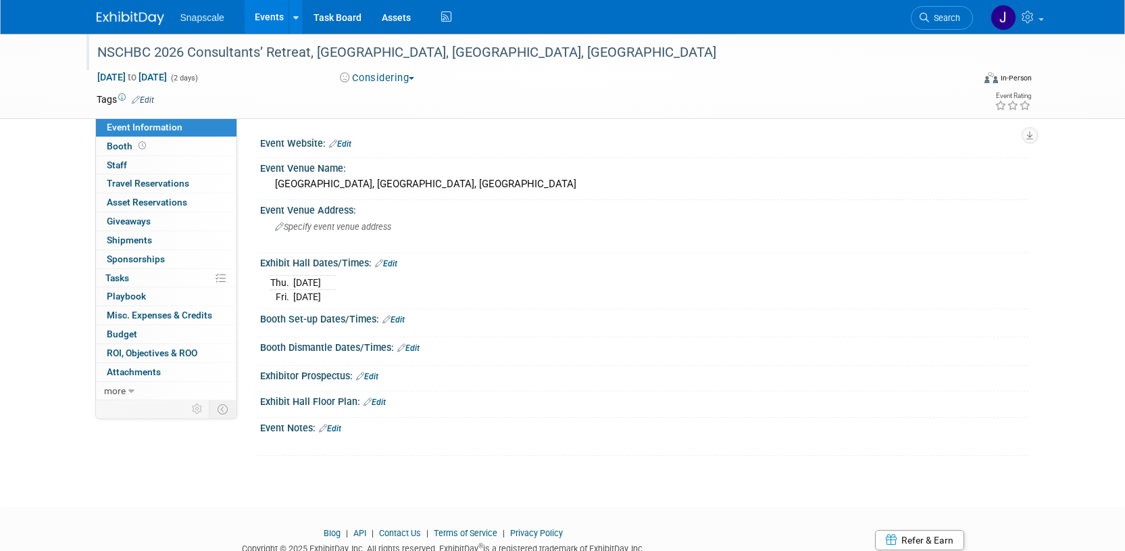
click at [420, 54] on div "NSCHBC 2026 Consultants’ Retreat, Sunseeker Resort, Charlotte Harbor, FL" at bounding box center [523, 53] width 860 height 24
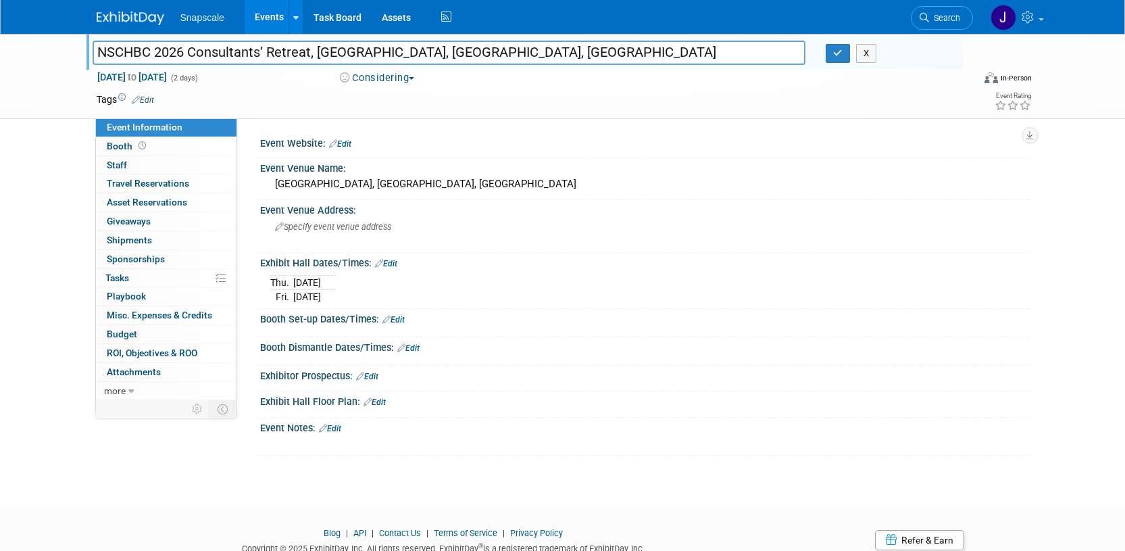
drag, startPoint x: 564, startPoint y: 54, endPoint x: 93, endPoint y: 53, distance: 471.1
click at [95, 53] on input "NSCHBC 2026 Consultants’ Retreat, Sunseeker Resort, Charlotte Harbor, FL" at bounding box center [450, 53] width 714 height 24
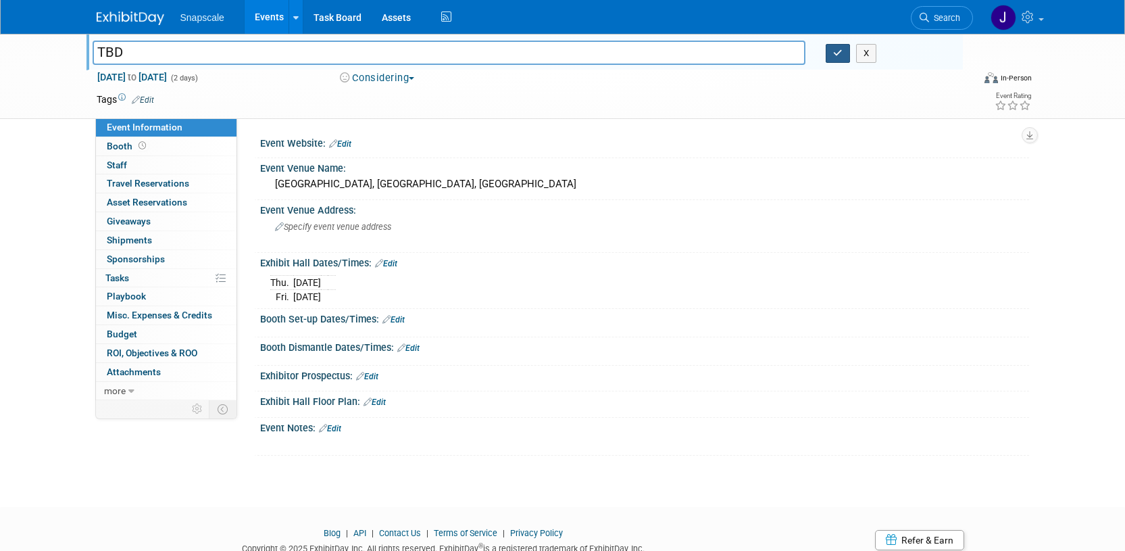
type input "TBD"
click at [835, 51] on icon "button" at bounding box center [837, 53] width 9 height 9
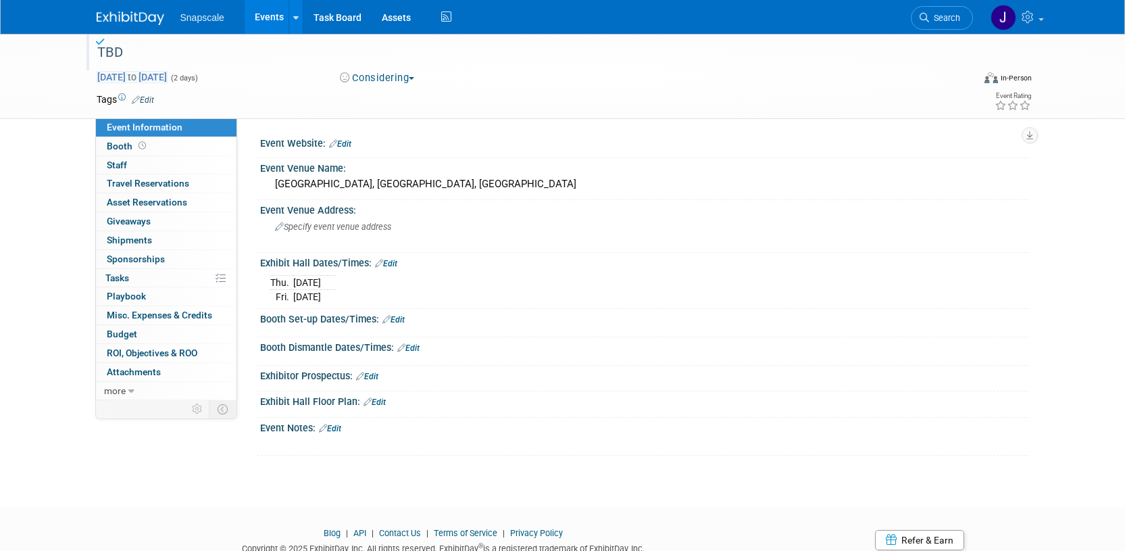
click at [168, 80] on span "Jan 8, 2026 to Jan 9, 2026" at bounding box center [132, 77] width 71 height 12
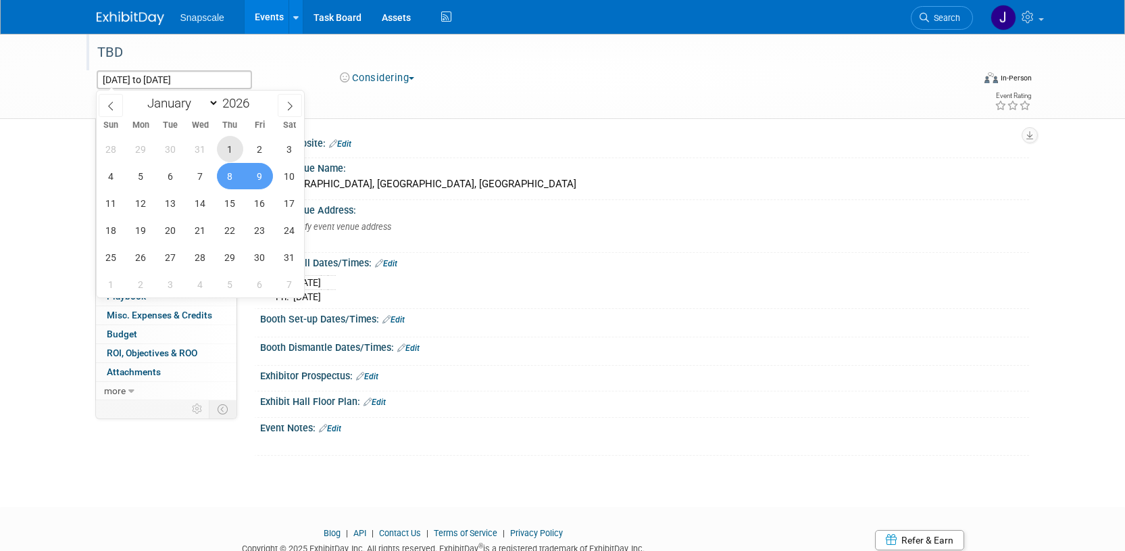
click at [233, 145] on span "1" at bounding box center [230, 149] width 26 height 26
type input "Jan 1, 2026"
click at [301, 77] on div "Jan 8, 2026 to Jan 9, 2026 (2 days)" at bounding box center [206, 79] width 219 height 19
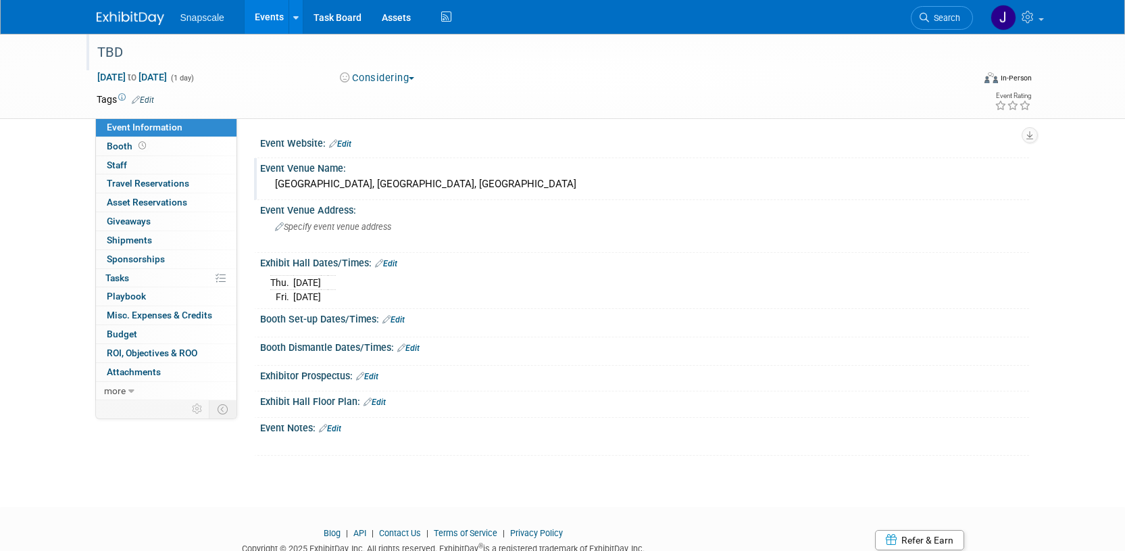
click at [446, 182] on div "Sunseeker Resort, Charlotte Harbor, FL" at bounding box center [644, 184] width 749 height 21
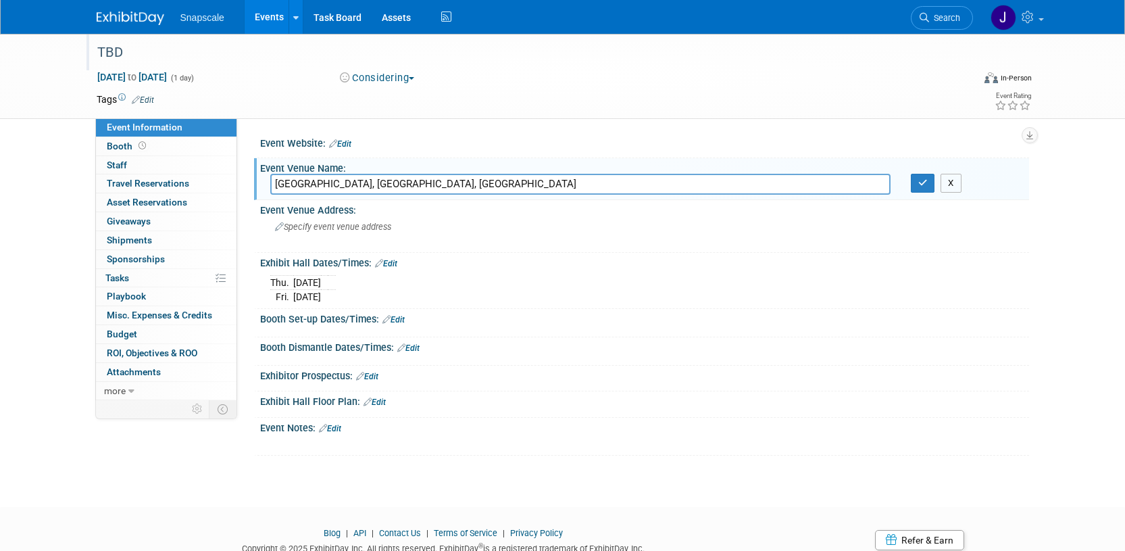
drag, startPoint x: 953, startPoint y: 185, endPoint x: 942, endPoint y: 185, distance: 10.8
click at [953, 185] on button "X" at bounding box center [951, 183] width 21 height 19
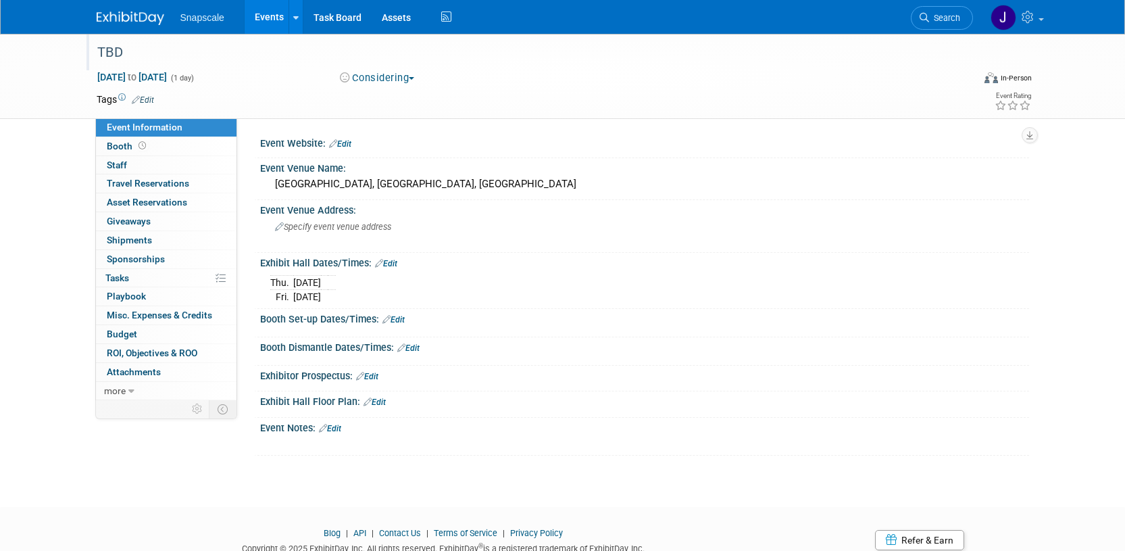
click at [336, 285] on td at bounding box center [332, 283] width 8 height 14
click at [389, 264] on link "Edit" at bounding box center [386, 263] width 22 height 9
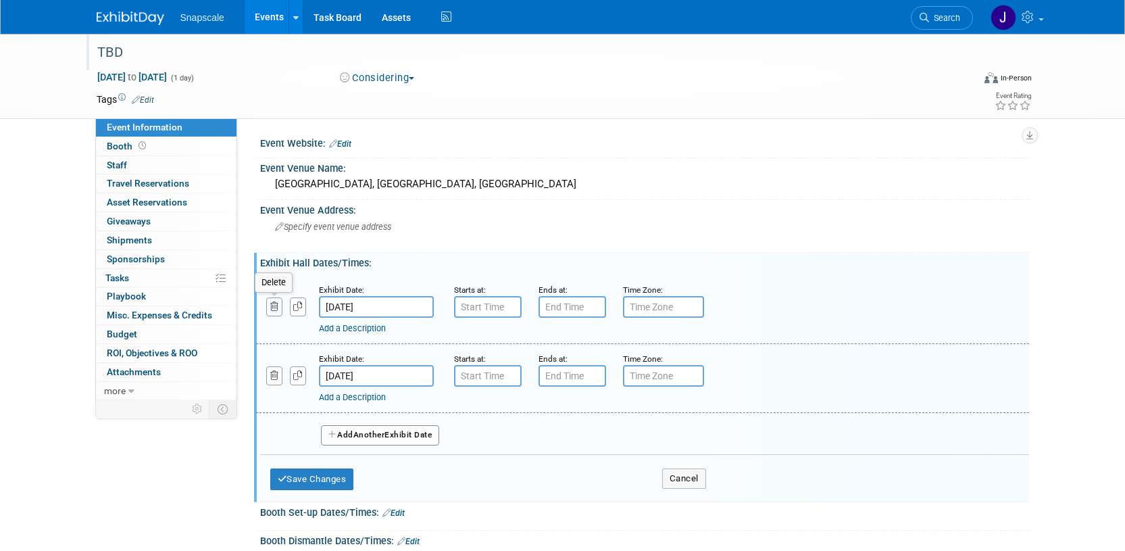
click at [272, 303] on icon "button" at bounding box center [274, 306] width 9 height 9
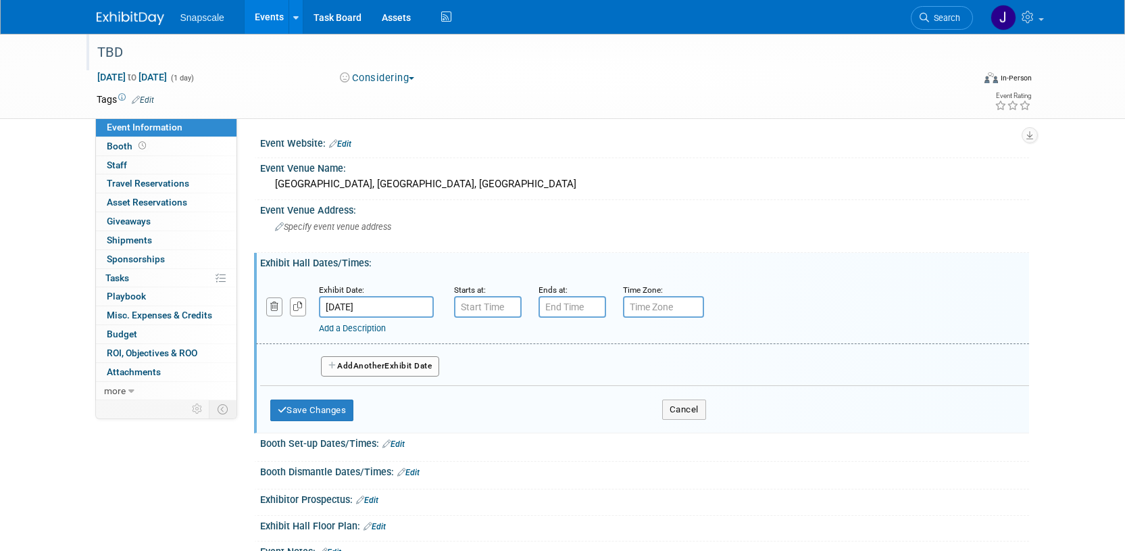
click at [274, 311] on icon "button" at bounding box center [274, 306] width 9 height 9
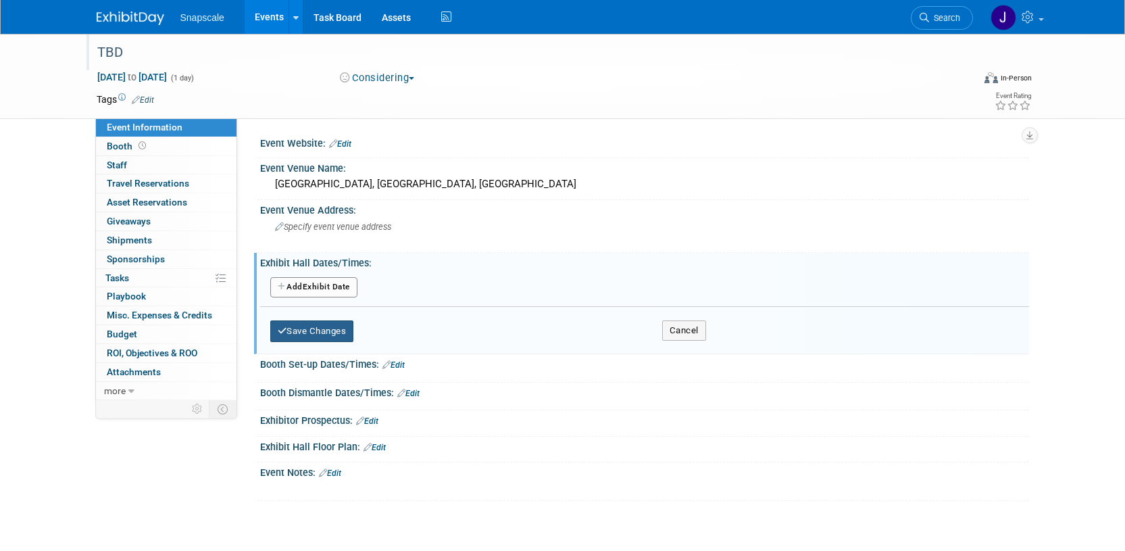
click at [289, 328] on button "Save Changes" at bounding box center [312, 331] width 84 height 22
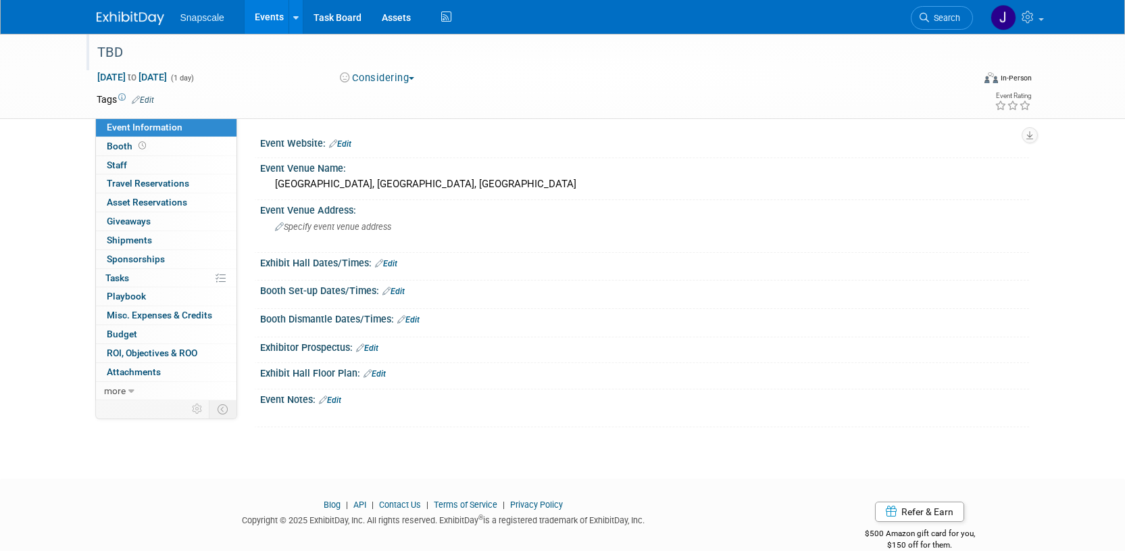
click at [113, 16] on img at bounding box center [131, 18] width 68 height 14
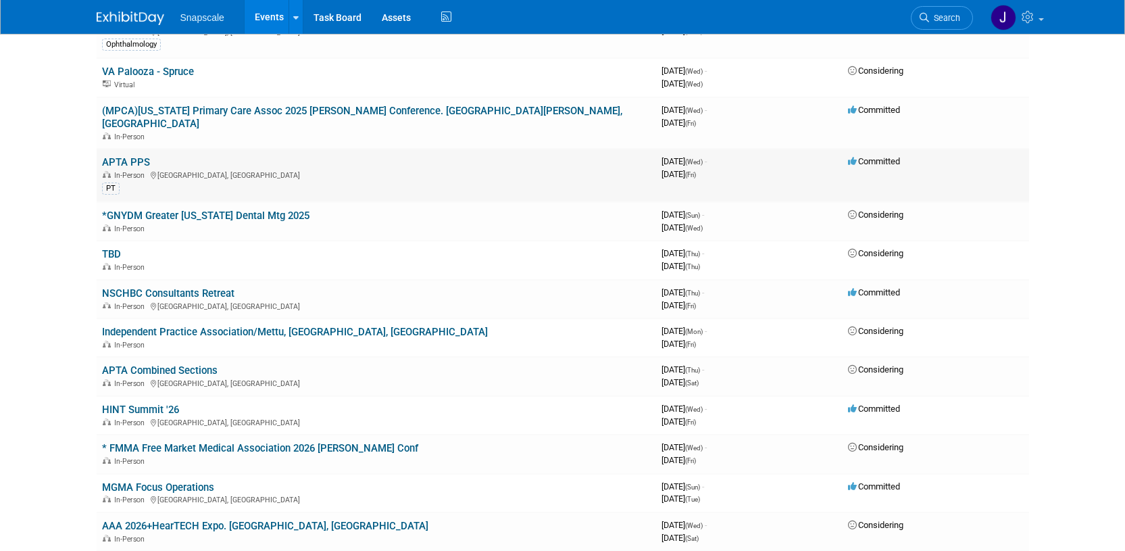
scroll to position [142, 0]
click at [857, 287] on icon at bounding box center [853, 291] width 10 height 9
click at [479, 299] on div "In-Person [GEOGRAPHIC_DATA], [GEOGRAPHIC_DATA]" at bounding box center [376, 304] width 549 height 11
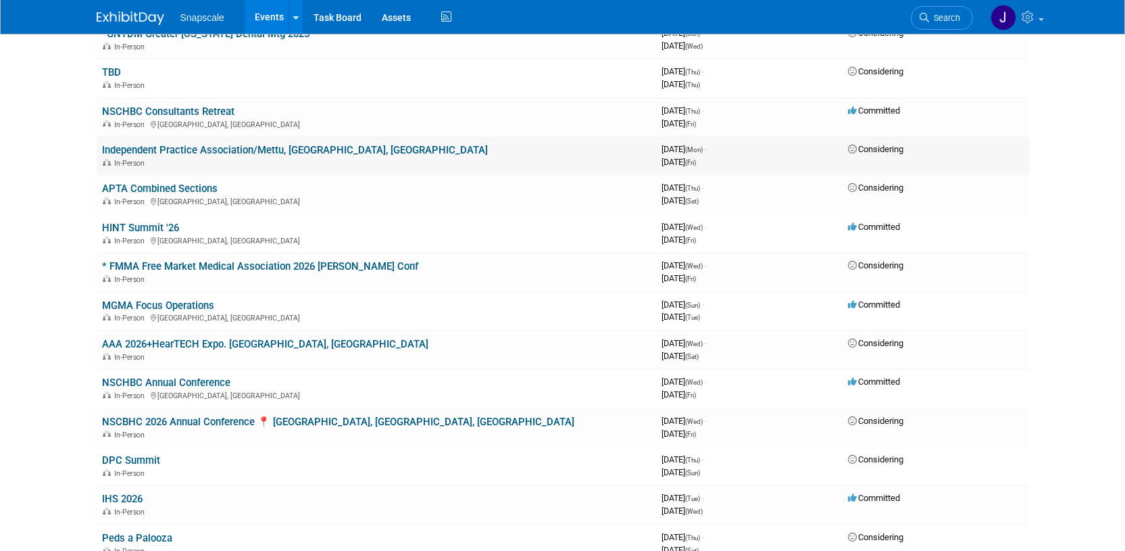
scroll to position [332, 0]
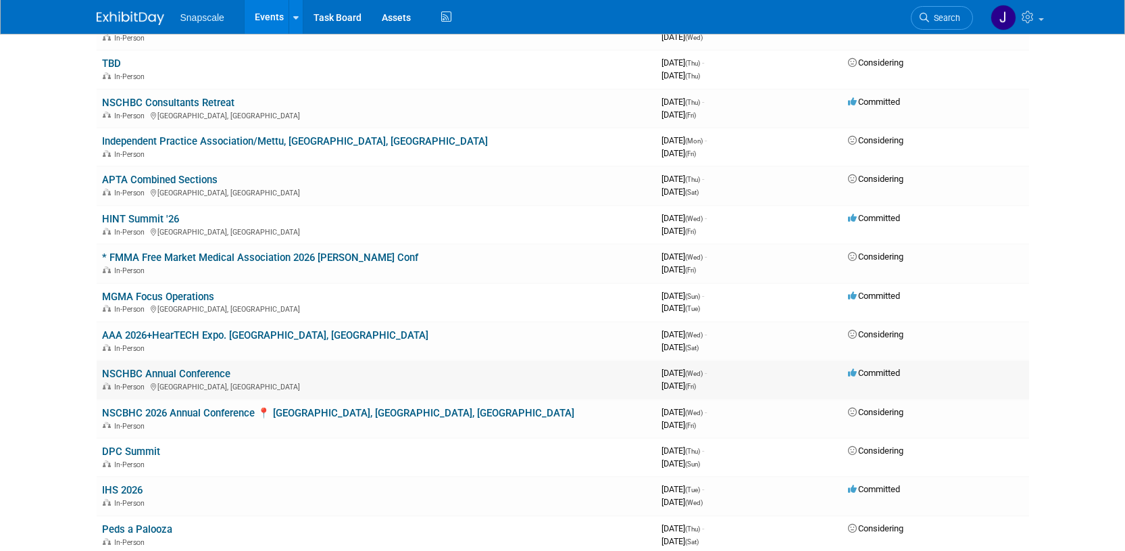
click at [220, 368] on link "NSCHBC Annual Conference" at bounding box center [166, 374] width 128 height 12
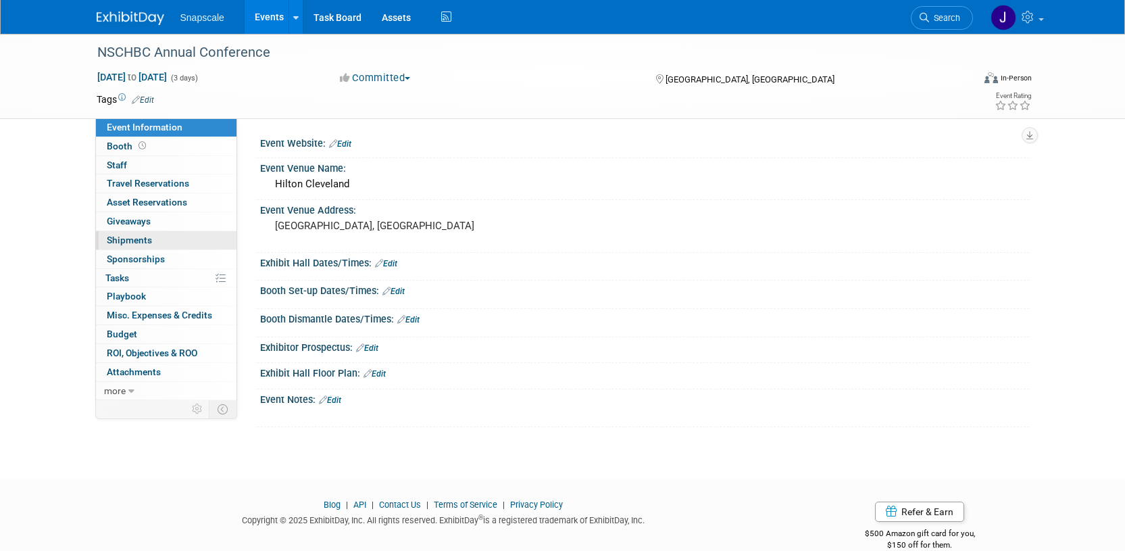
scroll to position [22, 0]
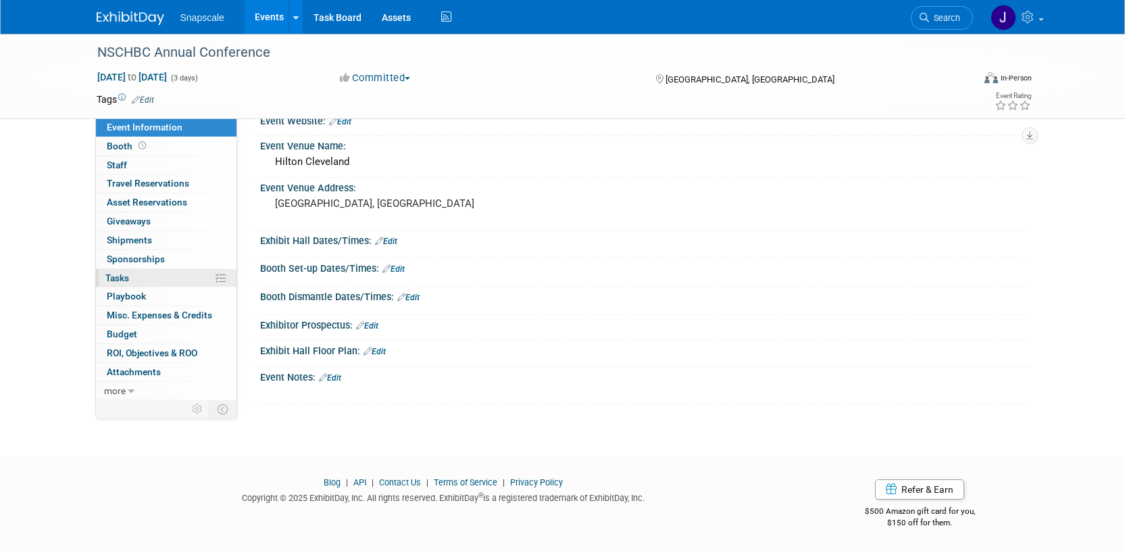
click at [134, 280] on link "0% Tasks 0%" at bounding box center [166, 278] width 141 height 18
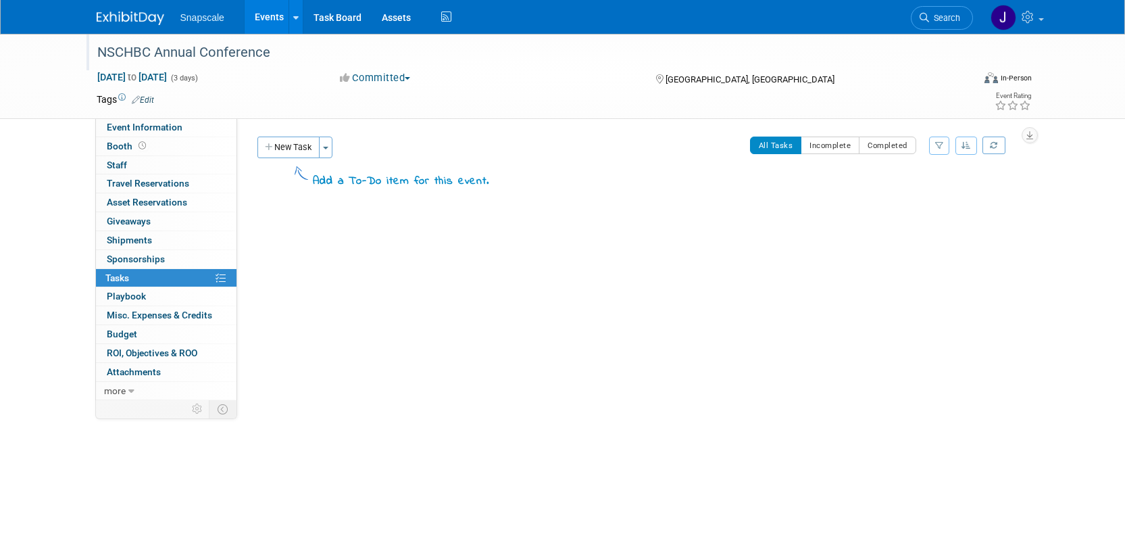
click at [258, 59] on div "NSCHBC Annual Conference" at bounding box center [523, 53] width 860 height 24
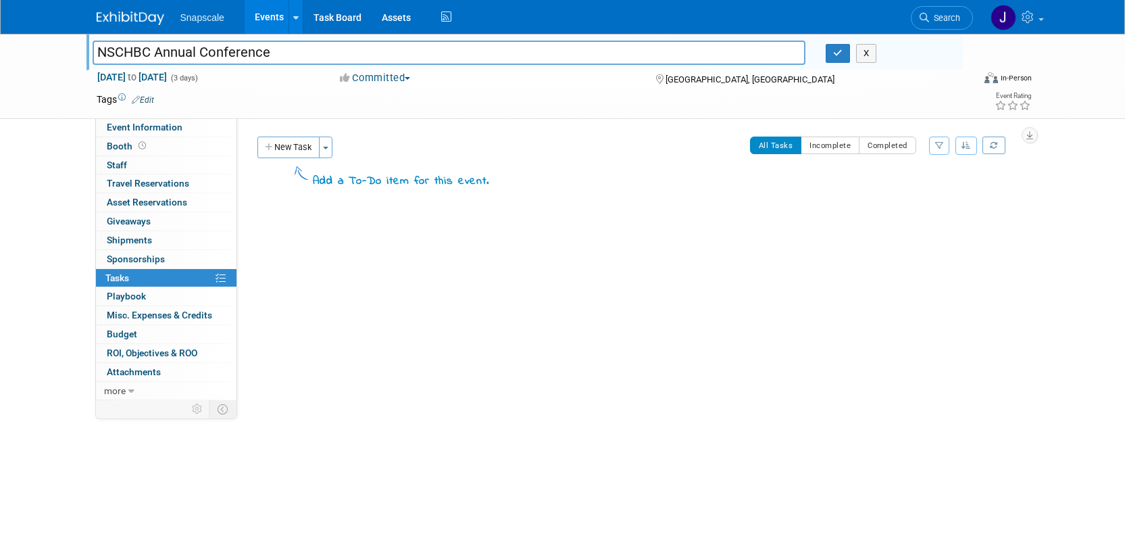
drag, startPoint x: 277, startPoint y: 51, endPoint x: 94, endPoint y: 53, distance: 183.2
click at [94, 53] on input "NSCHBC Annual Conference" at bounding box center [450, 53] width 714 height 24
type input "TBD"
click at [833, 55] on icon "button" at bounding box center [837, 53] width 9 height 9
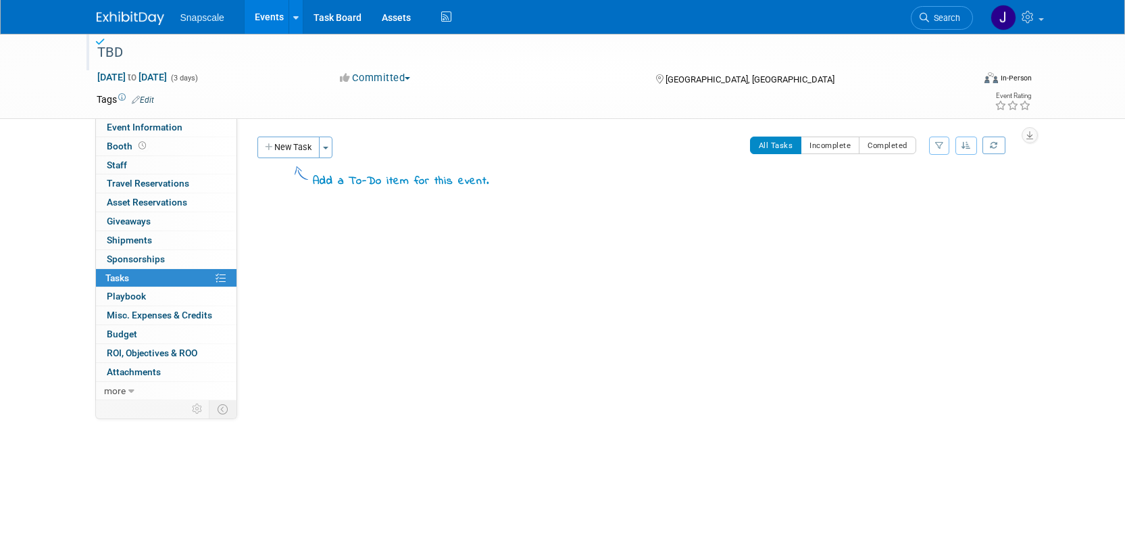
click at [168, 80] on span "[DATE] to [DATE]" at bounding box center [132, 77] width 71 height 12
select select "5"
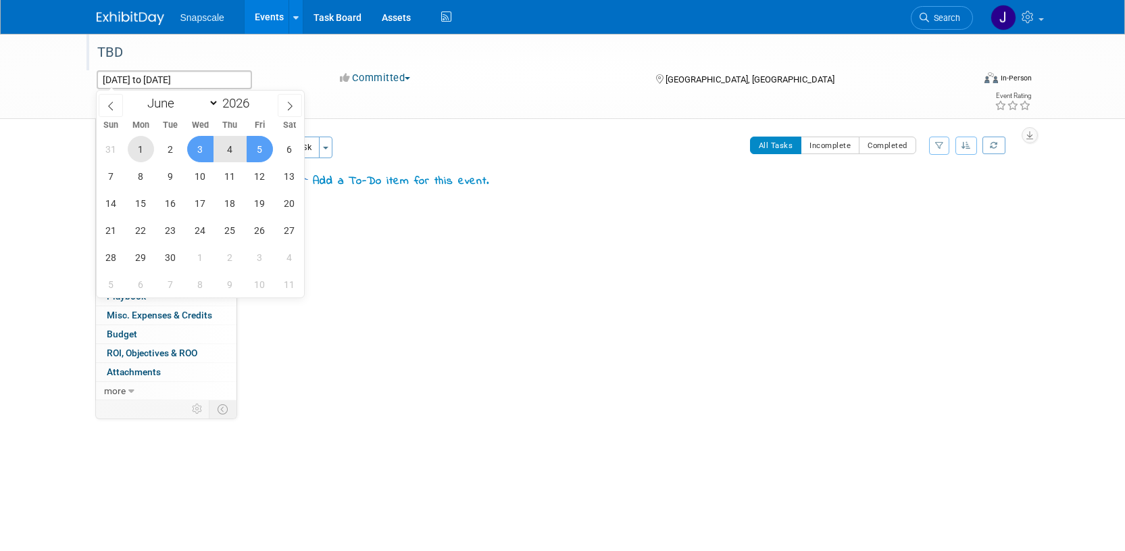
click at [143, 146] on span "1" at bounding box center [141, 149] width 26 height 26
type input "Jun 1, 2026"
drag, startPoint x: 368, startPoint y: 107, endPoint x: 382, endPoint y: 104, distance: 14.6
click at [368, 107] on div "Tags Edit" at bounding box center [485, 100] width 777 height 18
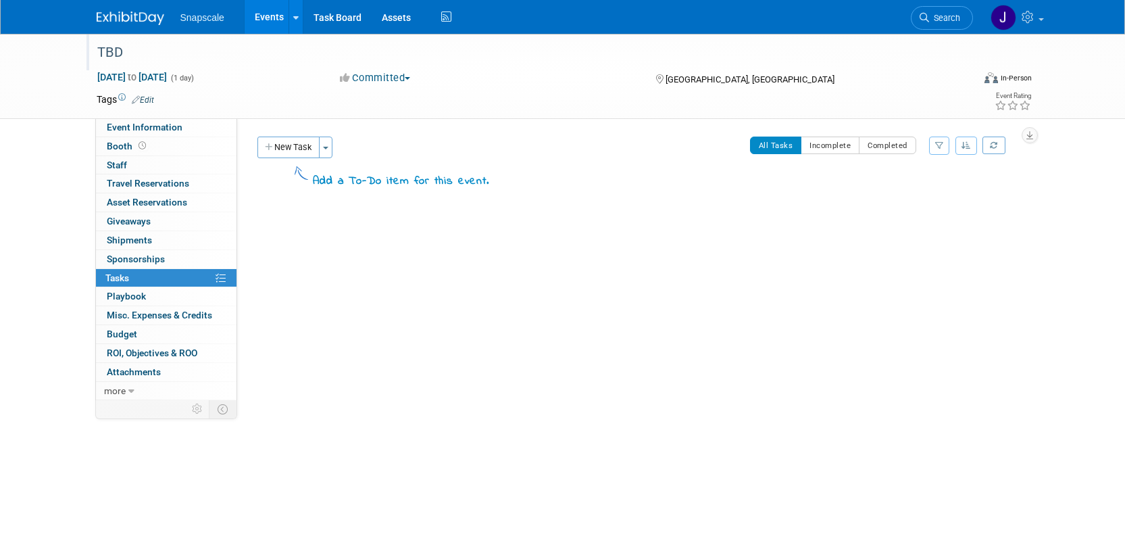
click at [413, 80] on button "Committed" at bounding box center [375, 78] width 80 height 14
click at [403, 115] on link "Considering" at bounding box center [389, 118] width 107 height 19
click at [124, 125] on span "Event Information" at bounding box center [145, 127] width 76 height 11
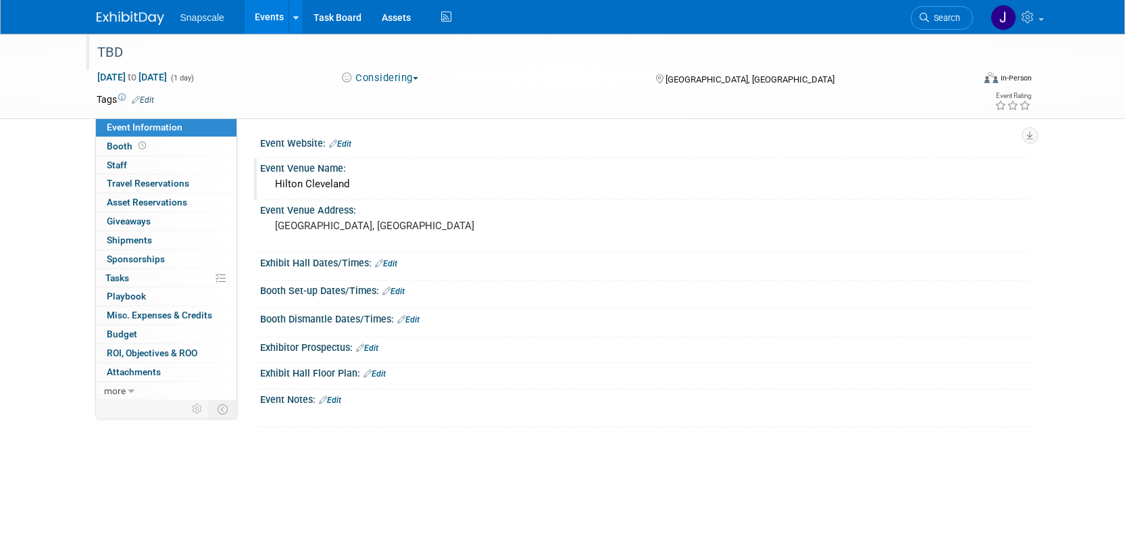
click at [376, 191] on div "Hilton Cleveland" at bounding box center [644, 184] width 749 height 21
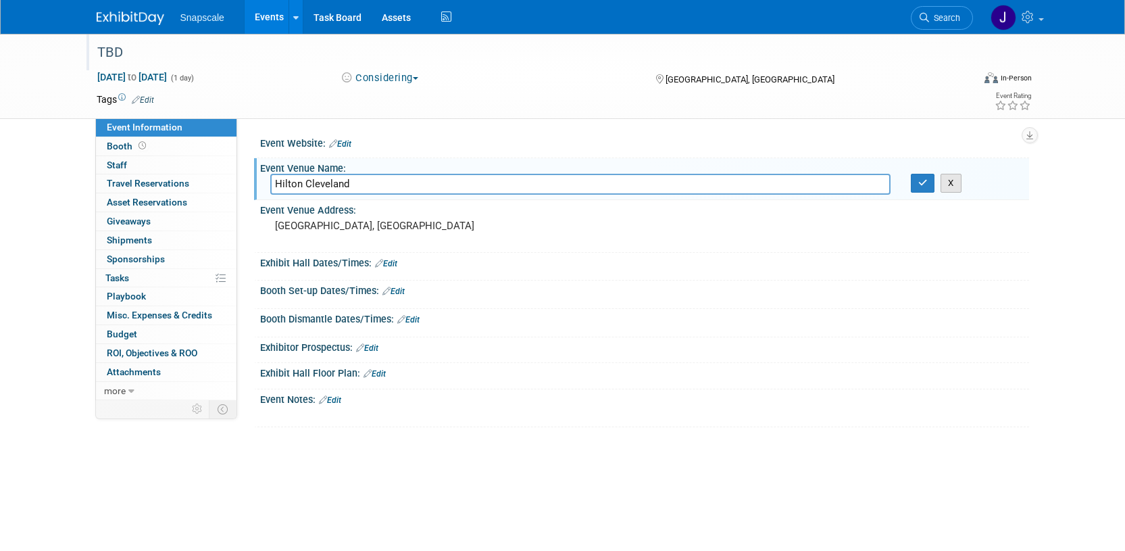
click at [954, 189] on button "X" at bounding box center [951, 183] width 21 height 19
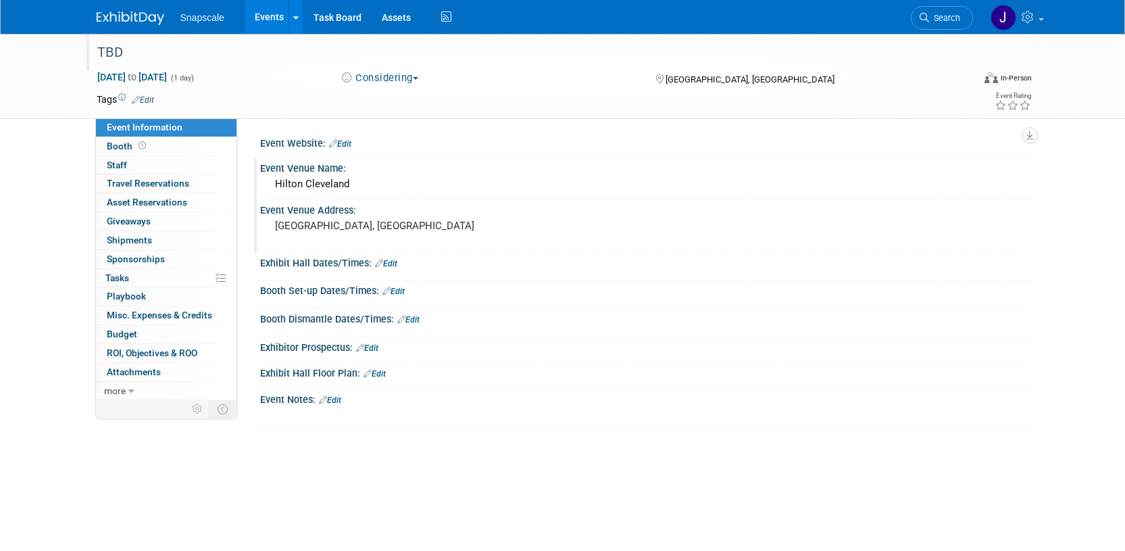
click at [421, 233] on div "[GEOGRAPHIC_DATA], [GEOGRAPHIC_DATA]" at bounding box center [420, 231] width 300 height 31
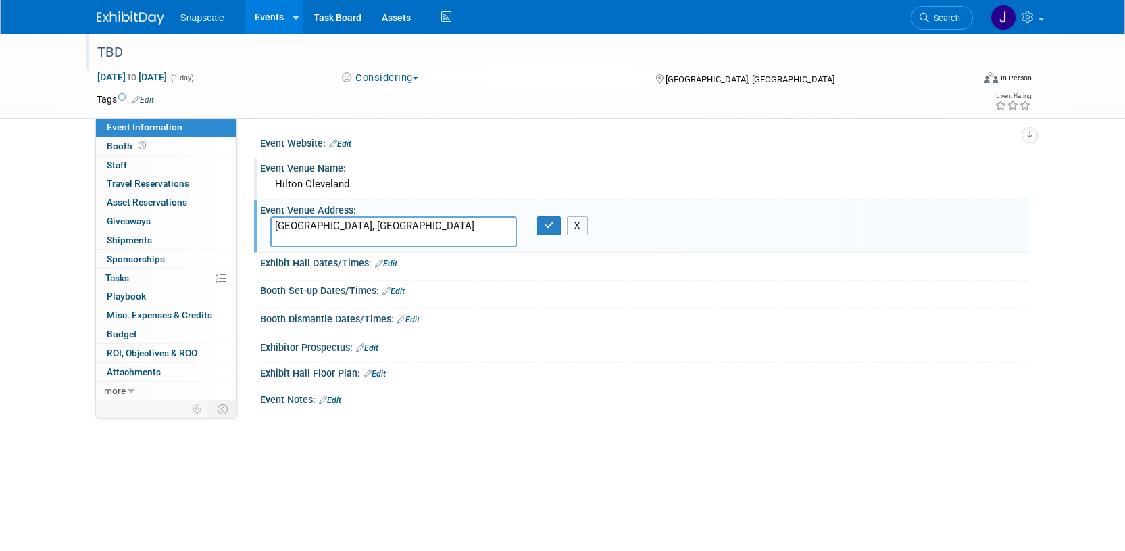
drag, startPoint x: 581, startPoint y: 233, endPoint x: 615, endPoint y: 233, distance: 34.5
click at [581, 233] on button "X" at bounding box center [577, 225] width 21 height 19
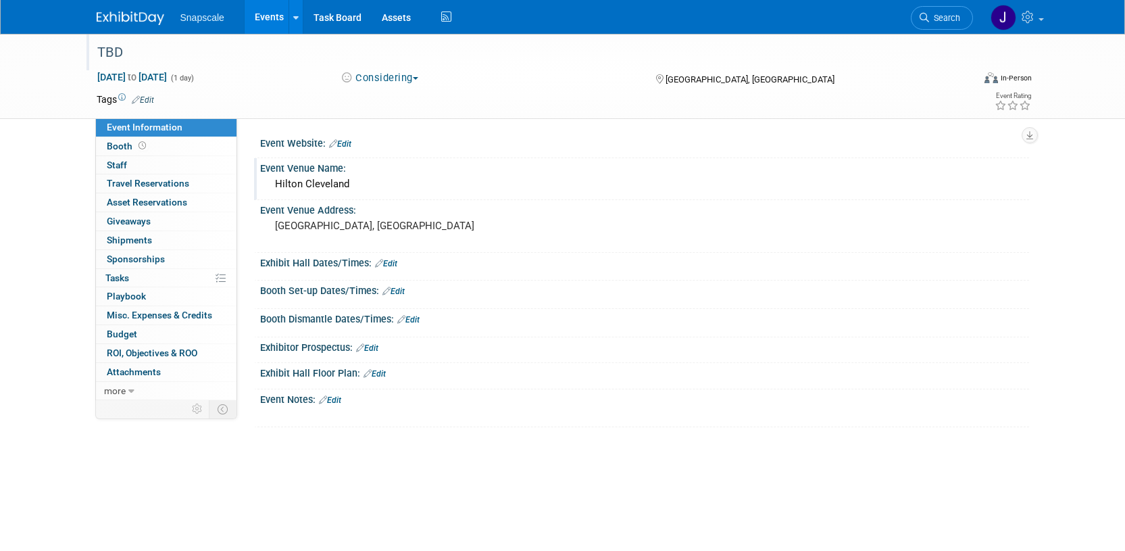
click at [144, 19] on img at bounding box center [131, 18] width 68 height 14
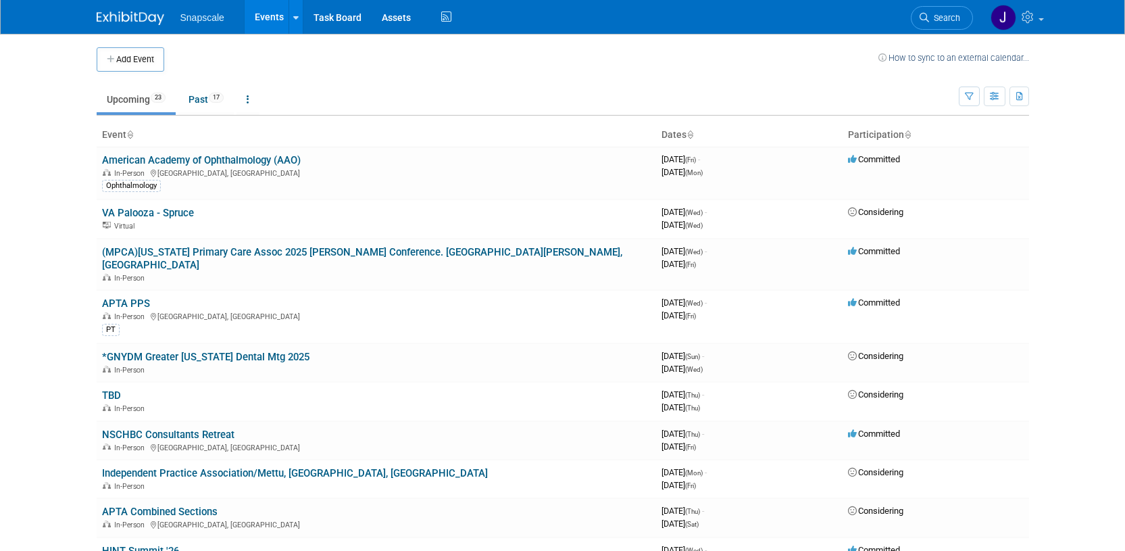
click at [126, 102] on link "Upcoming 23" at bounding box center [136, 100] width 79 height 26
click at [143, 160] on link "American Academy of Ophthalmology (AAO)" at bounding box center [201, 160] width 199 height 12
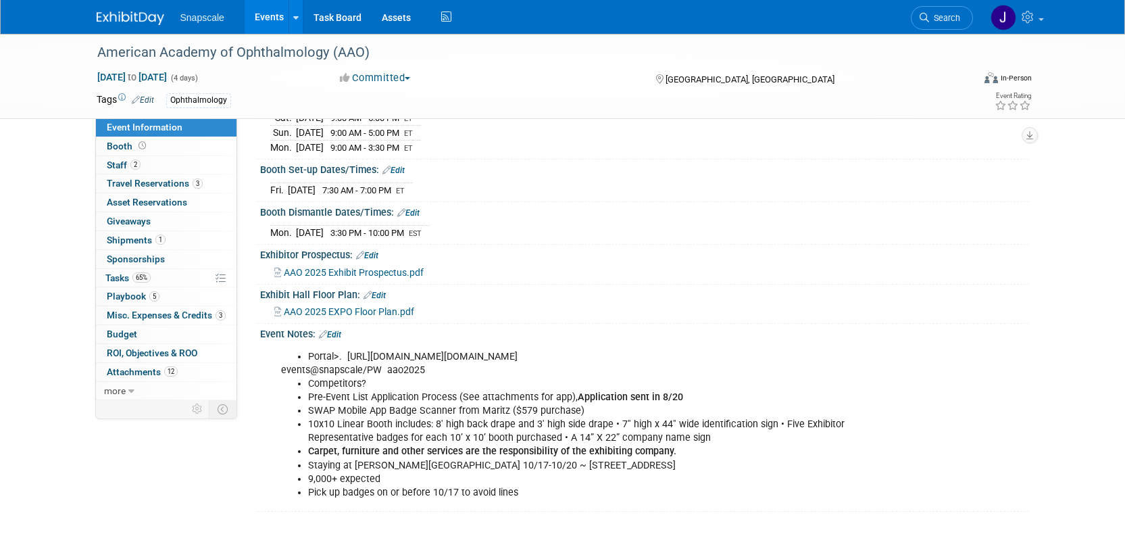
scroll to position [196, 0]
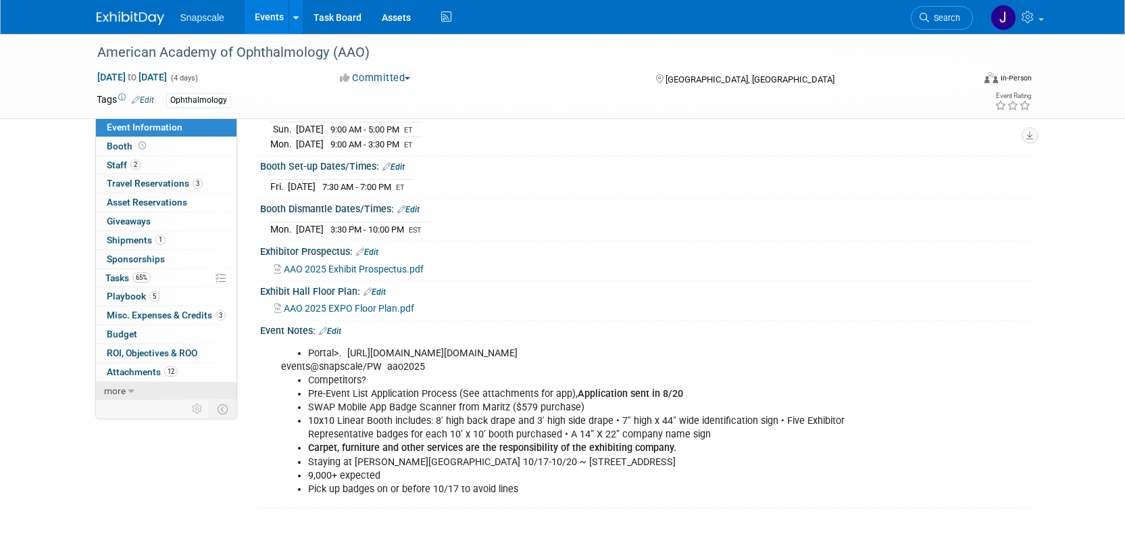
click at [117, 391] on span "more" at bounding box center [115, 390] width 22 height 11
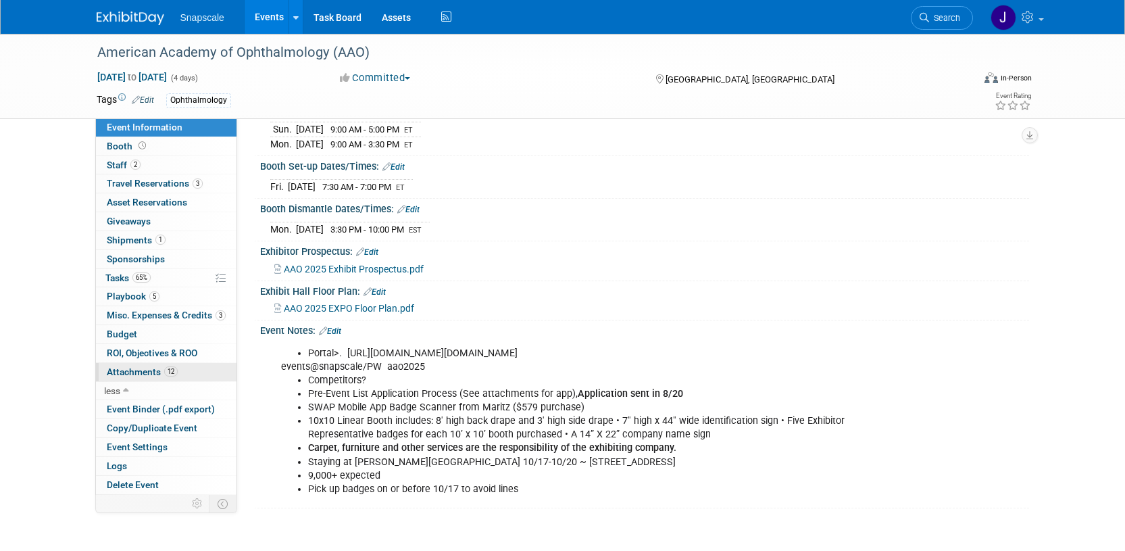
click at [137, 370] on span "Attachments 12" at bounding box center [142, 371] width 71 height 11
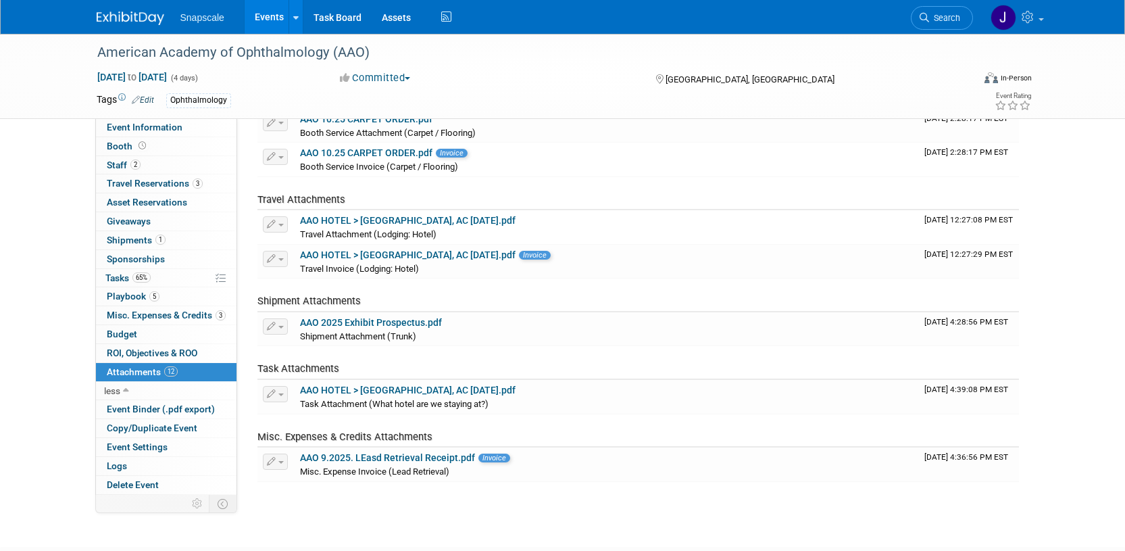
scroll to position [360, 0]
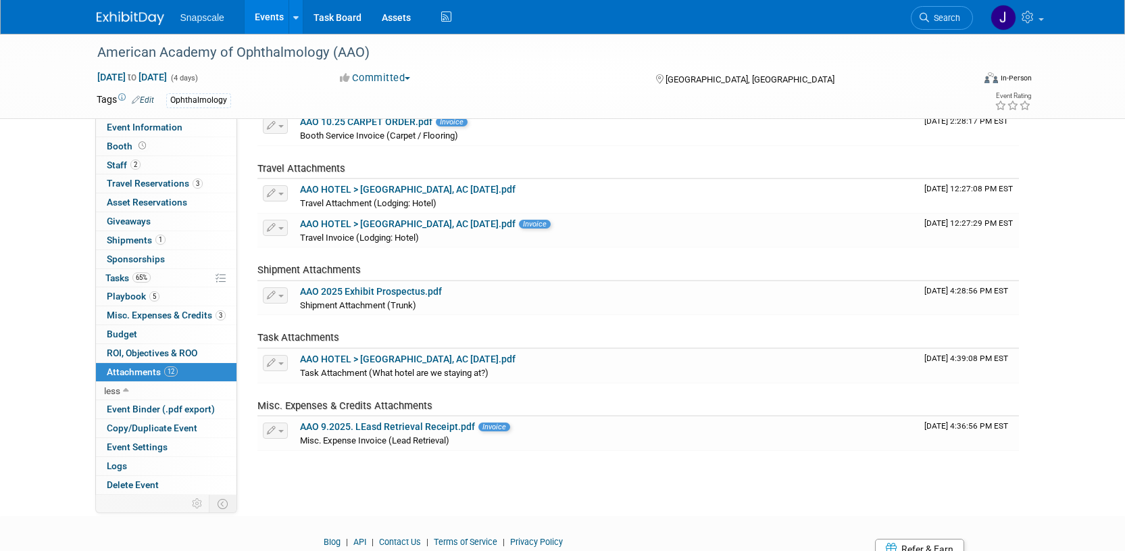
click at [133, 23] on img at bounding box center [131, 18] width 68 height 14
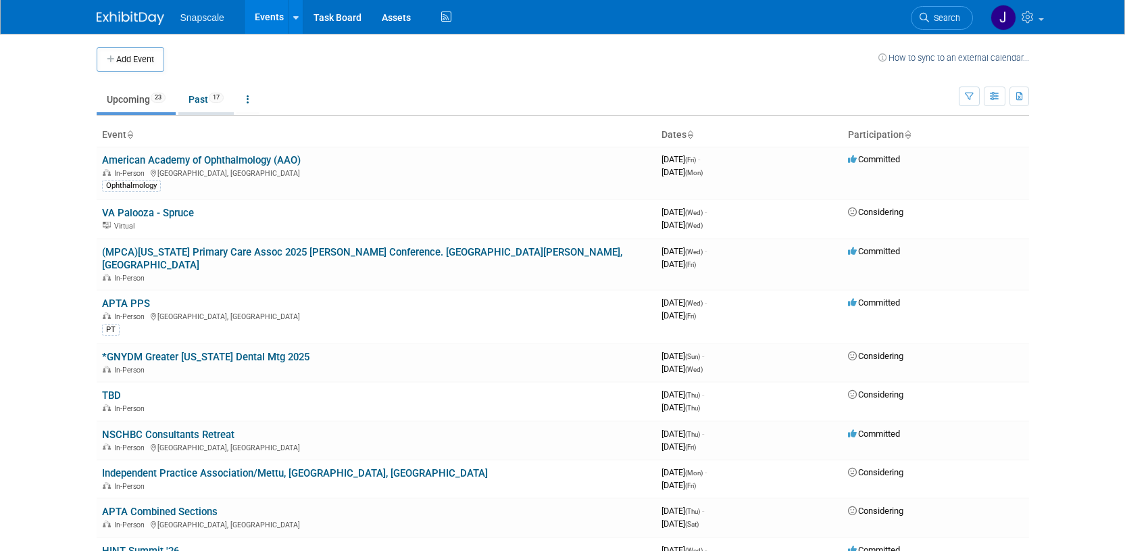
click at [195, 97] on link "Past 17" at bounding box center [205, 100] width 55 height 26
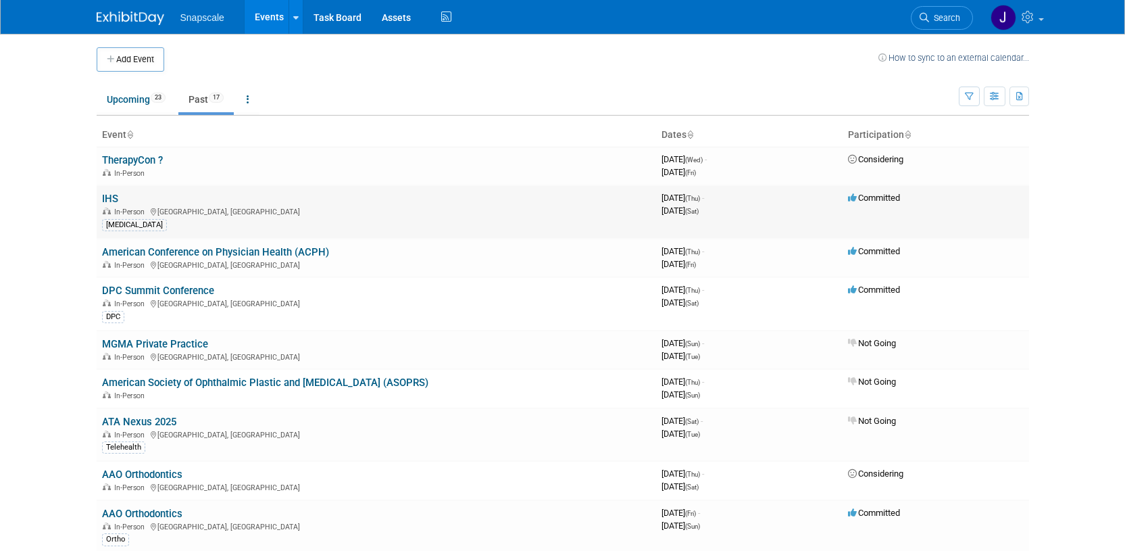
click at [112, 200] on link "IHS" at bounding box center [110, 199] width 16 height 12
click at [145, 266] on span "In-Person" at bounding box center [131, 265] width 34 height 9
click at [150, 256] on link "American Conference on Physician Health (ACPH)" at bounding box center [215, 252] width 227 height 12
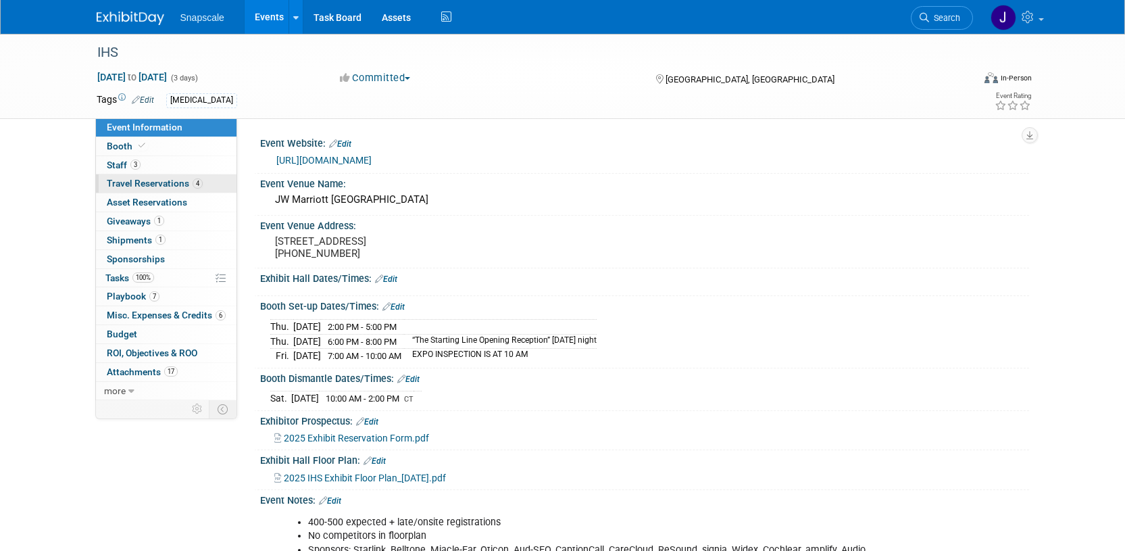
click at [122, 186] on span "Travel Reservations 4" at bounding box center [155, 183] width 96 height 11
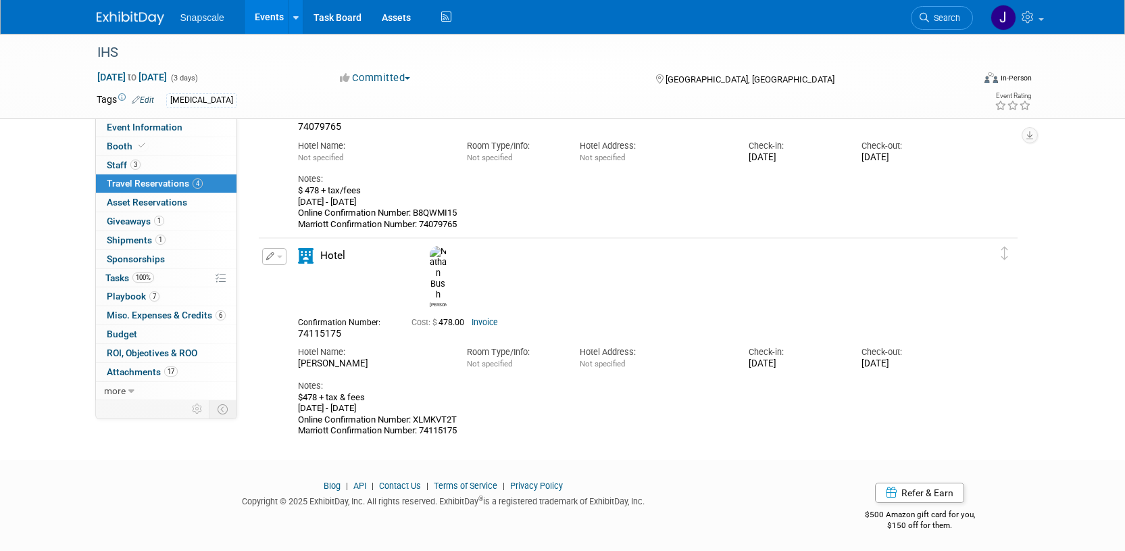
scroll to position [337, 0]
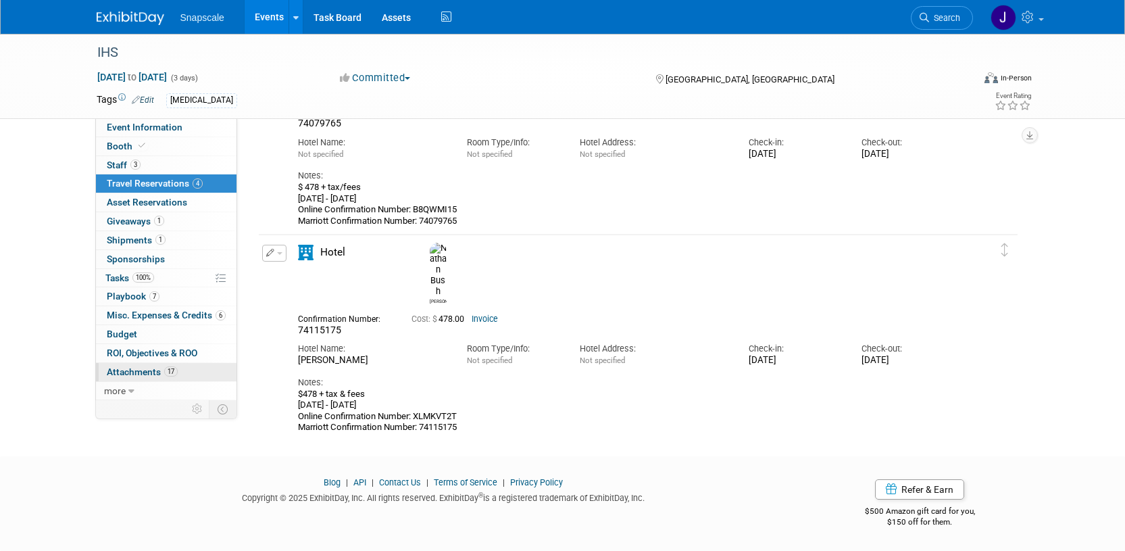
click at [130, 367] on span "Attachments 17" at bounding box center [142, 371] width 71 height 11
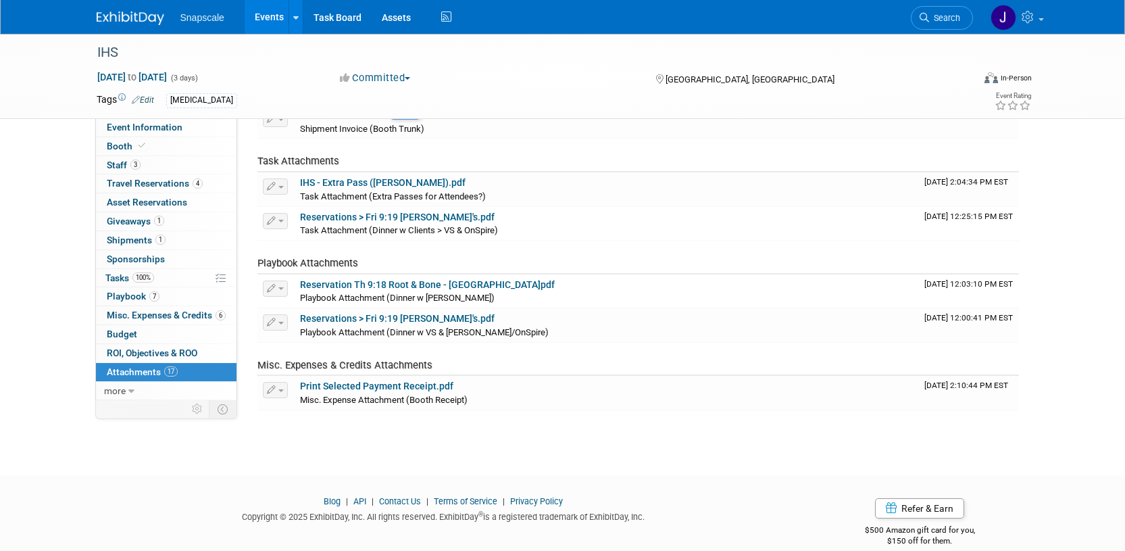
scroll to position [624, 0]
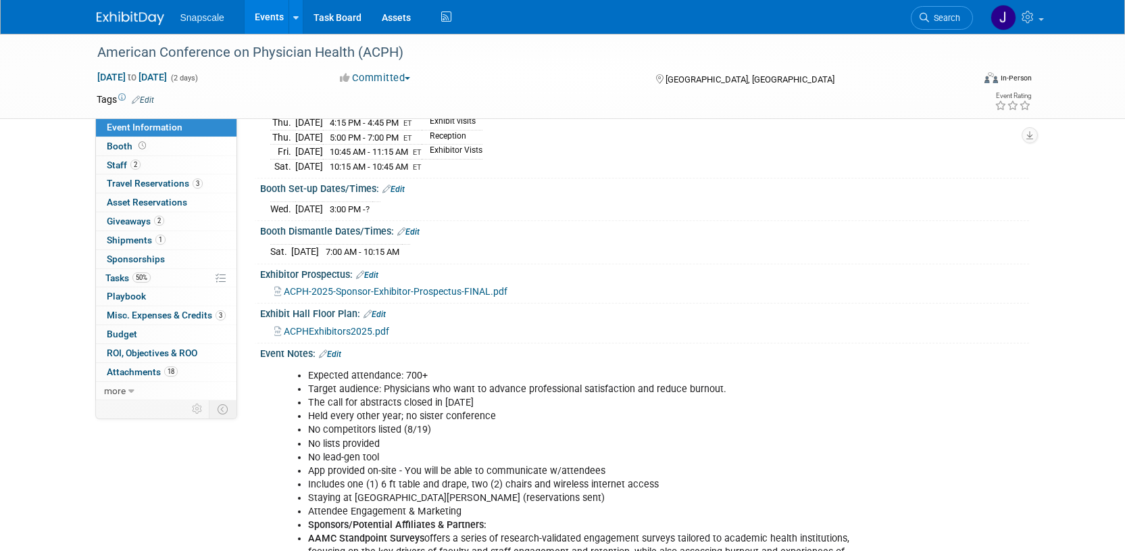
scroll to position [220, 0]
click at [138, 371] on span "Attachments 18" at bounding box center [142, 371] width 71 height 11
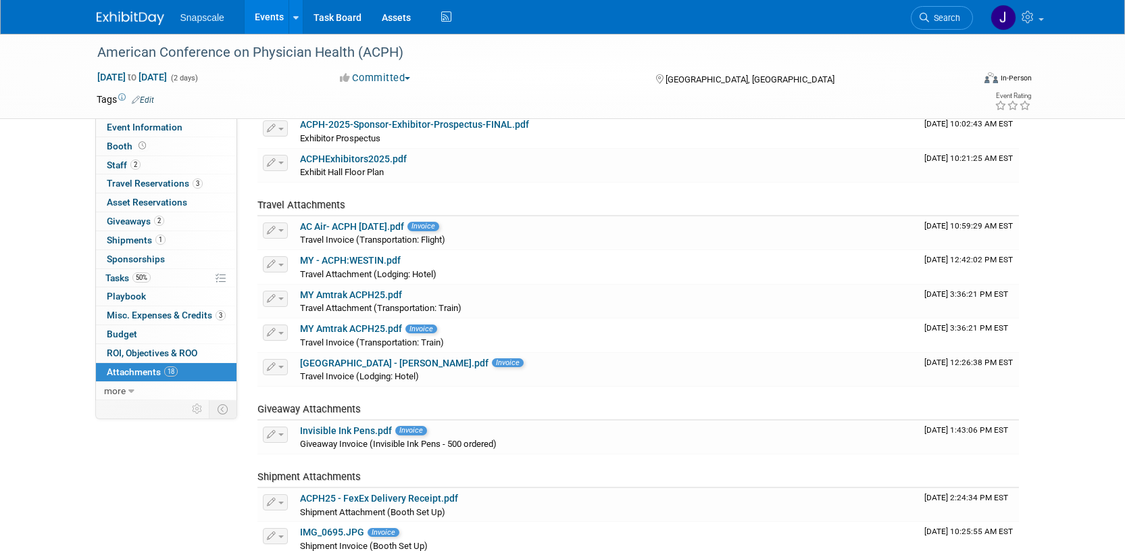
scroll to position [291, 0]
click at [420, 224] on span "Invoice" at bounding box center [424, 225] width 32 height 9
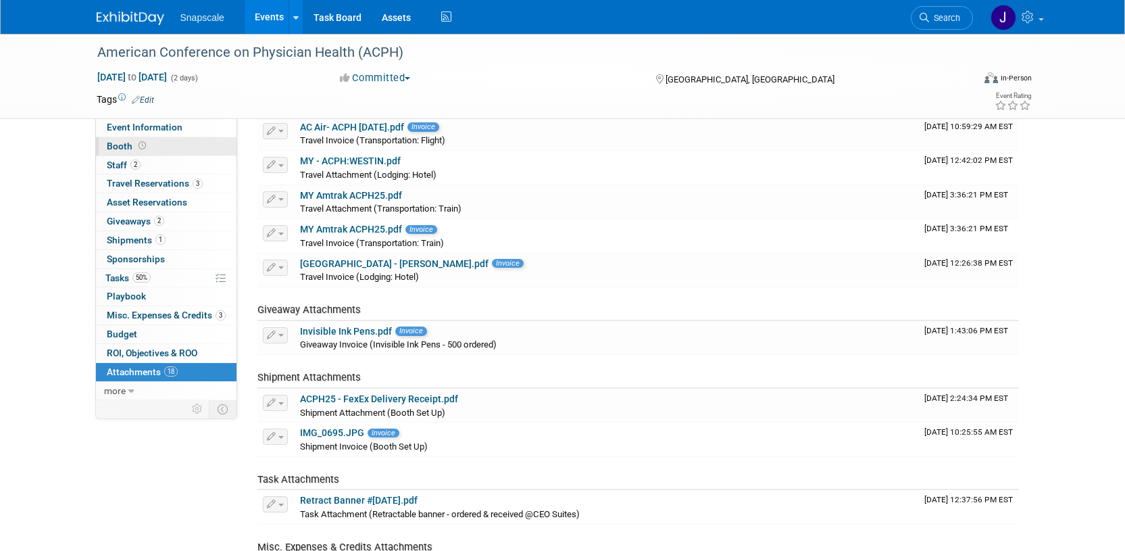
scroll to position [392, 0]
